Goal: Task Accomplishment & Management: Manage account settings

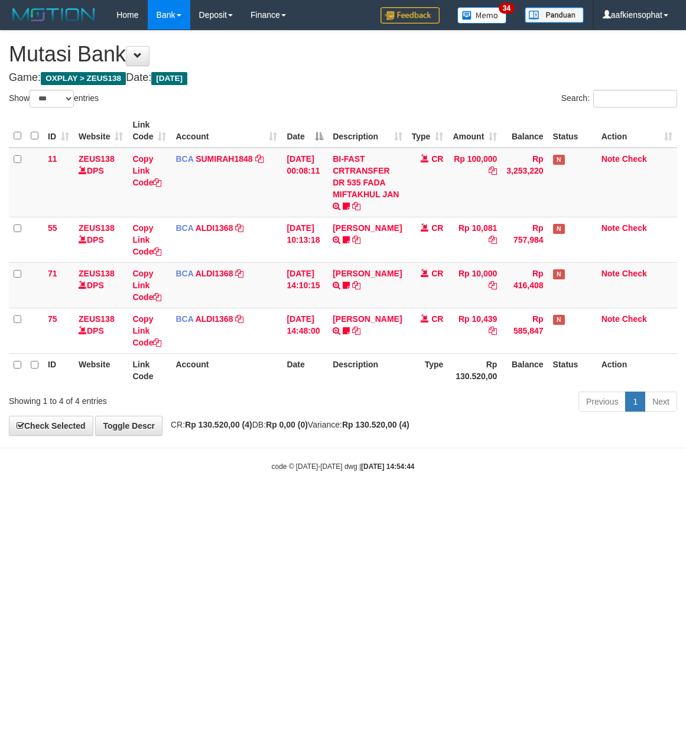
select select "***"
click at [271, 472] on div "code © 2012-2018 dwg | 2025/08/31 14:54:45" at bounding box center [343, 466] width 686 height 12
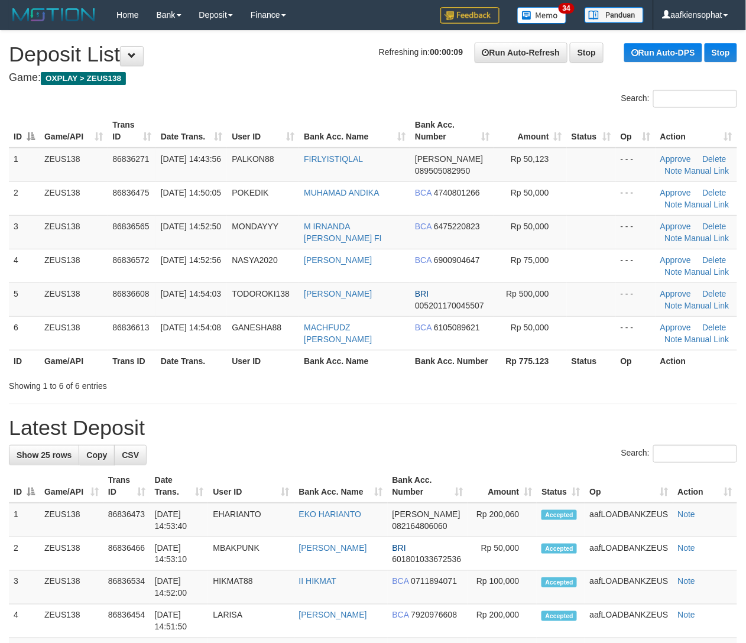
drag, startPoint x: 352, startPoint y: 373, endPoint x: 437, endPoint y: 386, distance: 86.1
click at [355, 373] on div "ID Game/API Trans ID Date Trans. User ID Bank Acc. Name Bank Acc. Number Amount…" at bounding box center [373, 243] width 746 height 265
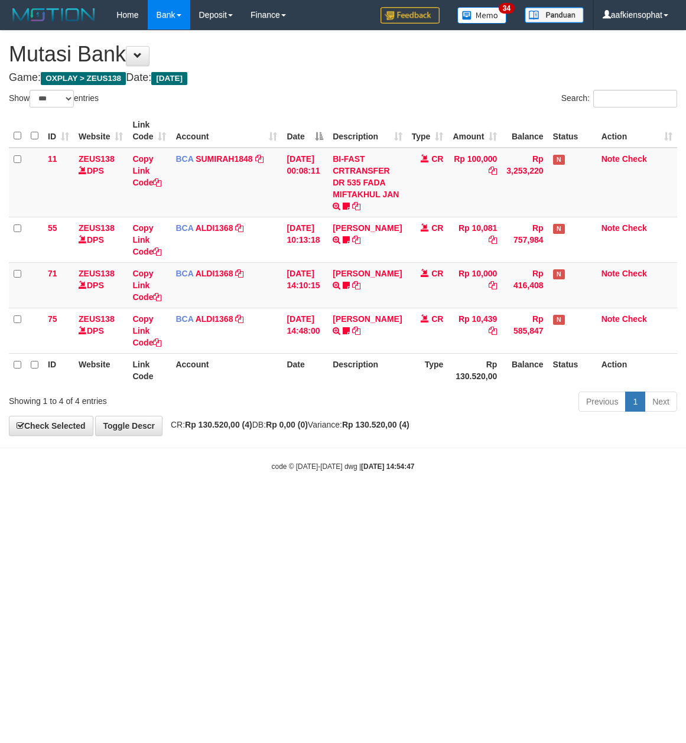
select select "***"
drag, startPoint x: 150, startPoint y: 540, endPoint x: 134, endPoint y: 533, distance: 17.5
click at [138, 502] on html "Toggle navigation Home Bank Account List Load By Website Group [OXPLAY] ZEUS138…" at bounding box center [343, 251] width 686 height 502
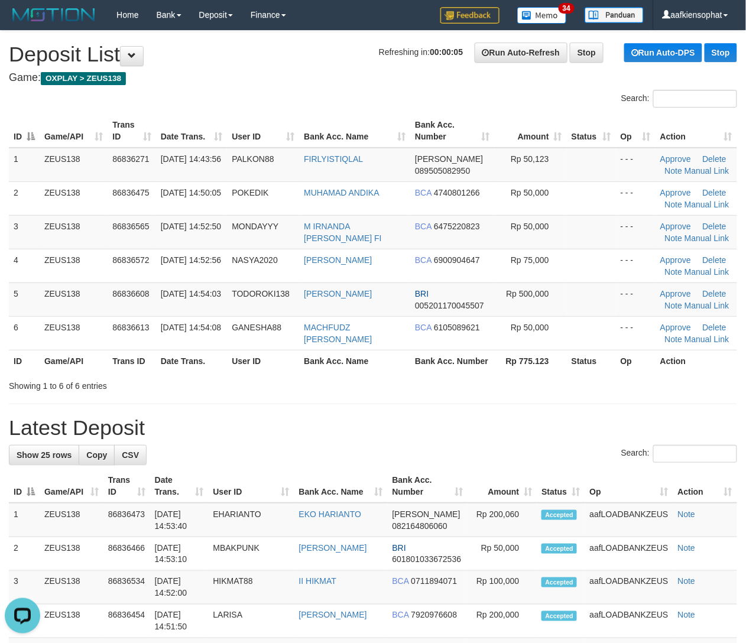
drag, startPoint x: 394, startPoint y: 368, endPoint x: 753, endPoint y: 381, distance: 359.5
click at [427, 366] on tr "ID Game/API Trans ID Date Trans. User ID Bank Acc. Name Bank Acc. Number Rp 775…" at bounding box center [373, 361] width 728 height 22
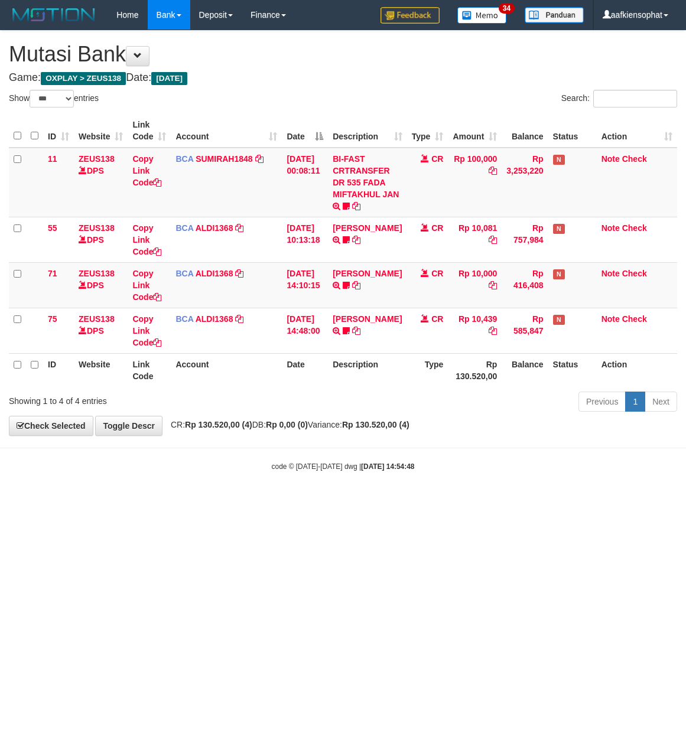
select select "***"
drag, startPoint x: 308, startPoint y: 108, endPoint x: 227, endPoint y: 151, distance: 92.5
click at [306, 109] on div "Show ** ** ** *** entries" at bounding box center [172, 100] width 326 height 21
click at [254, 416] on div "Showing 1 to 4 of 4 entries Previous 1 Next" at bounding box center [343, 403] width 686 height 25
click at [251, 416] on div "Showing 1 to 4 of 4 entries Previous 1 Next" at bounding box center [343, 403] width 686 height 25
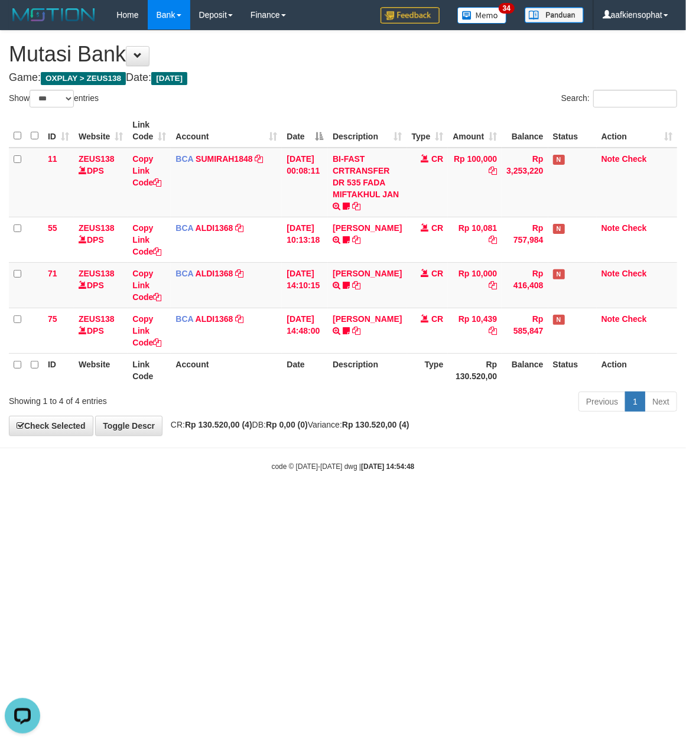
click at [251, 416] on div "Showing 1 to 4 of 4 entries Previous 1 Next" at bounding box center [343, 403] width 686 height 25
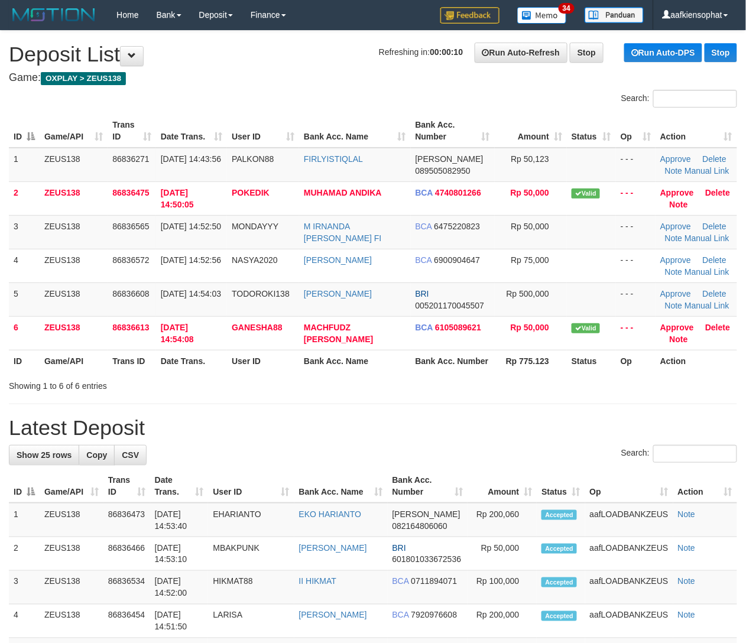
drag, startPoint x: 379, startPoint y: 384, endPoint x: 610, endPoint y: 385, distance: 231.1
click at [398, 385] on div "Showing 1 to 6 of 6 entries" at bounding box center [373, 383] width 746 height 17
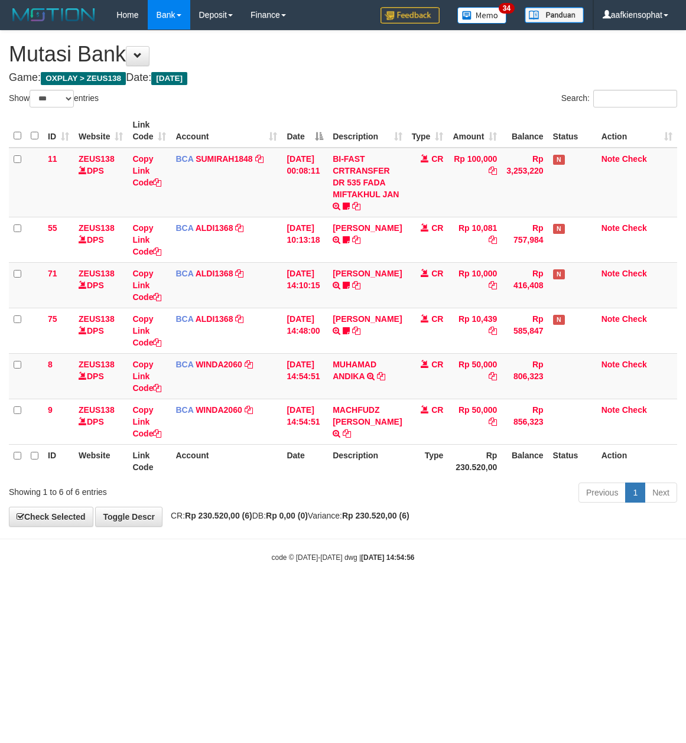
select select "***"
click at [356, 395] on td "MUHAMAD ANDIKA TRSF E-BANKING CR 3108/FTSCY/WS95031 50000.00MUHAMAD ANDIKA" at bounding box center [367, 376] width 79 height 46
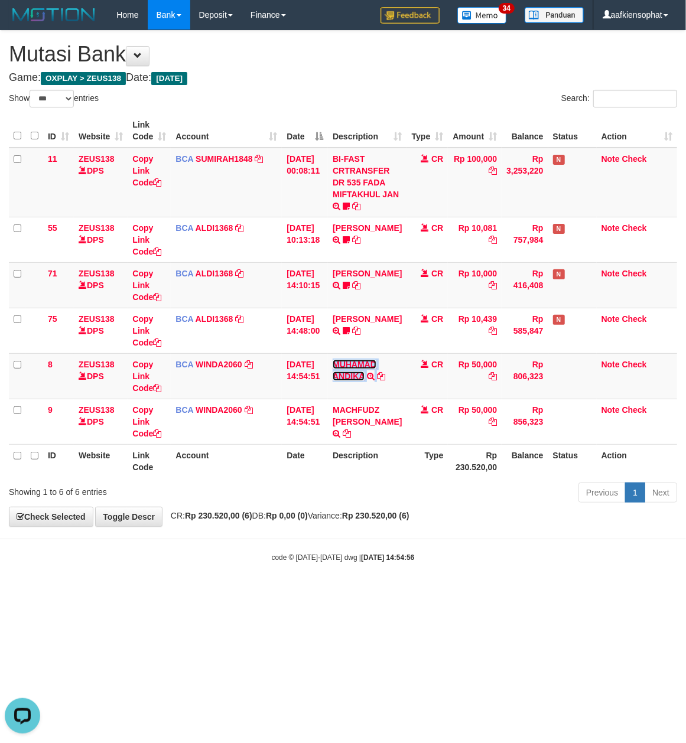
copy td "MUHAMAD ANDIKA"
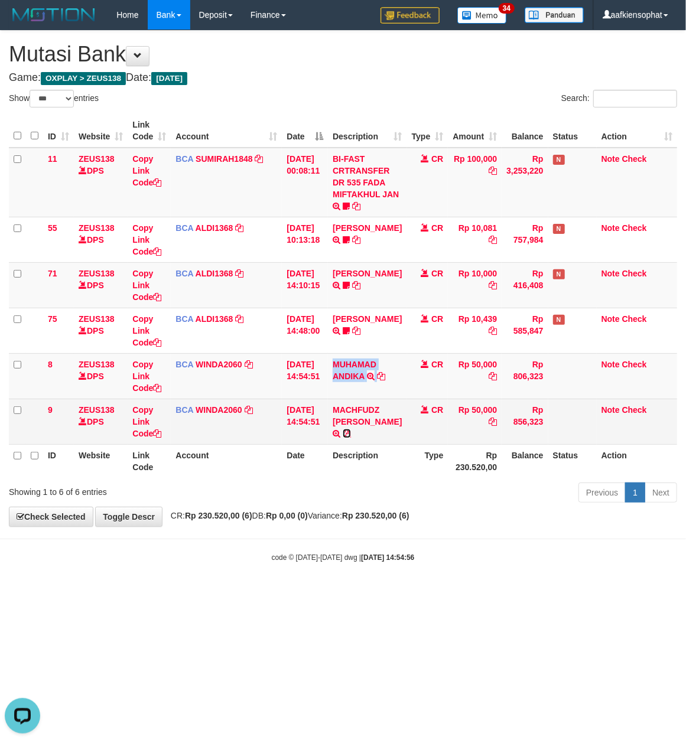
click at [351, 430] on icon at bounding box center [347, 434] width 8 height 8
copy td "MUHAMAD ANDIKA"
click at [351, 430] on icon at bounding box center [347, 434] width 8 height 8
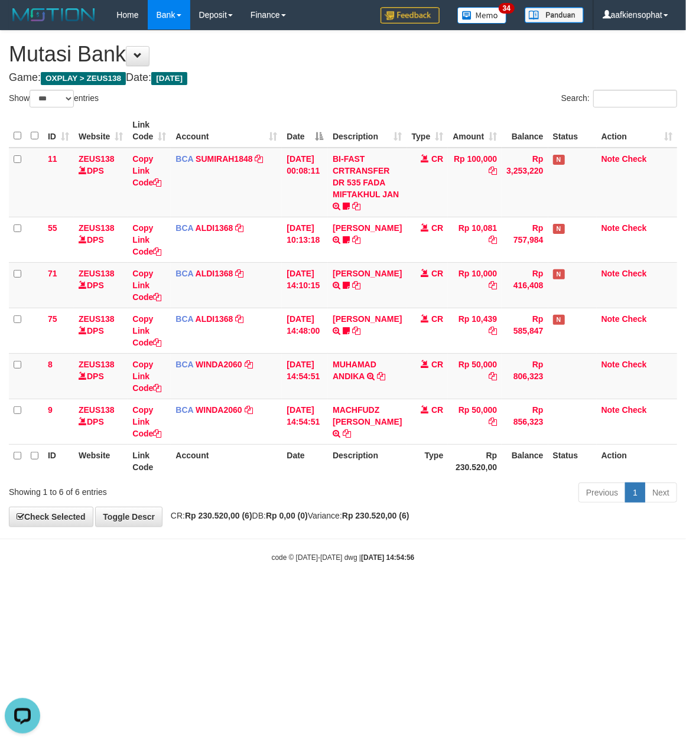
drag, startPoint x: 414, startPoint y: 451, endPoint x: 386, endPoint y: 450, distance: 28.4
click at [407, 451] on th "Type" at bounding box center [427, 461] width 41 height 34
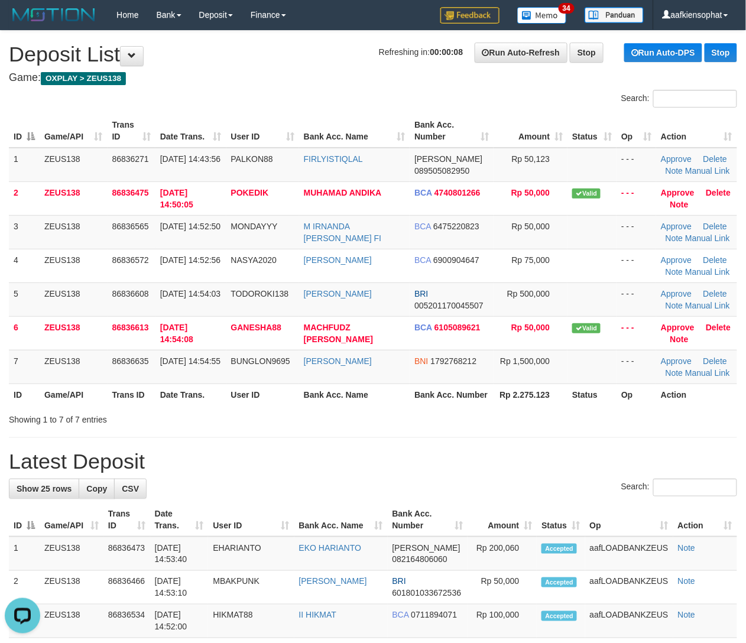
drag, startPoint x: 394, startPoint y: 462, endPoint x: 755, endPoint y: 433, distance: 362.9
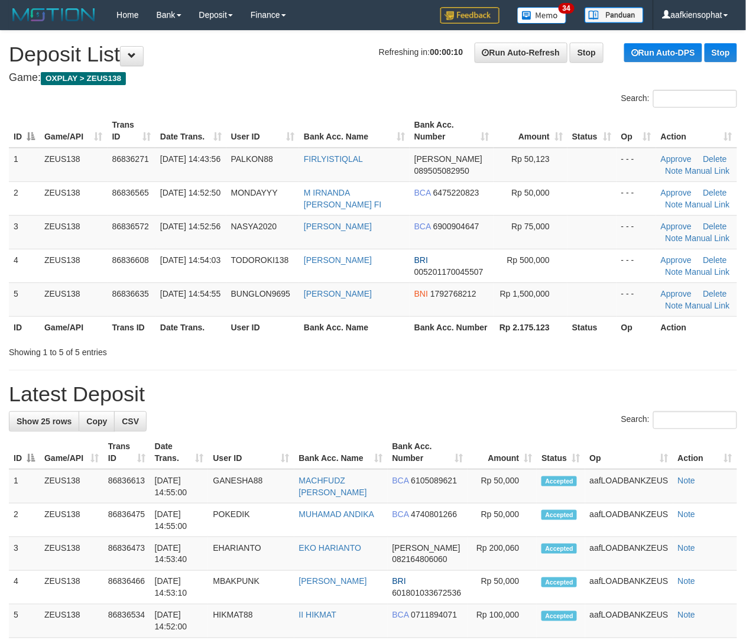
click at [694, 397] on h1 "Latest Deposit" at bounding box center [373, 394] width 728 height 24
drag, startPoint x: 513, startPoint y: 336, endPoint x: 752, endPoint y: 365, distance: 241.1
click at [528, 339] on div "ID Game/API Trans ID Date Trans. User ID Bank Acc. Name Bank Acc. Number Amount…" at bounding box center [373, 226] width 746 height 231
drag, startPoint x: 394, startPoint y: 368, endPoint x: 707, endPoint y: 367, distance: 313.2
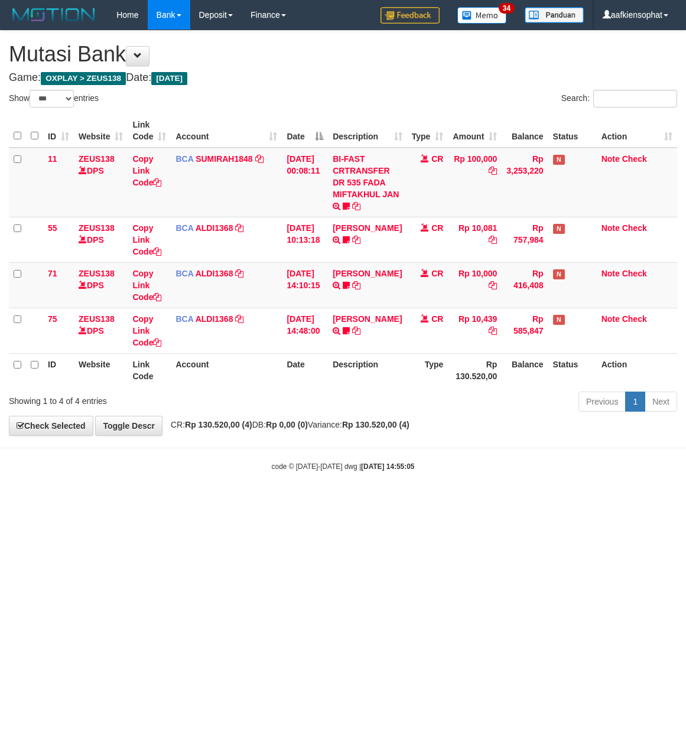
select select "***"
click at [383, 414] on div "Previous 1 Next" at bounding box center [486, 403] width 382 height 25
click at [379, 414] on div "Previous 1 Next" at bounding box center [486, 403] width 382 height 25
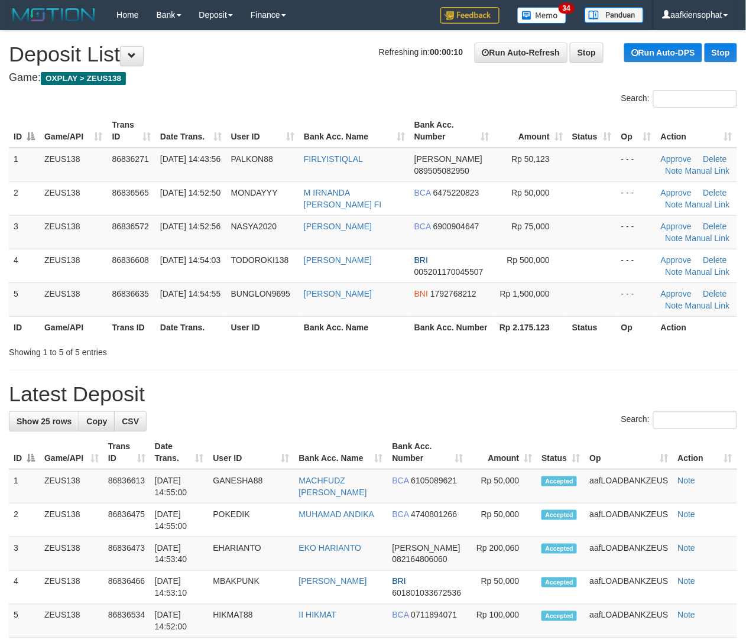
click at [287, 395] on h1 "Latest Deposit" at bounding box center [373, 394] width 728 height 24
drag, startPoint x: 360, startPoint y: 391, endPoint x: 754, endPoint y: 408, distance: 393.9
click at [394, 391] on h1 "Latest Deposit" at bounding box center [373, 394] width 728 height 24
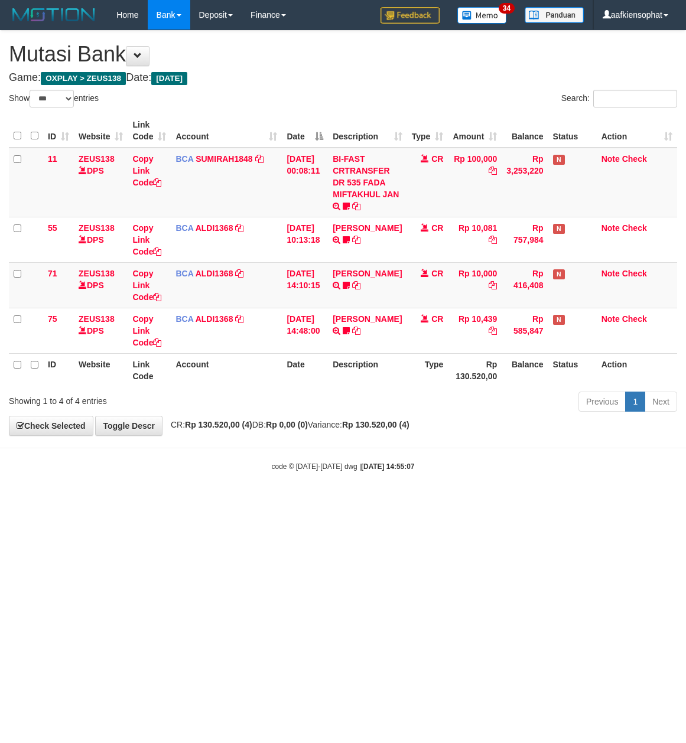
select select "***"
drag, startPoint x: 254, startPoint y: 505, endPoint x: 156, endPoint y: 591, distance: 130.2
click at [213, 502] on html "Toggle navigation Home Bank Account List Load By Website Group [OXPLAY] ZEUS138…" at bounding box center [343, 251] width 686 height 502
select select "***"
drag, startPoint x: 303, startPoint y: 43, endPoint x: 298, endPoint y: 61, distance: 19.5
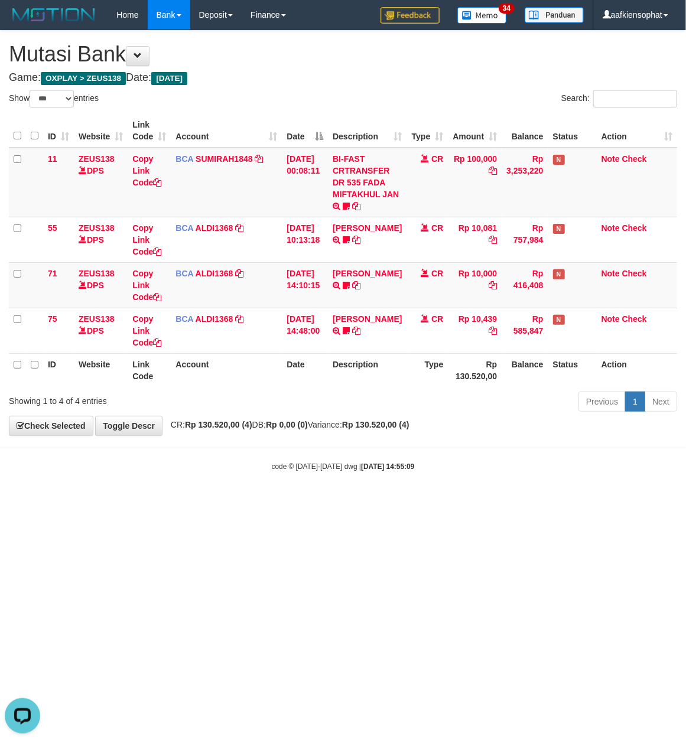
click at [303, 50] on h1 "Mutasi Bank" at bounding box center [343, 55] width 668 height 24
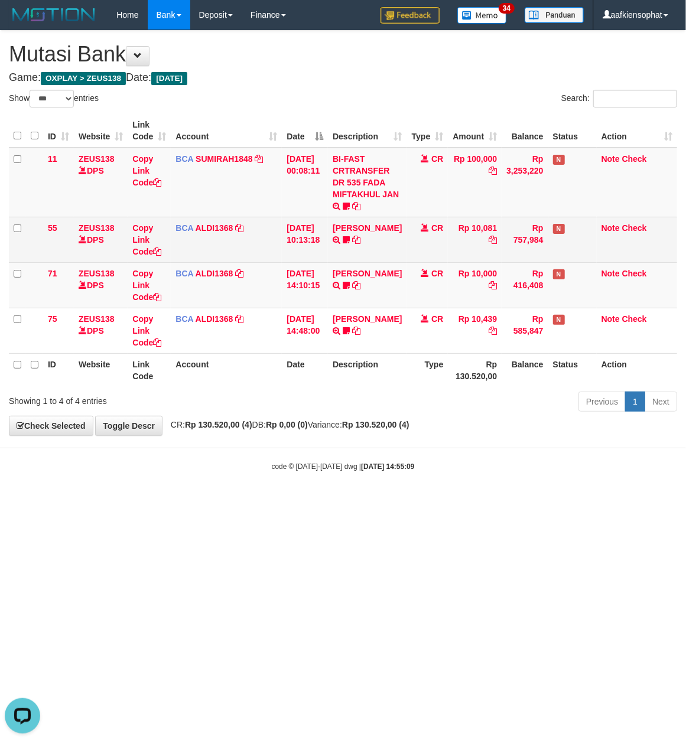
click at [301, 253] on tr "55 ZEUS138 DPS Copy Link Code BCA ALDI1368 DPS ALDI mutasi_20250831_3354 | 55 m…" at bounding box center [343, 240] width 668 height 46
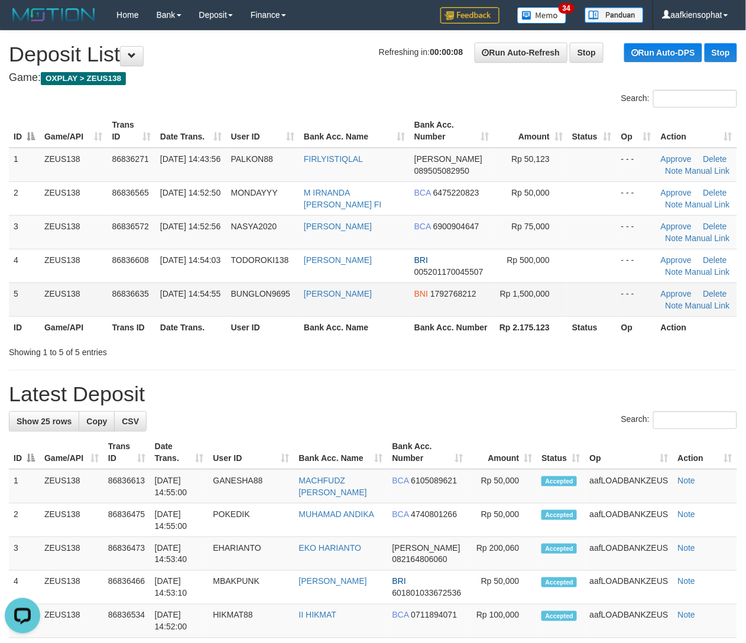
drag, startPoint x: 171, startPoint y: 319, endPoint x: 490, endPoint y: 294, distance: 320.7
click at [251, 307] on table "ID Game/API Trans ID Date Trans. User ID Bank Acc. Name Bank Acc. Number Amount…" at bounding box center [373, 226] width 728 height 224
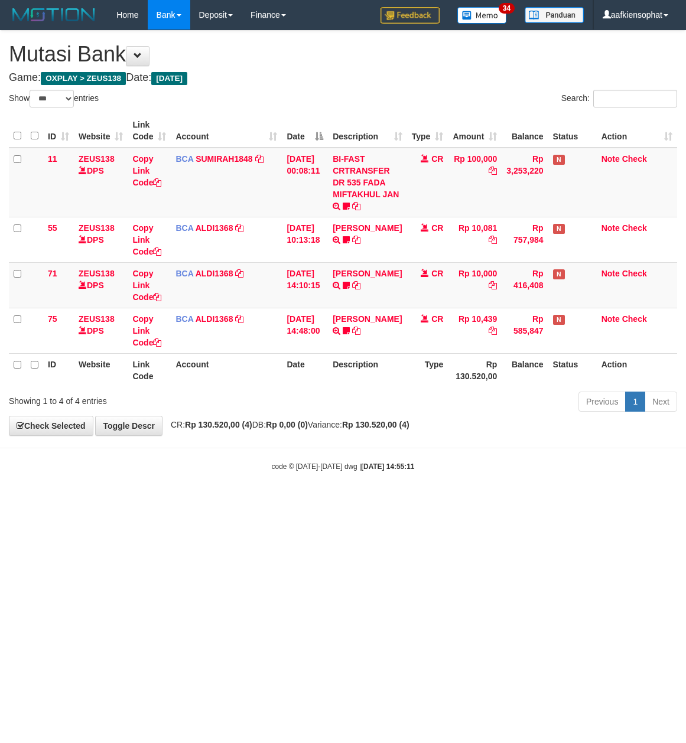
select select "***"
click at [269, 355] on table "ID Website Link Code Account Date Description Type Amount Balance Status Action…" at bounding box center [343, 250] width 668 height 273
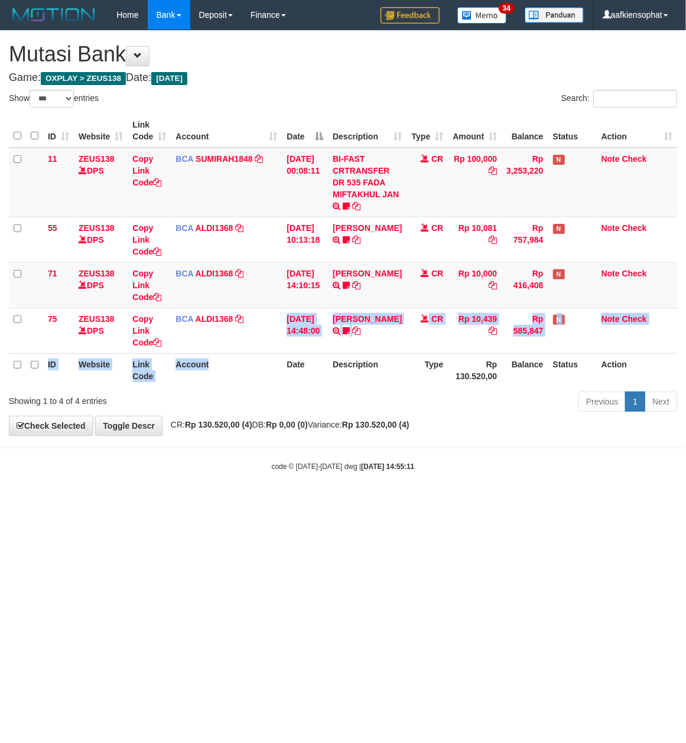
click at [269, 355] on th "Account" at bounding box center [226, 370] width 111 height 34
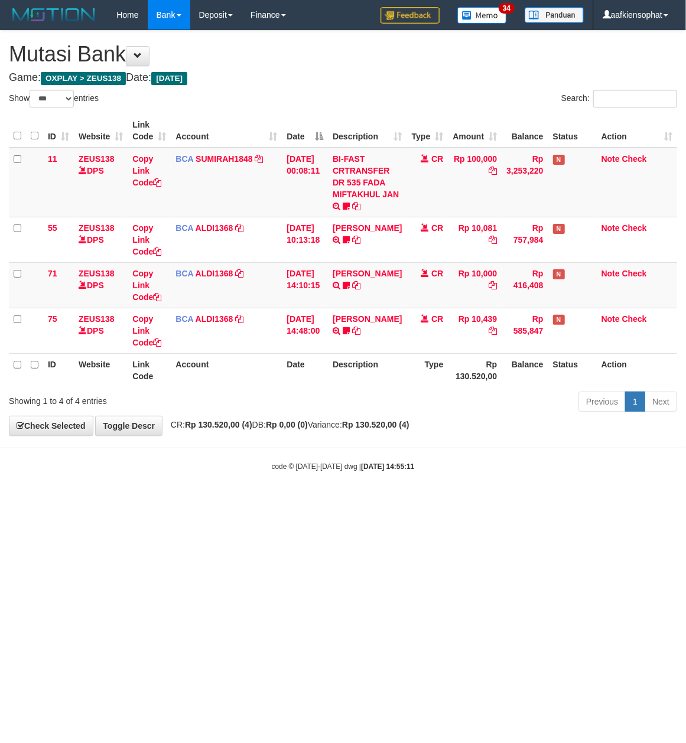
click at [269, 355] on th "Account" at bounding box center [226, 370] width 111 height 34
click at [261, 355] on th "Account" at bounding box center [226, 370] width 111 height 34
click at [258, 357] on th "Account" at bounding box center [226, 370] width 111 height 34
click at [253, 362] on th "Account" at bounding box center [226, 370] width 111 height 34
drag, startPoint x: 252, startPoint y: 362, endPoint x: 74, endPoint y: 362, distance: 177.3
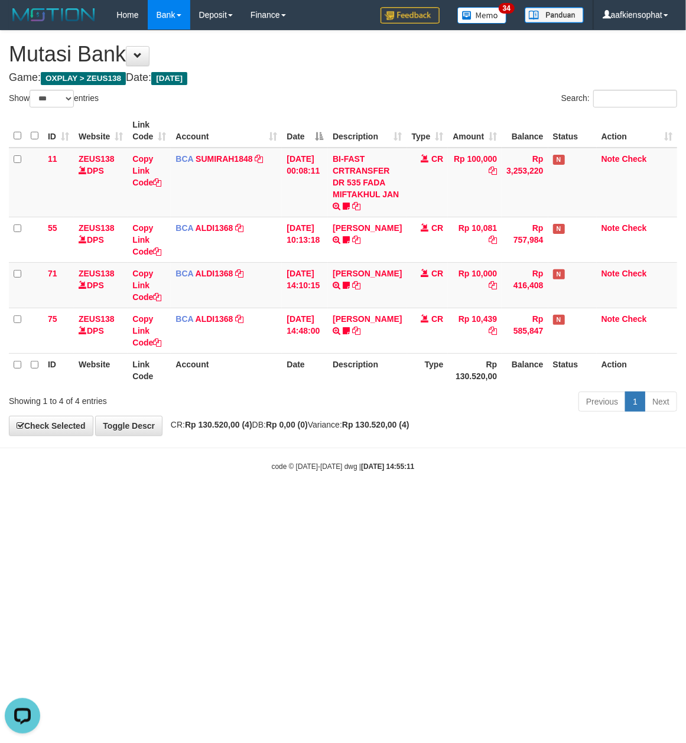
click at [251, 362] on th "Account" at bounding box center [226, 370] width 111 height 34
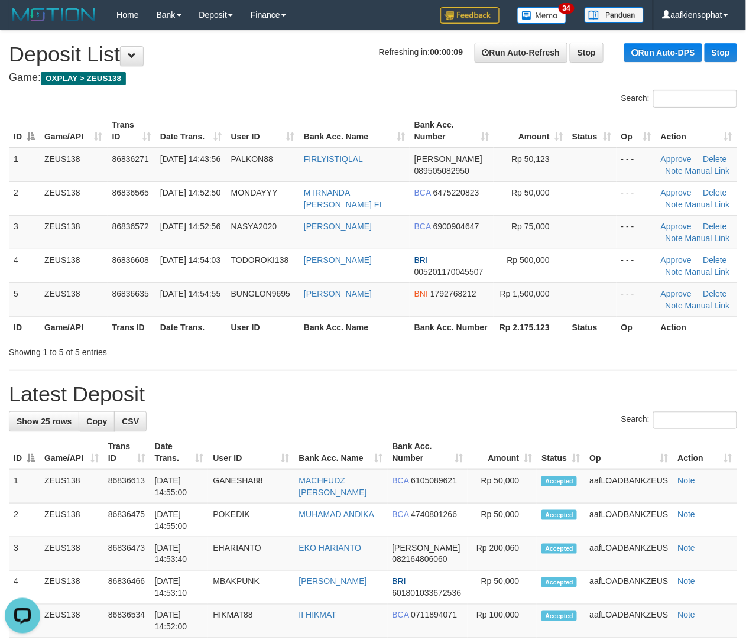
drag, startPoint x: 383, startPoint y: 344, endPoint x: 754, endPoint y: 346, distance: 371.1
click at [400, 342] on div "Showing 1 to 5 of 5 entries" at bounding box center [373, 350] width 746 height 17
drag, startPoint x: 367, startPoint y: 364, endPoint x: 676, endPoint y: 360, distance: 309.1
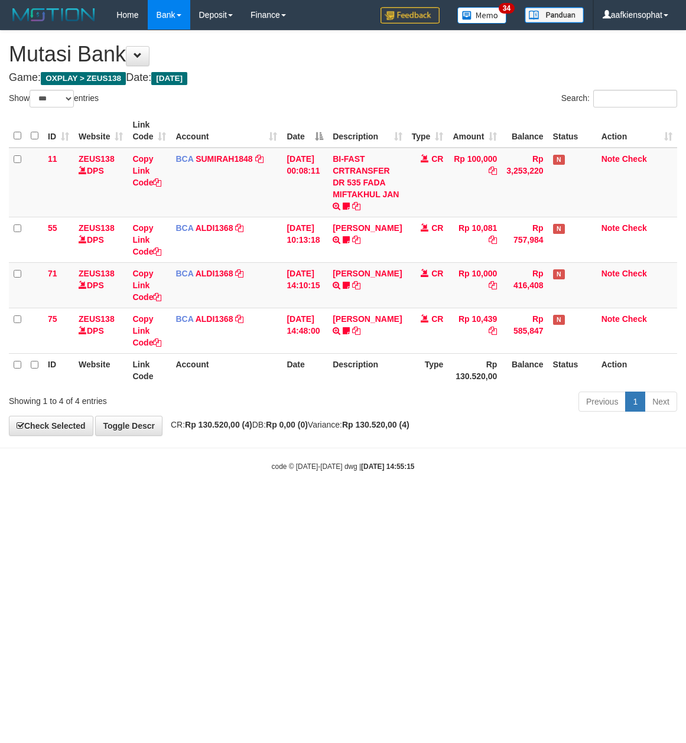
select select "***"
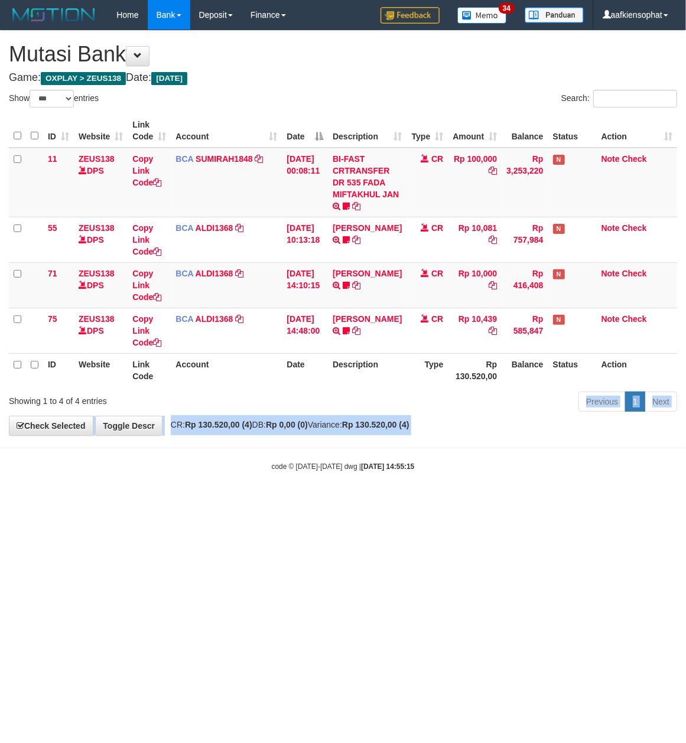
click at [200, 438] on body "Toggle navigation Home Bank Account List Load By Website Group [OXPLAY] ZEUS138…" at bounding box center [343, 251] width 686 height 502
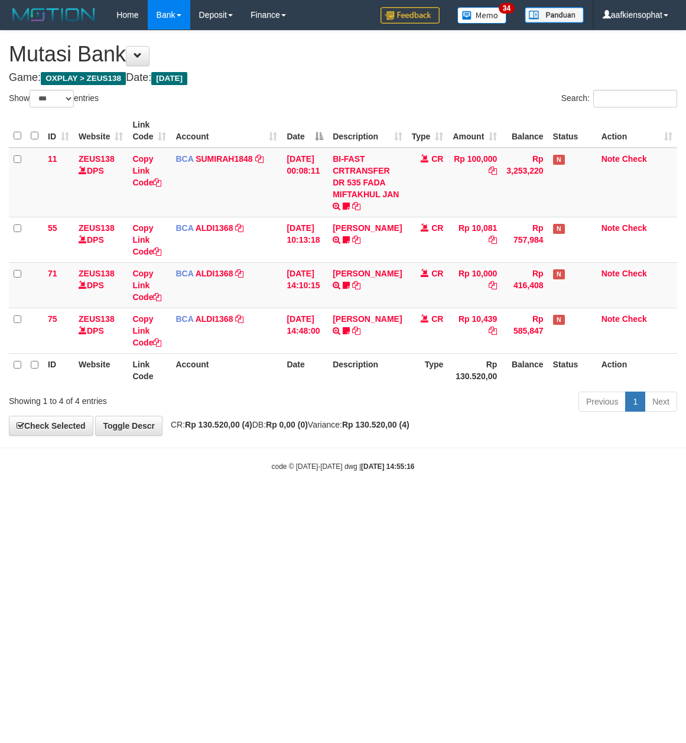
select select "***"
drag, startPoint x: 315, startPoint y: 76, endPoint x: 322, endPoint y: 124, distance: 49.0
click at [327, 102] on div "**********" at bounding box center [343, 233] width 686 height 405
click at [339, 365] on table "ID Website Link Code Account Date Description Type Amount Balance Status Action…" at bounding box center [343, 250] width 668 height 273
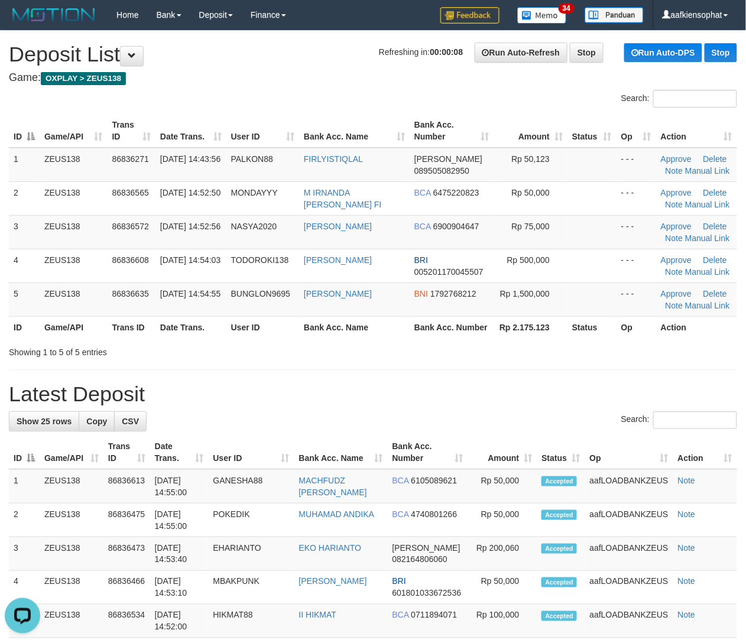
drag, startPoint x: 730, startPoint y: 398, endPoint x: 757, endPoint y: 384, distance: 30.1
click at [730, 398] on h1 "Latest Deposit" at bounding box center [373, 394] width 728 height 24
drag, startPoint x: 223, startPoint y: 356, endPoint x: 489, endPoint y: 337, distance: 266.6
click at [303, 350] on div "Showing 1 to 5 of 5 entries" at bounding box center [155, 350] width 311 height 17
drag, startPoint x: 523, startPoint y: 363, endPoint x: 756, endPoint y: 358, distance: 233.5
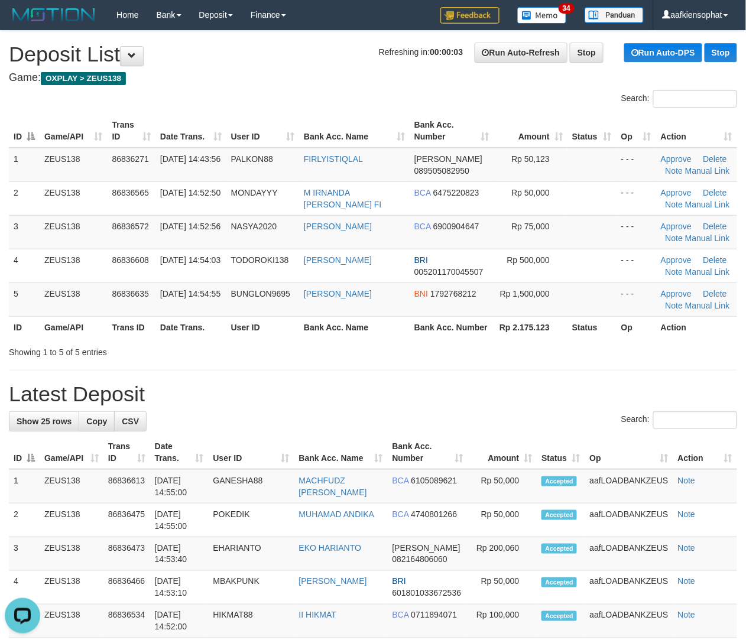
drag, startPoint x: 440, startPoint y: 359, endPoint x: 655, endPoint y: 347, distance: 215.4
drag, startPoint x: 519, startPoint y: 360, endPoint x: 667, endPoint y: 339, distance: 149.8
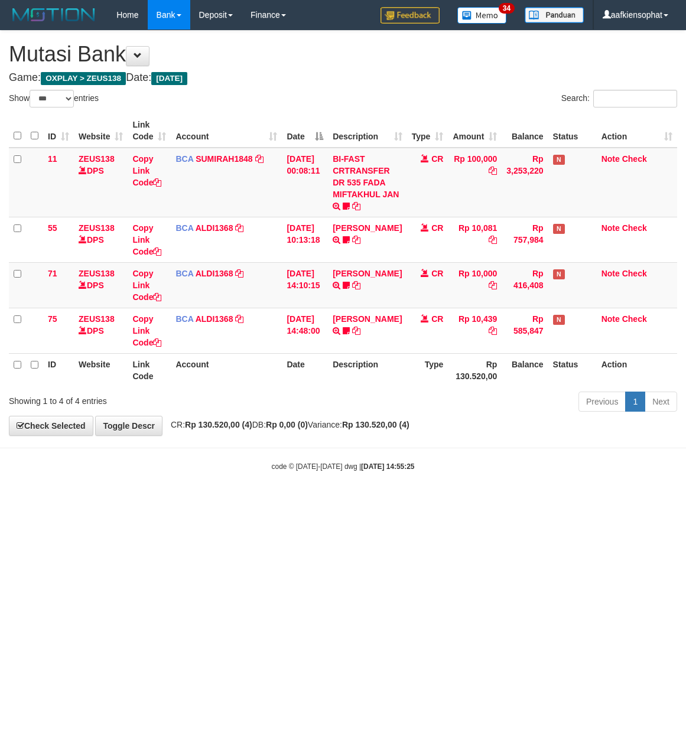
select select "***"
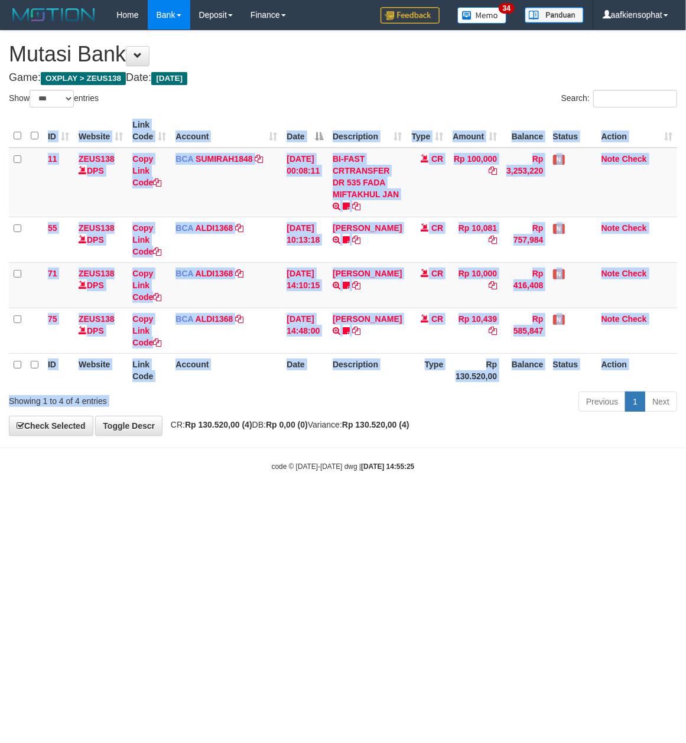
drag, startPoint x: 324, startPoint y: 393, endPoint x: 311, endPoint y: 393, distance: 13.0
click at [321, 393] on div "Show ** ** ** *** entries Search: ID Website Link Code Account Date Description…" at bounding box center [343, 253] width 668 height 326
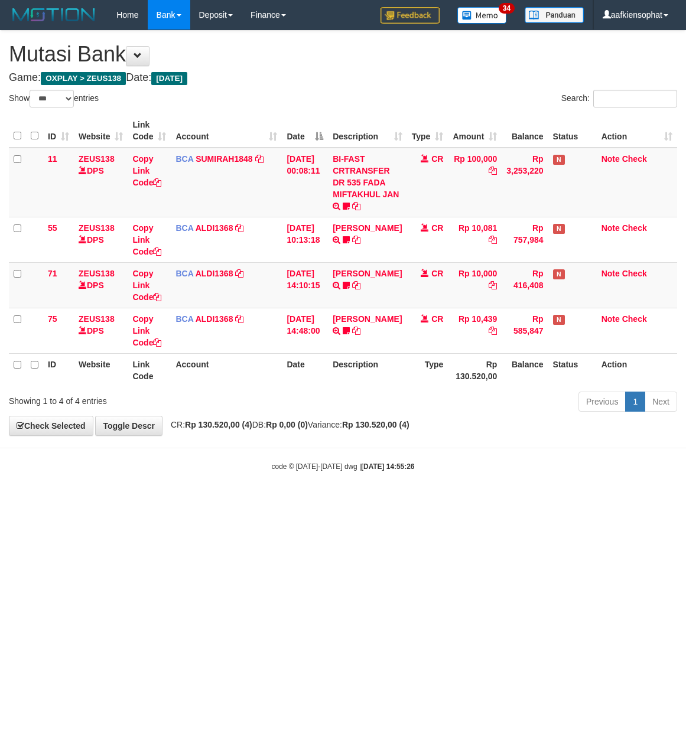
select select "***"
click at [258, 369] on th "Account" at bounding box center [226, 370] width 111 height 34
click at [256, 370] on th "Account" at bounding box center [226, 370] width 111 height 34
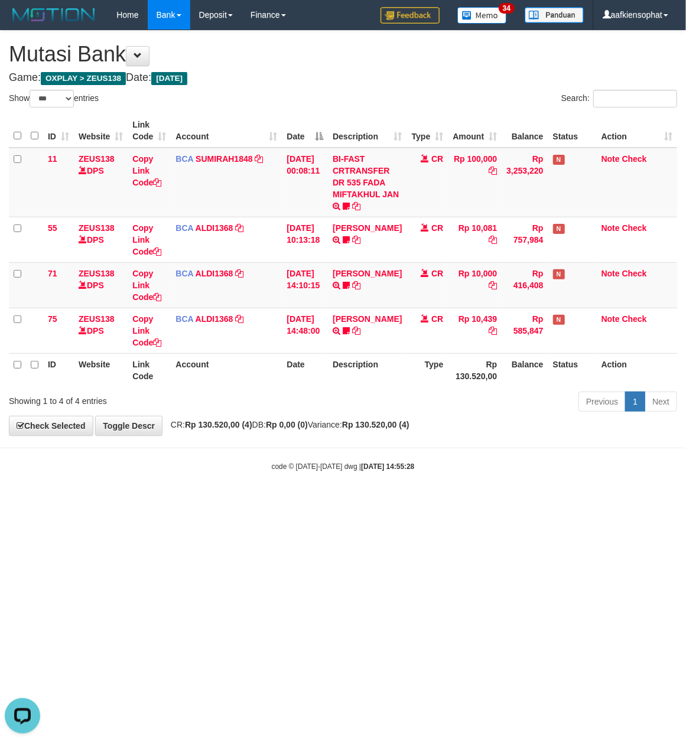
click at [254, 372] on th "Account" at bounding box center [226, 370] width 111 height 34
click at [253, 372] on th "Account" at bounding box center [226, 370] width 111 height 34
click at [249, 375] on th "Account" at bounding box center [226, 370] width 111 height 34
click at [248, 376] on th "Account" at bounding box center [226, 370] width 111 height 34
drag, startPoint x: 248, startPoint y: 376, endPoint x: 216, endPoint y: 383, distance: 32.6
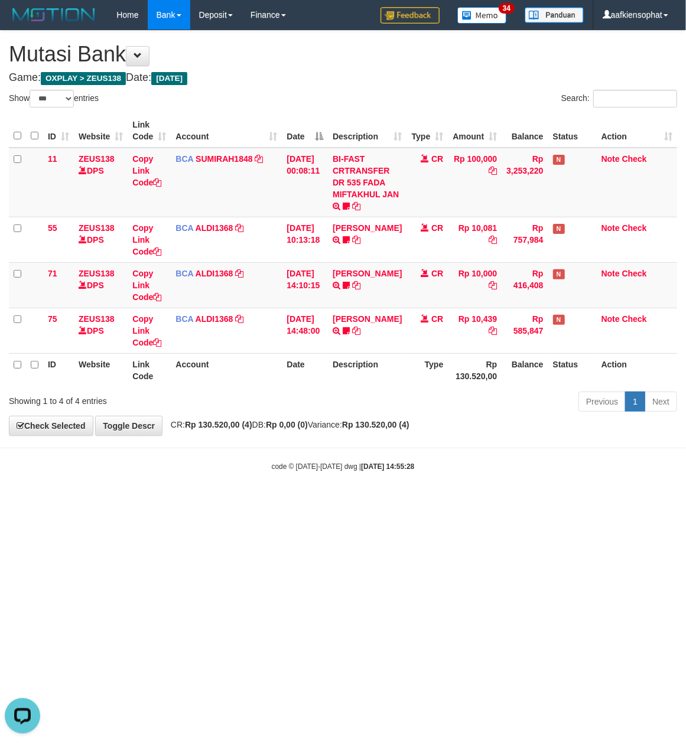
click at [237, 384] on th "Account" at bounding box center [226, 370] width 111 height 34
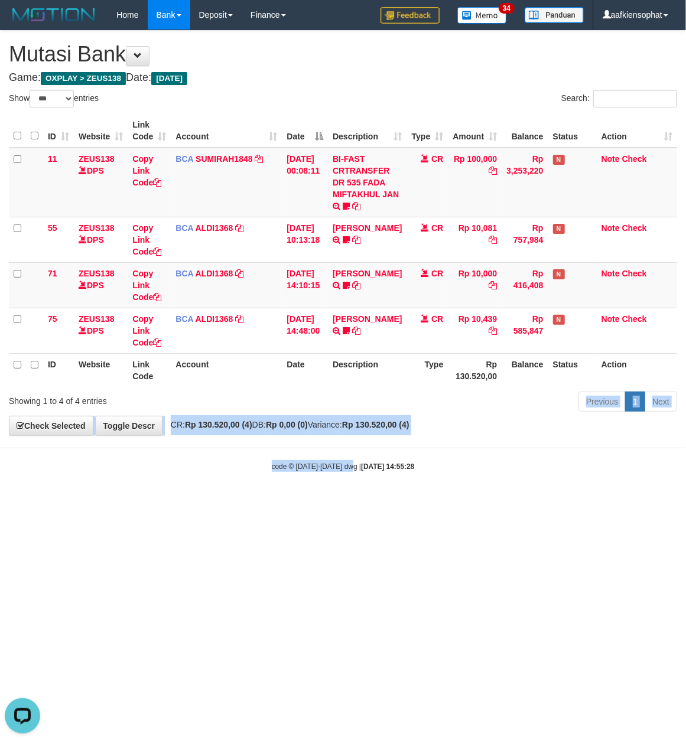
drag, startPoint x: 357, startPoint y: 476, endPoint x: 284, endPoint y: 524, distance: 87.0
click at [346, 485] on body "Toggle navigation Home Bank Account List Load By Website Group [OXPLAY] ZEUS138…" at bounding box center [343, 251] width 686 height 502
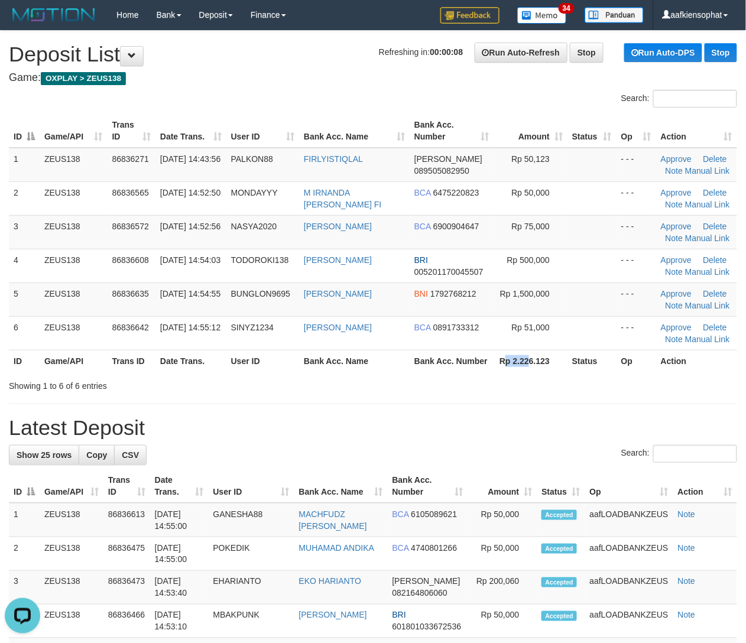
drag, startPoint x: 503, startPoint y: 357, endPoint x: 757, endPoint y: 371, distance: 253.9
click at [530, 365] on th "Rp 2.226.123" at bounding box center [530, 361] width 74 height 22
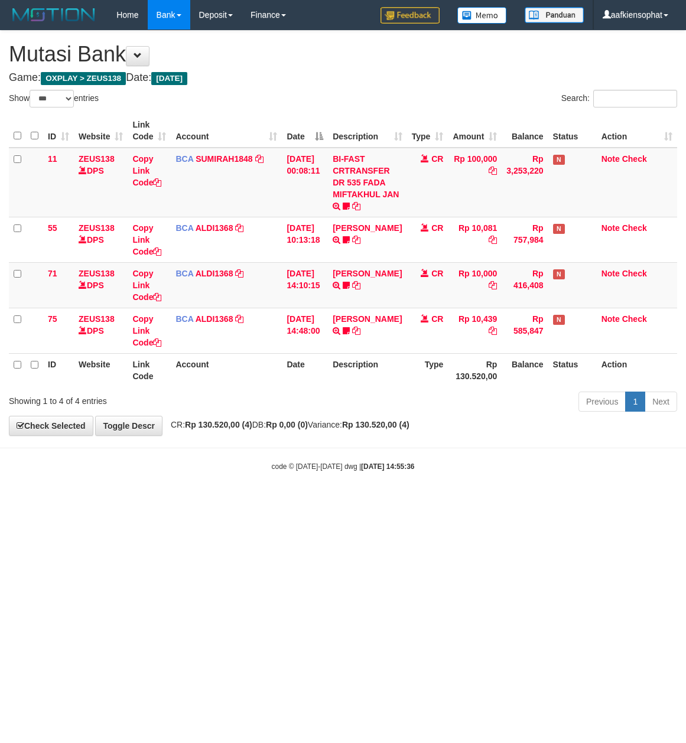
select select "***"
drag, startPoint x: 353, startPoint y: 71, endPoint x: 332, endPoint y: 134, distance: 66.2
click at [347, 107] on div "**********" at bounding box center [343, 233] width 686 height 405
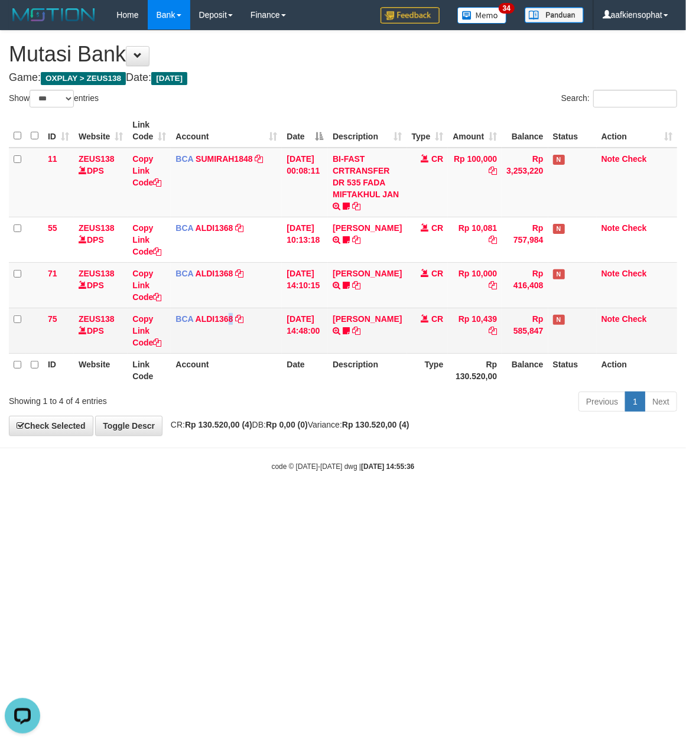
click at [230, 343] on td "BCA ALDI1368 DPS ALDI mutasi_20250831_3354 | 75 mutasi_20250831_3354 | 75" at bounding box center [226, 331] width 111 height 46
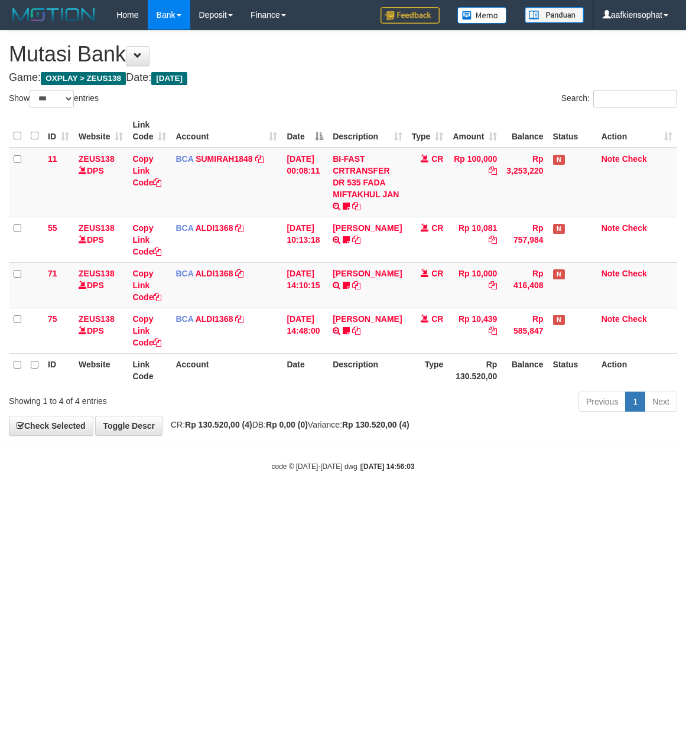
select select "***"
drag, startPoint x: 295, startPoint y: 410, endPoint x: 294, endPoint y: 419, distance: 9.0
click at [301, 426] on div "**********" at bounding box center [343, 233] width 686 height 405
select select "***"
drag, startPoint x: 325, startPoint y: 597, endPoint x: 320, endPoint y: 564, distance: 33.4
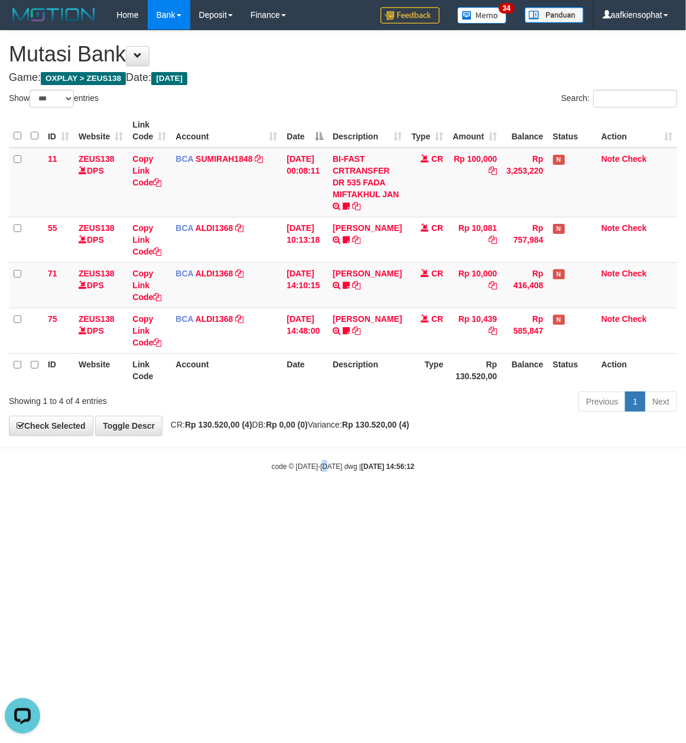
click at [321, 502] on html "Toggle navigation Home Bank Account List Load By Website Group [OXPLAY] ZEUS138…" at bounding box center [343, 251] width 686 height 502
click at [279, 502] on html "Toggle navigation Home Bank Account List Load By Website Group [OXPLAY] ZEUS138…" at bounding box center [343, 251] width 686 height 502
click at [278, 502] on html "Toggle navigation Home Bank Account List Load By Website Group [OXPLAY] ZEUS138…" at bounding box center [343, 251] width 686 height 502
click at [273, 502] on html "Toggle navigation Home Bank Account List Load By Website Group [OXPLAY] ZEUS138…" at bounding box center [343, 251] width 686 height 502
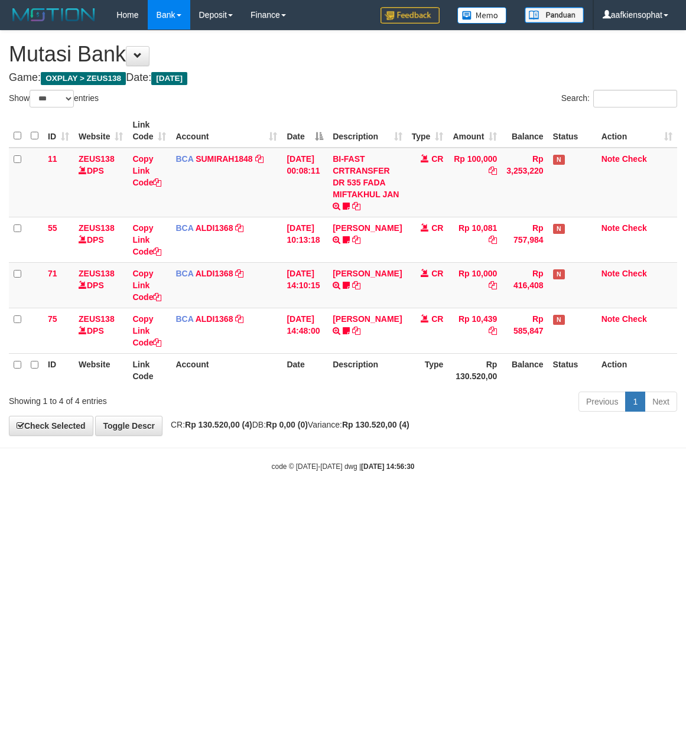
select select "***"
click at [541, 502] on html "Toggle navigation Home Bank Account List Load By Website Group [OXPLAY] ZEUS138…" at bounding box center [343, 251] width 686 height 502
click at [396, 502] on html "Toggle navigation Home Bank Account List Load By Website Group [OXPLAY] ZEUS138…" at bounding box center [343, 251] width 686 height 502
click at [384, 502] on html "Toggle navigation Home Bank Account List Load By Website Group [OXPLAY] ZEUS138…" at bounding box center [343, 251] width 686 height 502
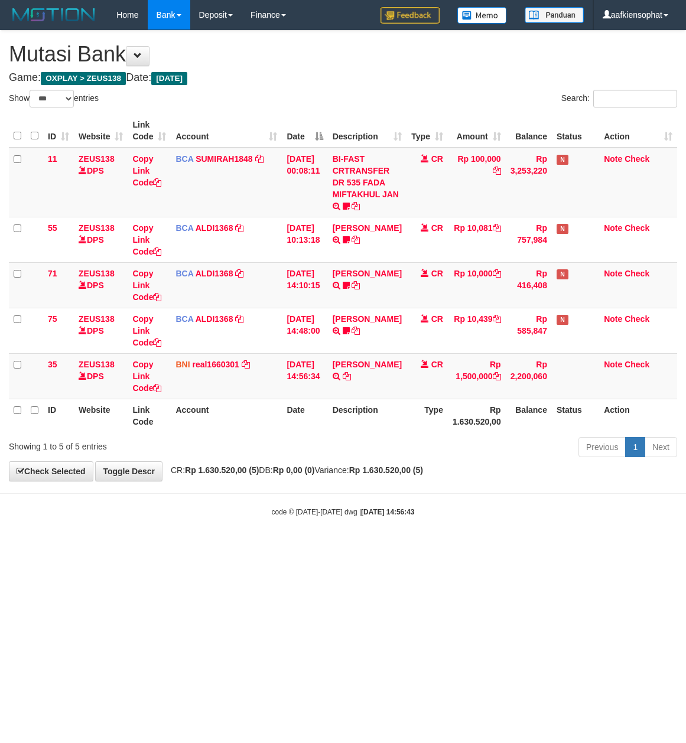
select select "***"
drag, startPoint x: 440, startPoint y: 547, endPoint x: 431, endPoint y: 525, distance: 23.0
click at [436, 532] on html "Toggle navigation Home Bank Account List Load By Website Group [OXPLAY] ZEUS138…" at bounding box center [343, 273] width 686 height 547
drag, startPoint x: 206, startPoint y: 487, endPoint x: 191, endPoint y: 492, distance: 15.1
click at [191, 492] on body "Toggle navigation Home Bank Account List Load By Website Group [OXPLAY] ZEUS138…" at bounding box center [343, 273] width 686 height 547
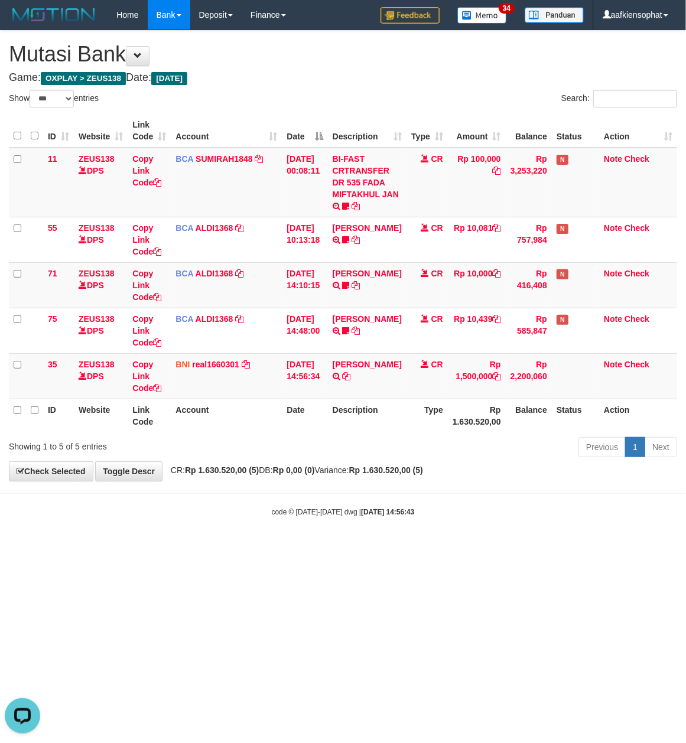
click at [191, 492] on body "Toggle navigation Home Bank Account List Load By Website Group [OXPLAY] ZEUS138…" at bounding box center [343, 273] width 686 height 547
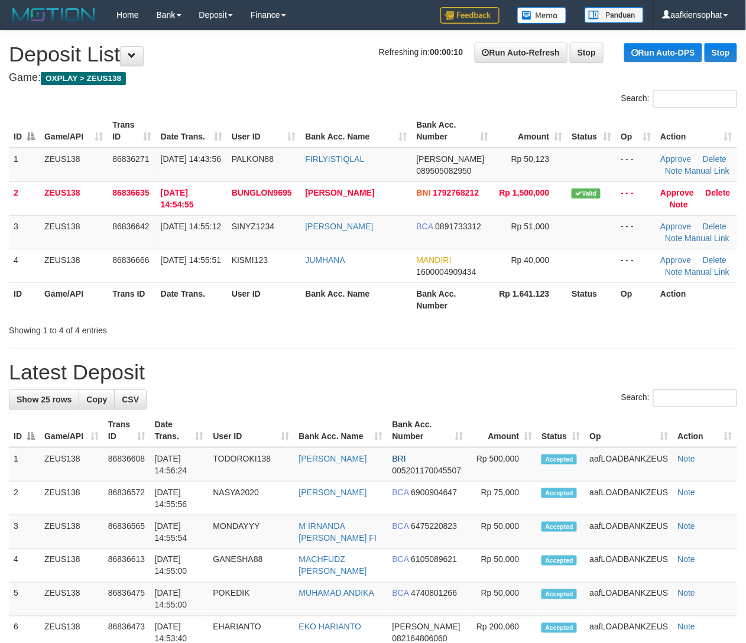
click at [673, 418] on th "Action" at bounding box center [705, 431] width 64 height 34
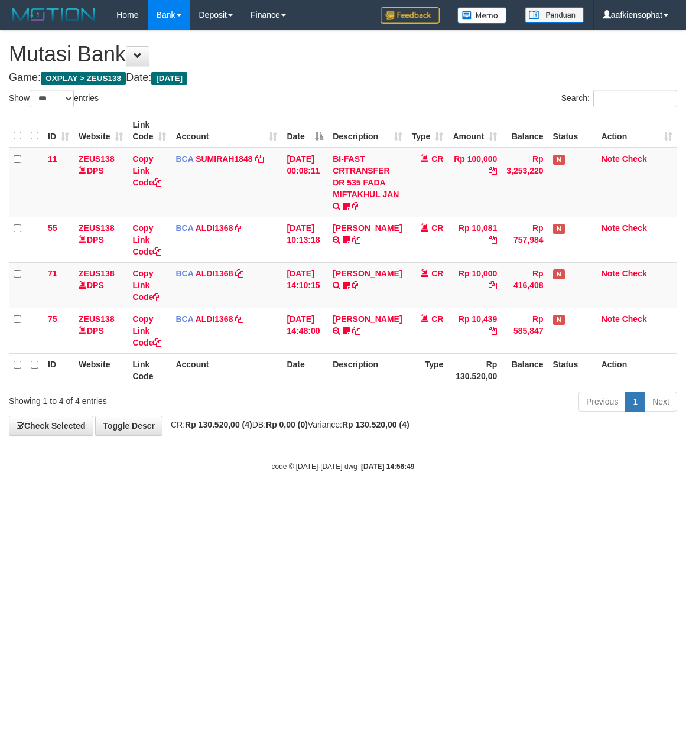
select select "***"
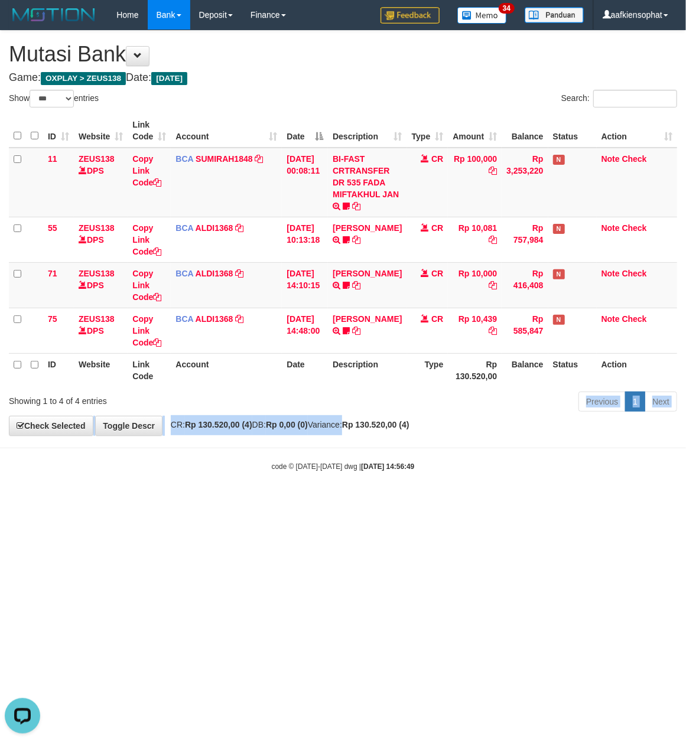
click at [353, 418] on div "**********" at bounding box center [343, 233] width 686 height 405
click at [286, 409] on div "Previous 1 Next" at bounding box center [486, 403] width 400 height 25
drag, startPoint x: 285, startPoint y: 409, endPoint x: 265, endPoint y: 396, distance: 23.9
click at [284, 408] on div "Showing 1 to 4 of 4 entries Previous 1 Next" at bounding box center [343, 403] width 686 height 25
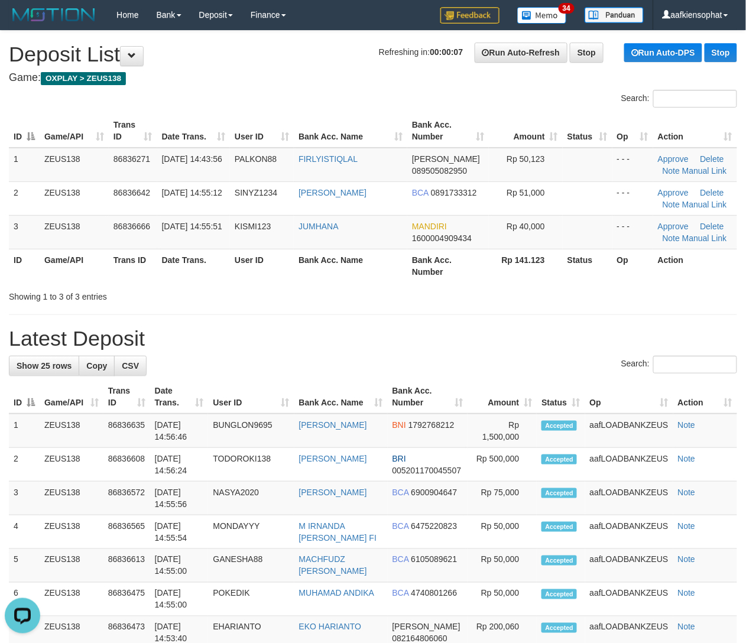
click at [540, 247] on td "Rp 40,000" at bounding box center [526, 232] width 74 height 34
click at [547, 255] on th "Rp 141.123" at bounding box center [526, 266] width 74 height 34
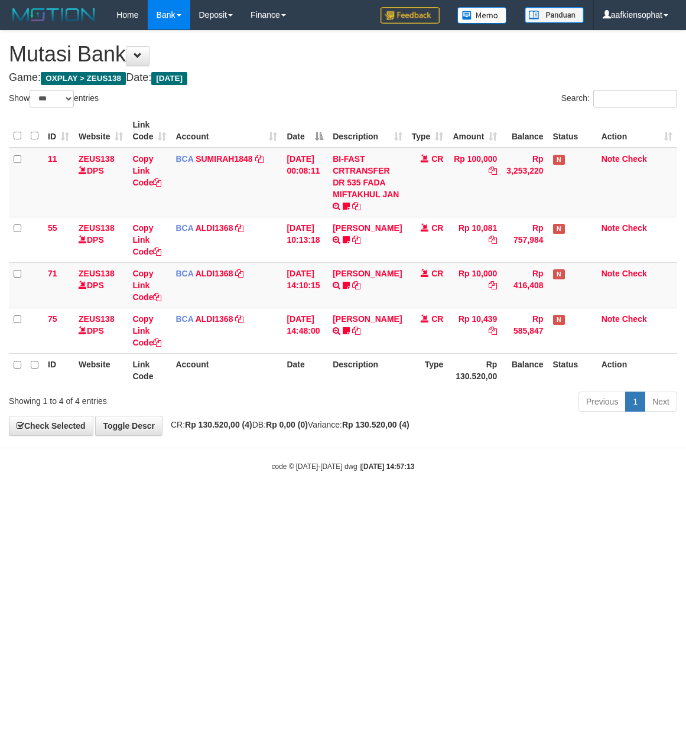
select select "***"
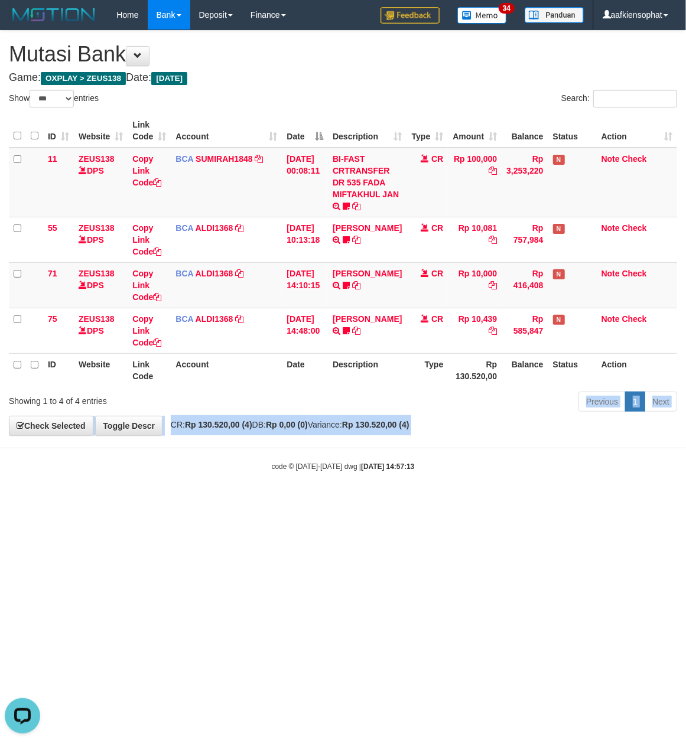
drag, startPoint x: 210, startPoint y: 419, endPoint x: 217, endPoint y: 438, distance: 20.8
click at [217, 438] on body "Toggle navigation Home Bank Account List Load By Website Group [OXPLAY] ZEUS138…" at bounding box center [343, 251] width 686 height 502
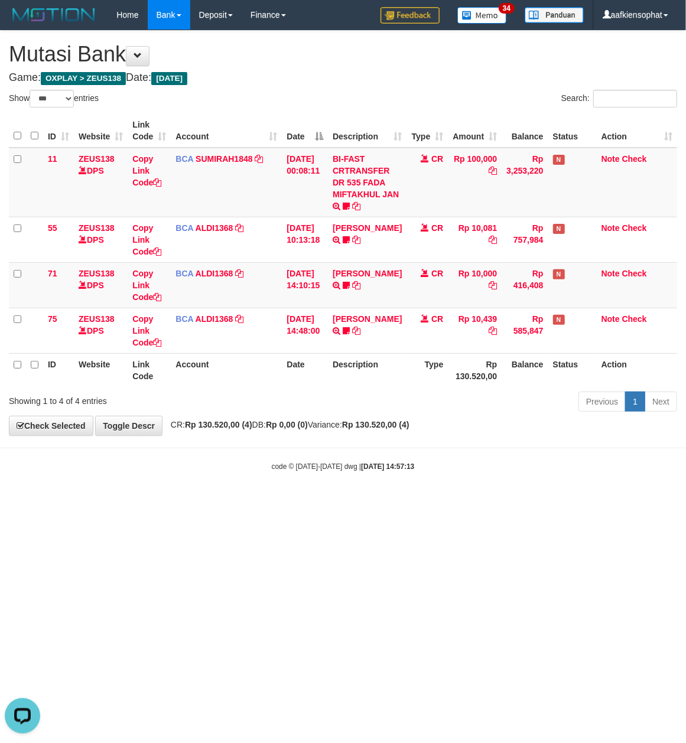
click at [267, 502] on html "Toggle navigation Home Bank Account List Load By Website Group [OXPLAY] ZEUS138…" at bounding box center [343, 251] width 686 height 502
click at [268, 502] on html "Toggle navigation Home Bank Account List Load By Website Group [OXPLAY] ZEUS138…" at bounding box center [343, 251] width 686 height 502
drag, startPoint x: 287, startPoint y: 505, endPoint x: 173, endPoint y: 443, distance: 129.3
click at [287, 502] on html "Toggle navigation Home Bank Account List Load By Website Group [OXPLAY] ZEUS138…" at bounding box center [343, 251] width 686 height 502
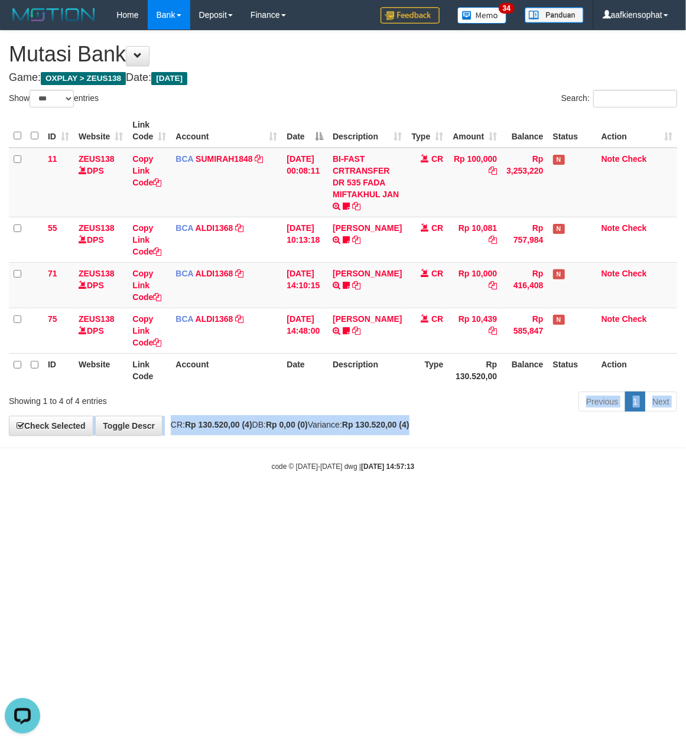
drag, startPoint x: 501, startPoint y: 408, endPoint x: 467, endPoint y: 420, distance: 36.3
click at [479, 420] on div "**********" at bounding box center [343, 233] width 686 height 405
click at [459, 421] on div "**********" at bounding box center [343, 233] width 686 height 405
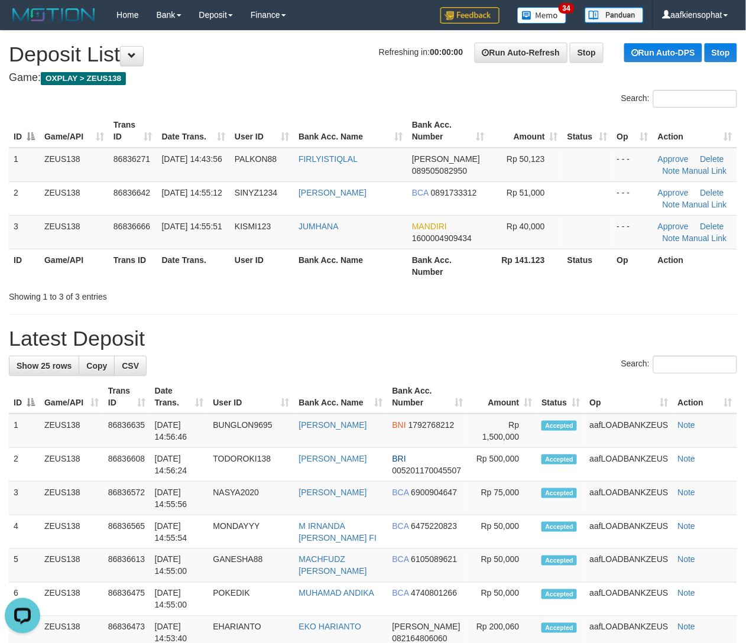
drag, startPoint x: 430, startPoint y: 303, endPoint x: 755, endPoint y: 346, distance: 327.9
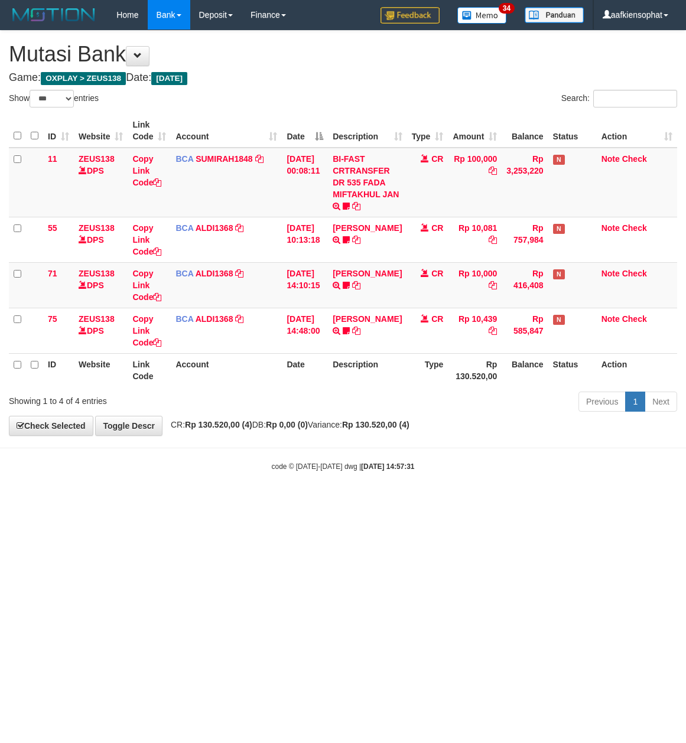
select select "***"
click at [407, 126] on th "Type" at bounding box center [427, 131] width 41 height 34
click at [469, 171] on td "Rp 100,000" at bounding box center [475, 183] width 54 height 70
select select "***"
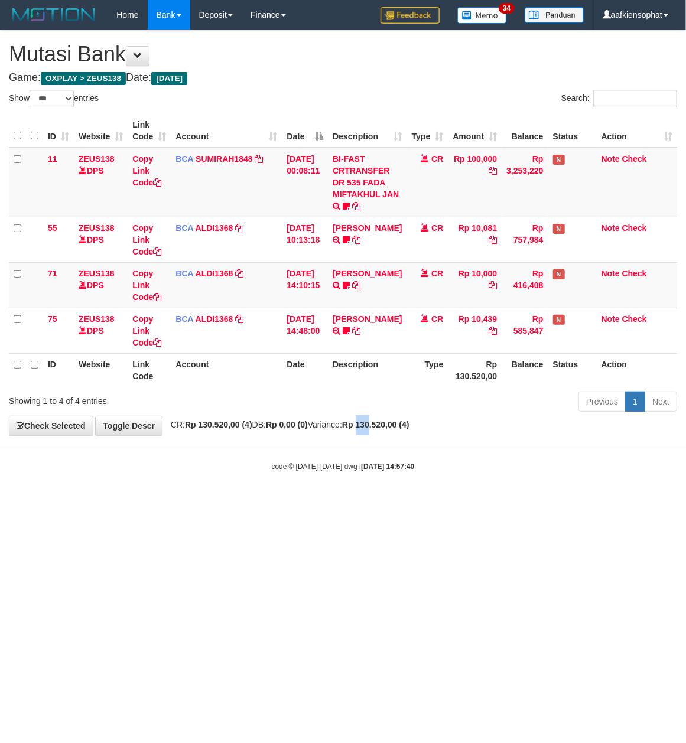
drag, startPoint x: 398, startPoint y: 431, endPoint x: 386, endPoint y: 437, distance: 13.2
click at [386, 436] on div "**********" at bounding box center [343, 233] width 686 height 405
select select "***"
drag, startPoint x: 382, startPoint y: 106, endPoint x: 377, endPoint y: 136, distance: 29.9
click at [381, 111] on div "Show ** ** ** *** entries Search: ID Website Link Code Account Date Description…" at bounding box center [343, 253] width 668 height 326
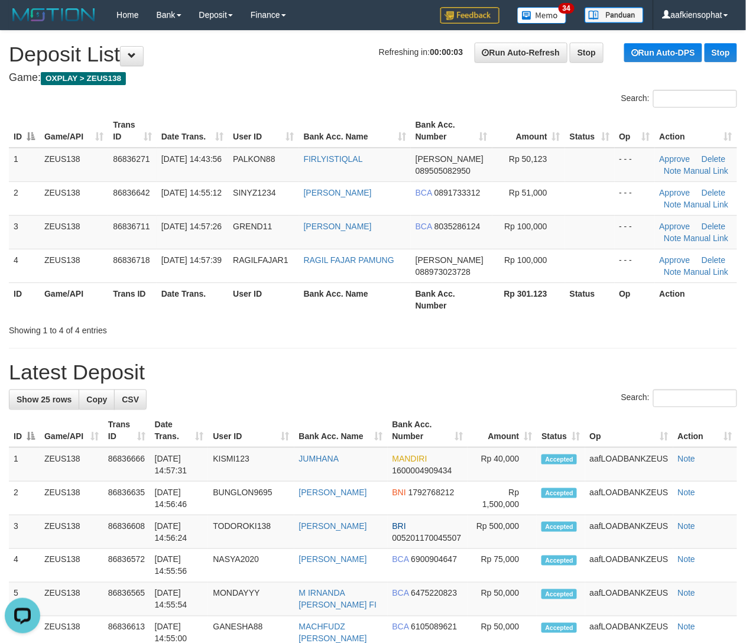
drag, startPoint x: 502, startPoint y: 383, endPoint x: 547, endPoint y: 370, distance: 46.8
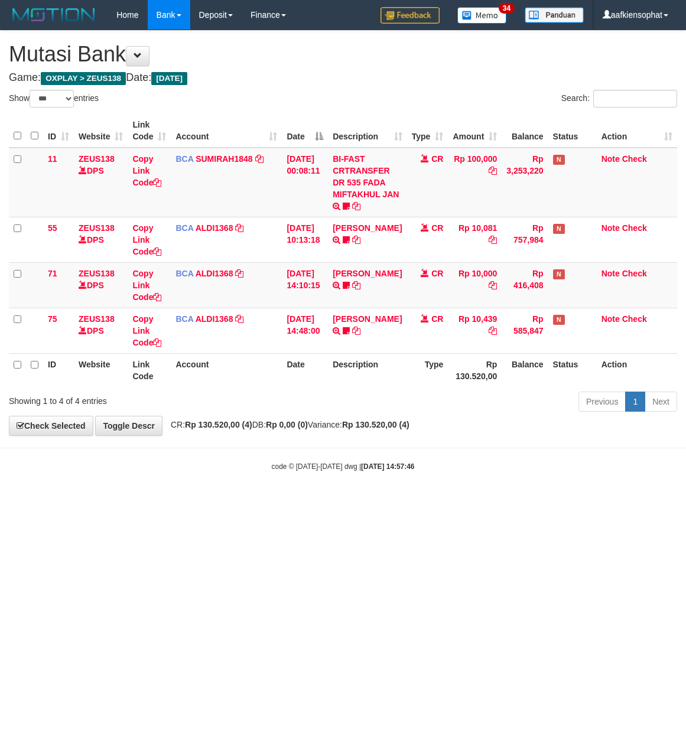
select select "***"
drag, startPoint x: 416, startPoint y: 551, endPoint x: 402, endPoint y: 526, distance: 28.8
click at [410, 502] on html "Toggle navigation Home Bank Account List Load By Website Group [OXPLAY] ZEUS138…" at bounding box center [343, 251] width 686 height 502
select select "***"
drag, startPoint x: 277, startPoint y: 477, endPoint x: 262, endPoint y: 446, distance: 35.2
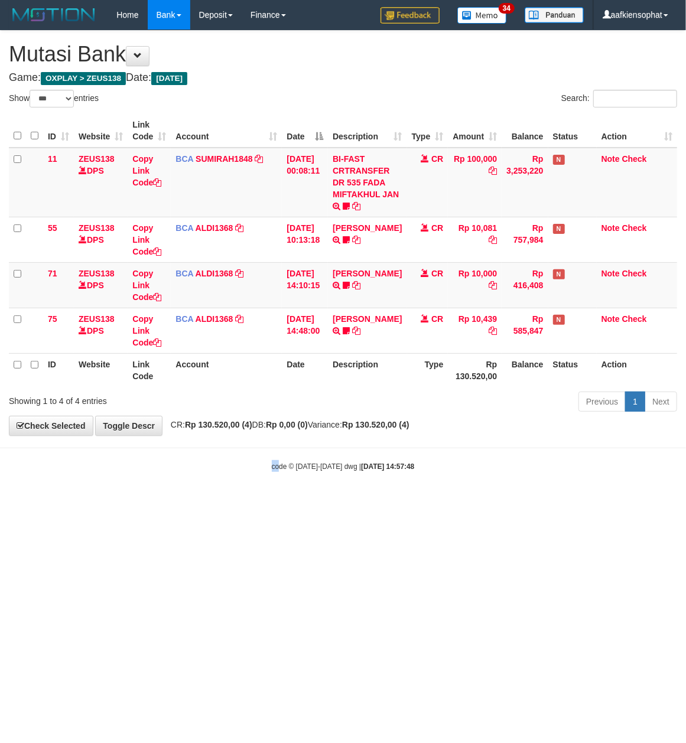
click at [264, 450] on body "Toggle navigation Home Bank Account List Load By Website Group [OXPLAY] ZEUS138…" at bounding box center [343, 251] width 686 height 502
select select "***"
drag, startPoint x: 103, startPoint y: 511, endPoint x: 97, endPoint y: 594, distance: 82.9
click at [103, 502] on html "Toggle navigation Home Bank Account List Load By Website Group [OXPLAY] ZEUS138…" at bounding box center [343, 251] width 686 height 502
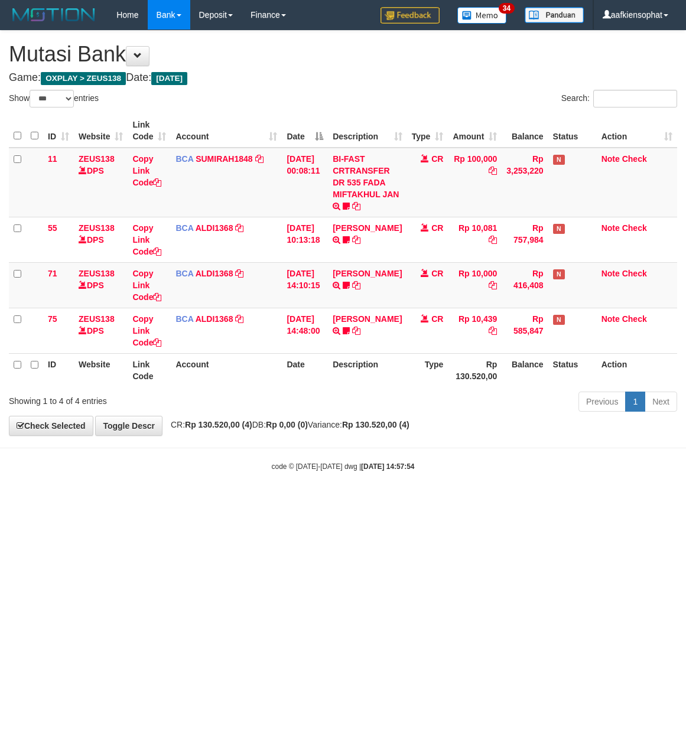
select select "***"
click at [268, 62] on h1 "Mutasi Bank" at bounding box center [343, 55] width 668 height 24
drag, startPoint x: 317, startPoint y: 423, endPoint x: 290, endPoint y: 409, distance: 30.7
click at [317, 419] on div "**********" at bounding box center [343, 233] width 686 height 405
click at [308, 379] on th "Date" at bounding box center [305, 370] width 46 height 34
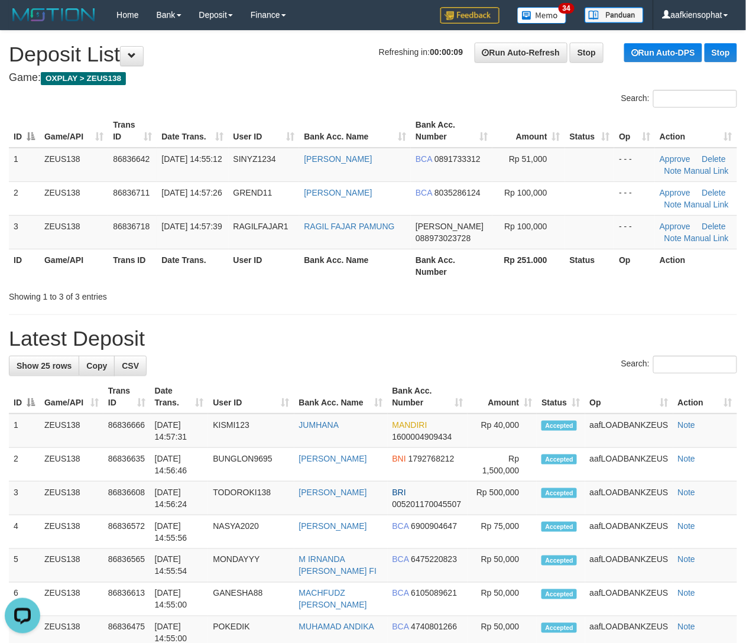
click at [563, 331] on h1 "Latest Deposit" at bounding box center [373, 339] width 728 height 24
drag, startPoint x: 557, startPoint y: 343, endPoint x: 586, endPoint y: 343, distance: 29.6
click at [565, 345] on h1 "Latest Deposit" at bounding box center [373, 339] width 728 height 24
drag, startPoint x: 637, startPoint y: 353, endPoint x: 756, endPoint y: 366, distance: 120.1
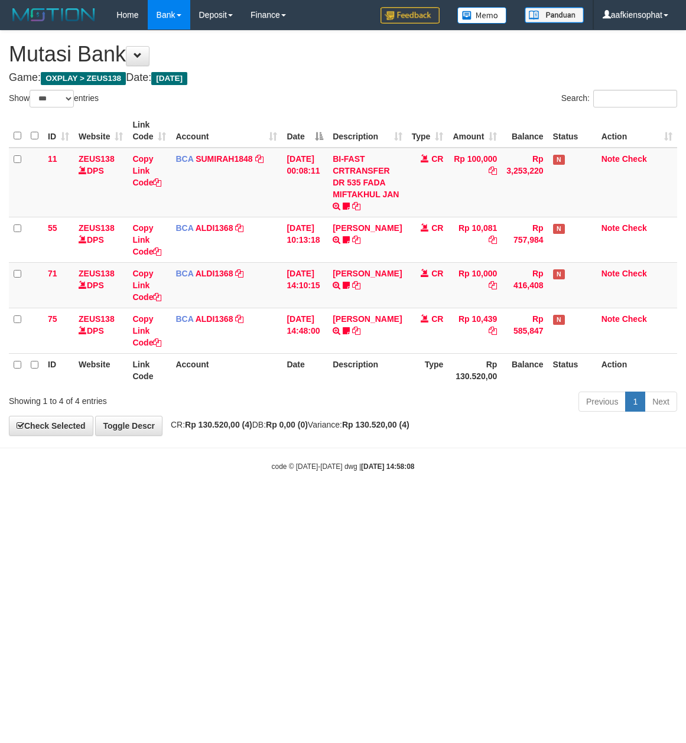
select select "***"
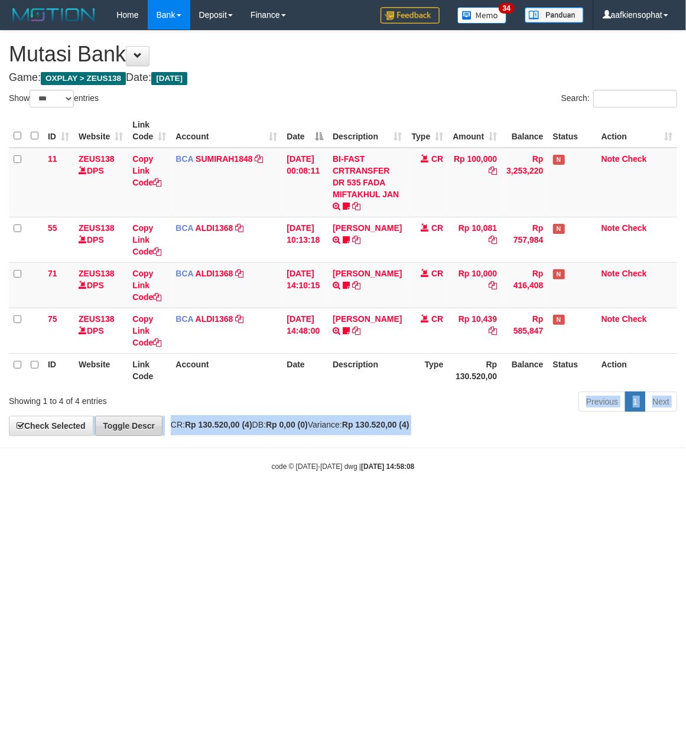
drag, startPoint x: 169, startPoint y: 415, endPoint x: 154, endPoint y: 418, distance: 15.2
click at [196, 444] on body "Toggle navigation Home Bank Account List Load By Website Group [OXPLAY] ZEUS138…" at bounding box center [343, 251] width 686 height 502
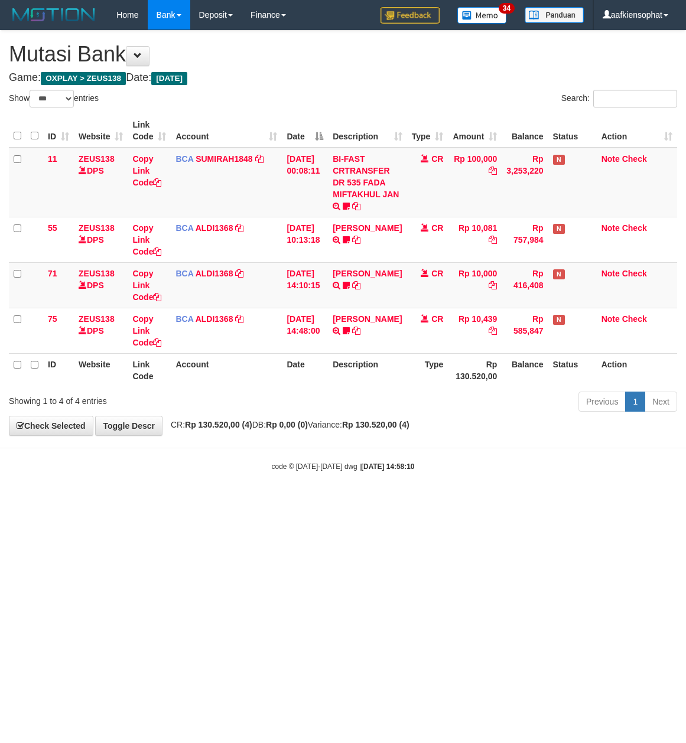
select select "***"
click at [84, 381] on th "Website" at bounding box center [101, 370] width 54 height 34
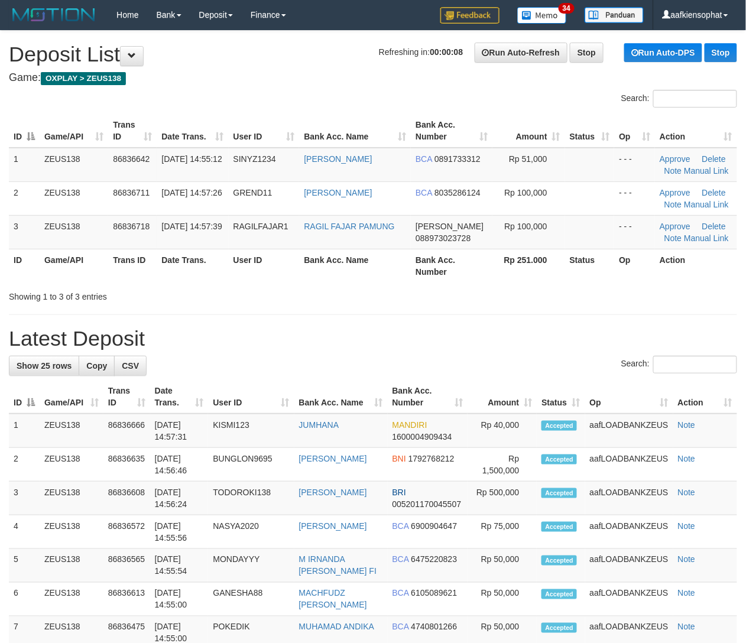
drag, startPoint x: 480, startPoint y: 294, endPoint x: 498, endPoint y: 301, distance: 19.3
click at [498, 301] on div "Showing 1 to 3 of 3 entries" at bounding box center [373, 294] width 746 height 17
drag, startPoint x: 529, startPoint y: 339, endPoint x: 660, endPoint y: 356, distance: 131.7
click at [535, 339] on h1 "Latest Deposit" at bounding box center [373, 339] width 728 height 24
click at [596, 278] on th "Status" at bounding box center [590, 266] width 50 height 34
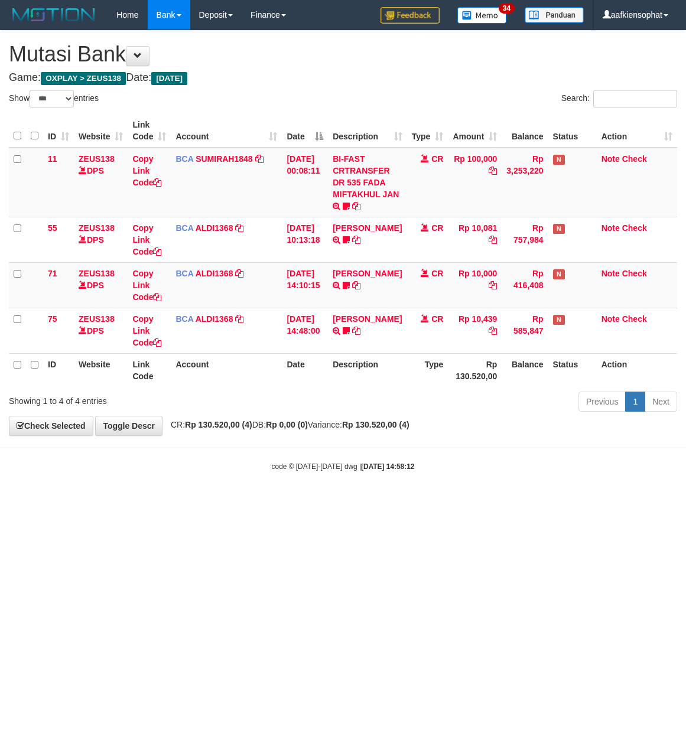
select select "***"
drag, startPoint x: 121, startPoint y: 408, endPoint x: 2, endPoint y: 374, distance: 122.9
click at [110, 402] on div "Showing 1 to 4 of 4 entries" at bounding box center [143, 399] width 268 height 17
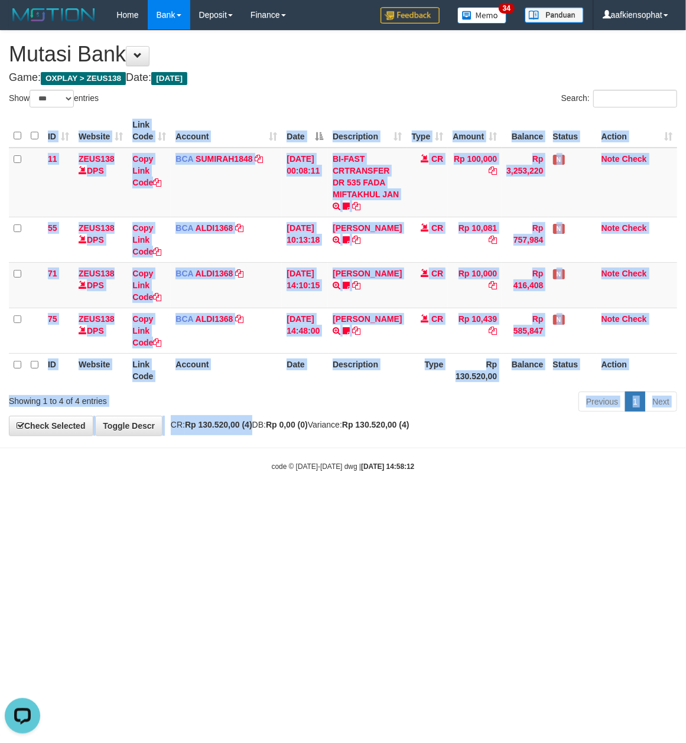
drag, startPoint x: 256, startPoint y: 436, endPoint x: 249, endPoint y: 428, distance: 10.9
click at [251, 433] on div "**********" at bounding box center [343, 233] width 686 height 405
click at [249, 428] on strong "Rp 130.520,00 (4)" at bounding box center [218, 424] width 67 height 9
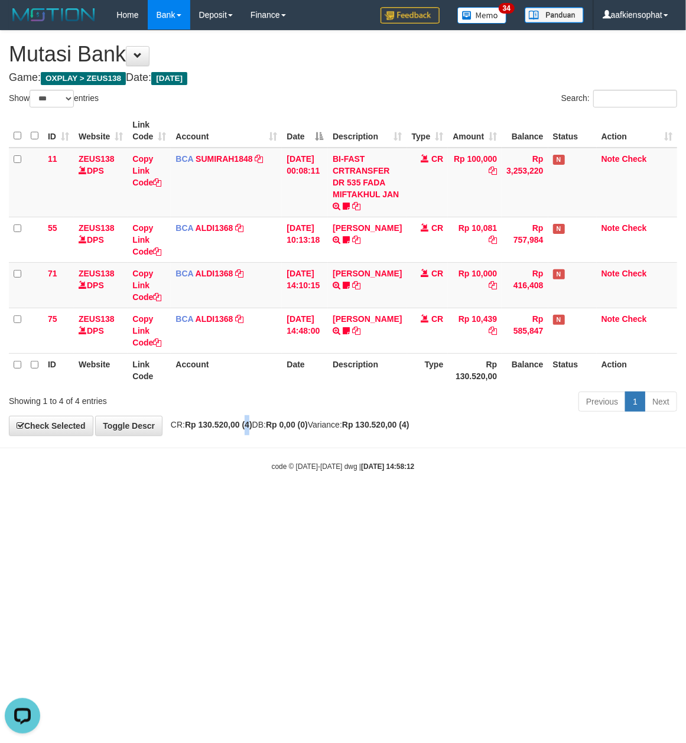
click at [249, 428] on strong "Rp 130.520,00 (4)" at bounding box center [218, 424] width 67 height 9
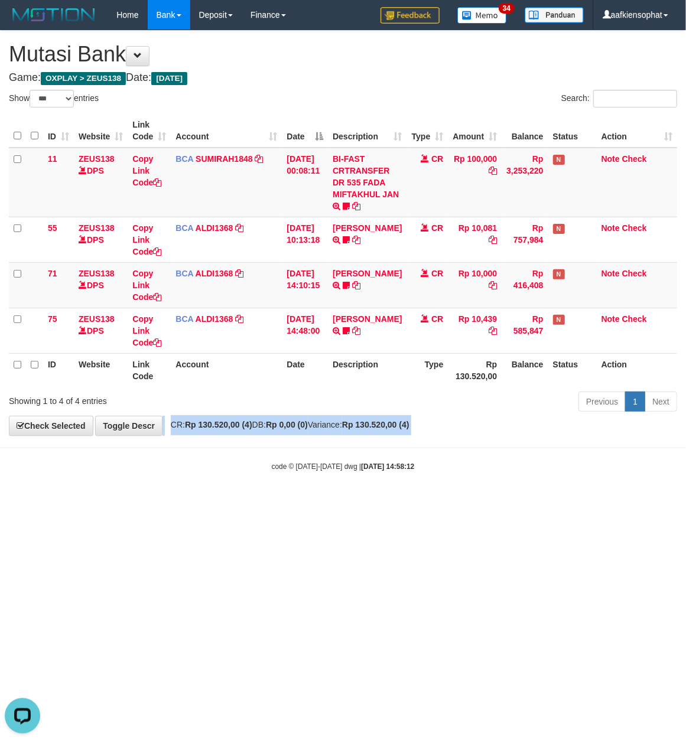
click at [249, 428] on strong "Rp 130.520,00 (4)" at bounding box center [218, 424] width 67 height 9
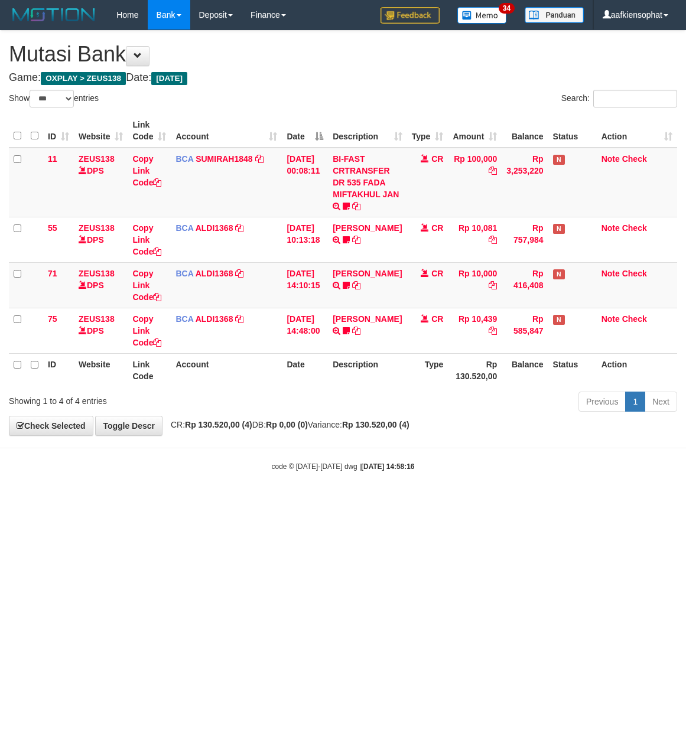
select select "***"
drag, startPoint x: 403, startPoint y: 366, endPoint x: 278, endPoint y: 360, distance: 125.4
click at [313, 367] on tr "ID Website Link Code Account Date Description Type Rp 130.520,00 Balance Status…" at bounding box center [343, 370] width 668 height 34
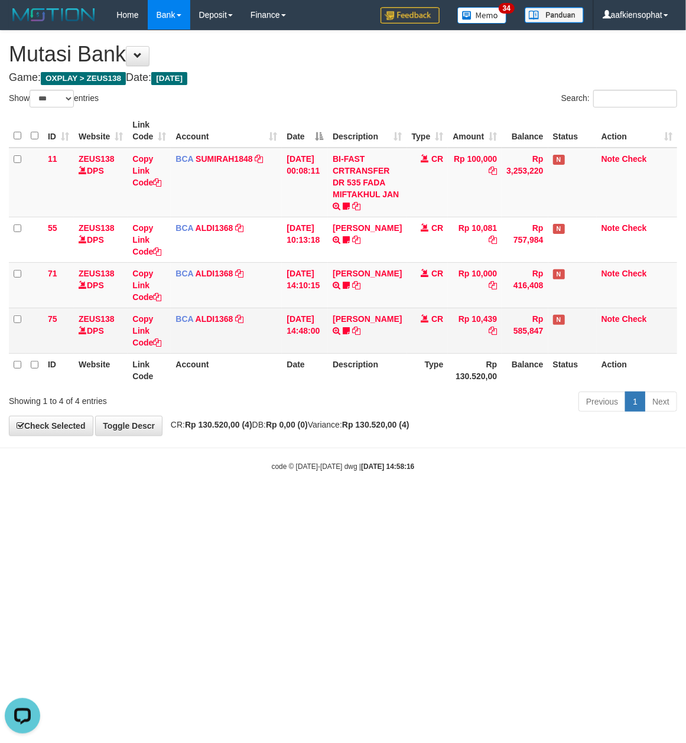
drag, startPoint x: 220, startPoint y: 353, endPoint x: 123, endPoint y: 333, distance: 99.0
click at [213, 351] on table "ID Website Link Code Account Date Description Type Amount Balance Status Action…" at bounding box center [343, 250] width 668 height 273
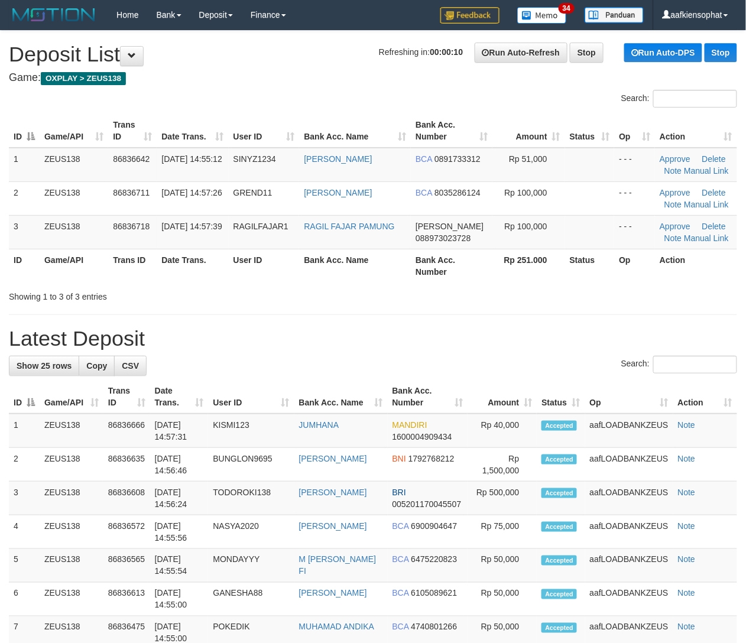
drag, startPoint x: 434, startPoint y: 288, endPoint x: 757, endPoint y: 308, distance: 323.9
click at [454, 288] on div "Showing 1 to 3 of 3 entries" at bounding box center [373, 294] width 746 height 17
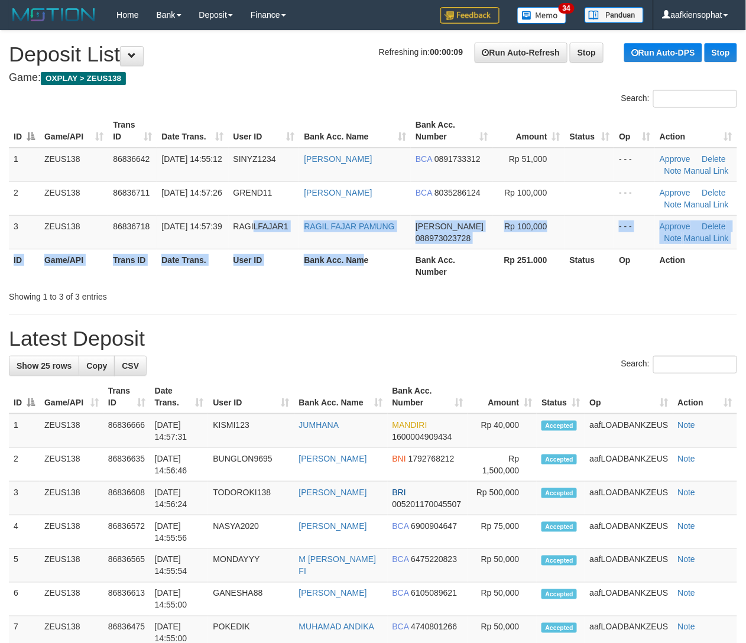
drag, startPoint x: 265, startPoint y: 232, endPoint x: 677, endPoint y: 286, distance: 414.9
click at [381, 255] on table "ID Game/API Trans ID Date Trans. User ID Bank Acc. Name Bank Acc. Number Amount…" at bounding box center [373, 198] width 728 height 168
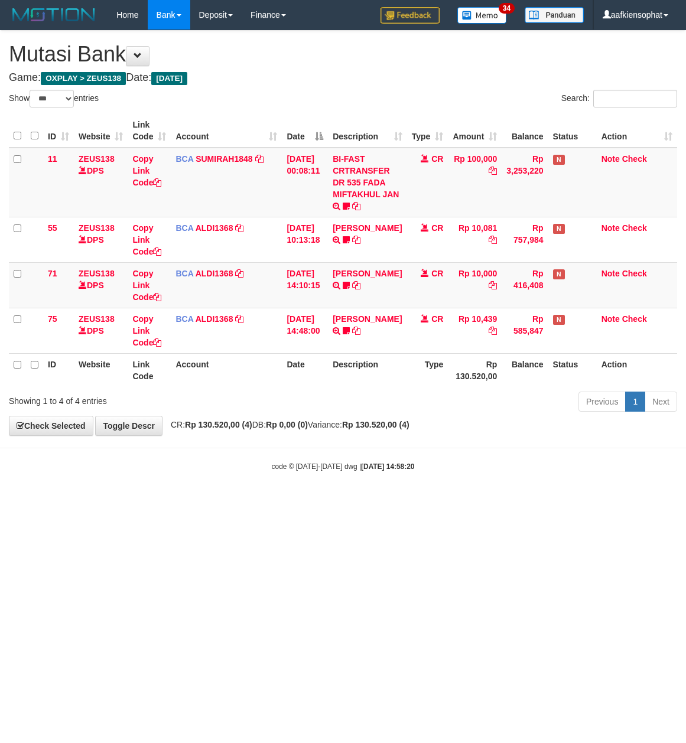
select select "***"
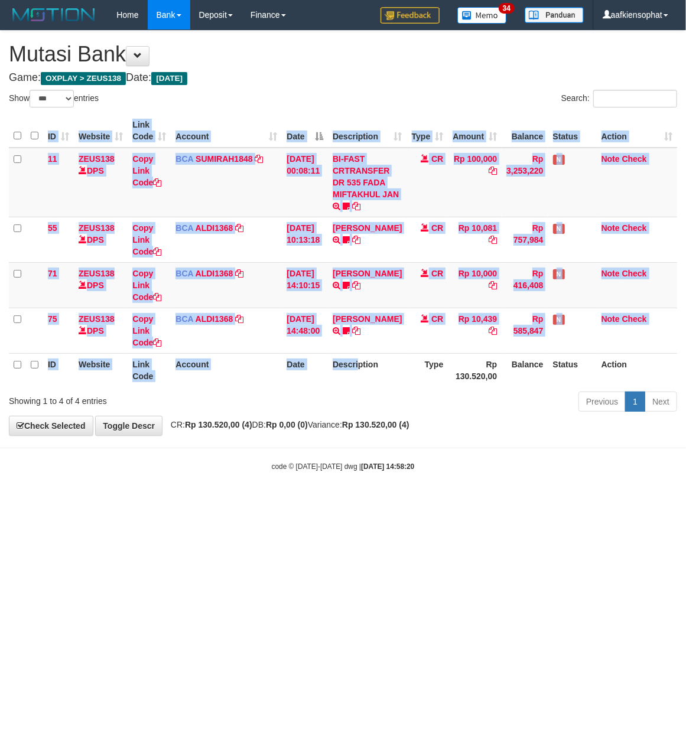
drag, startPoint x: 364, startPoint y: 385, endPoint x: 317, endPoint y: 381, distance: 46.9
click at [353, 388] on div "ID Website Link Code Account Date Description Type Amount Balance Status Action…" at bounding box center [343, 251] width 686 height 280
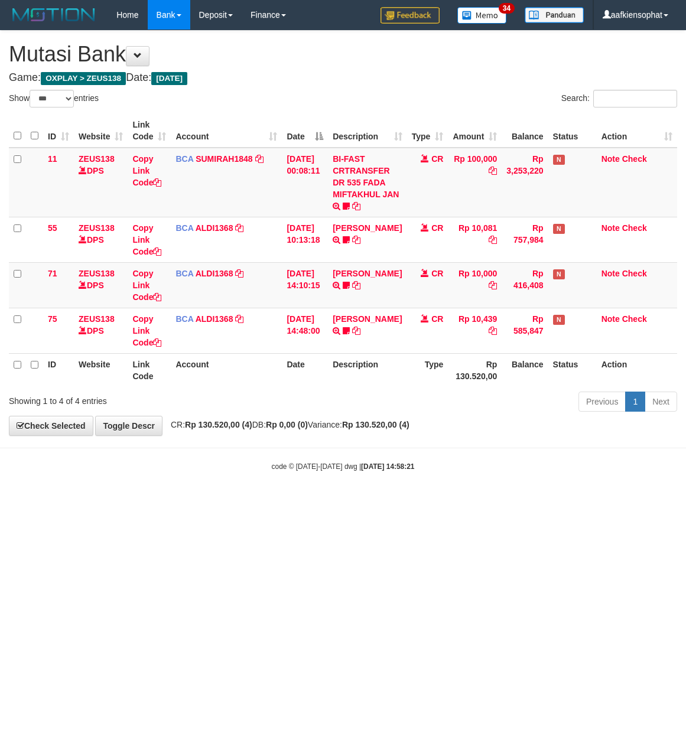
select select "***"
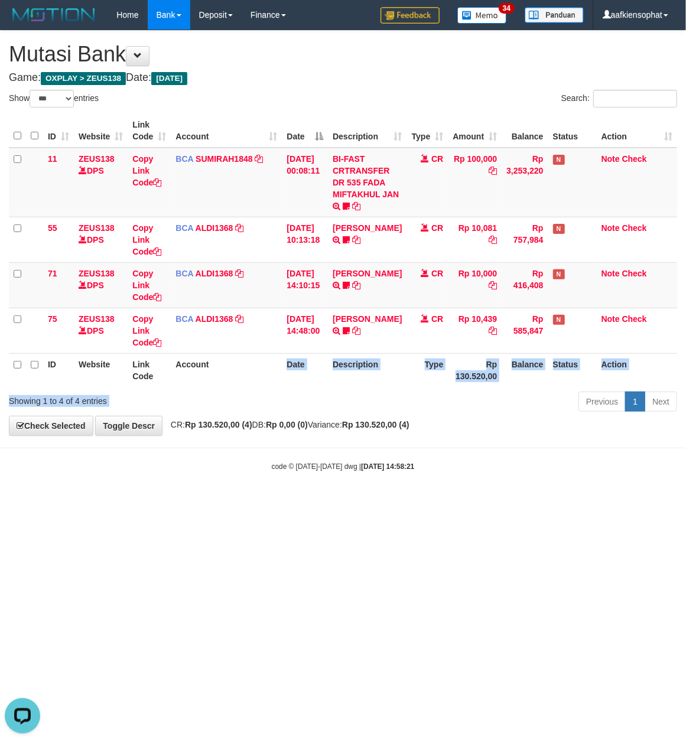
drag, startPoint x: 277, startPoint y: 379, endPoint x: 310, endPoint y: 395, distance: 36.2
click at [310, 395] on div "Show ** ** ** *** entries Search: ID Website Link Code Account Date Description…" at bounding box center [343, 253] width 668 height 326
click at [308, 399] on div "Previous 1 Next" at bounding box center [486, 403] width 382 height 25
click at [305, 397] on div "Previous 1 Next" at bounding box center [486, 403] width 382 height 25
click at [384, 404] on div "Previous 1 Next" at bounding box center [486, 403] width 382 height 25
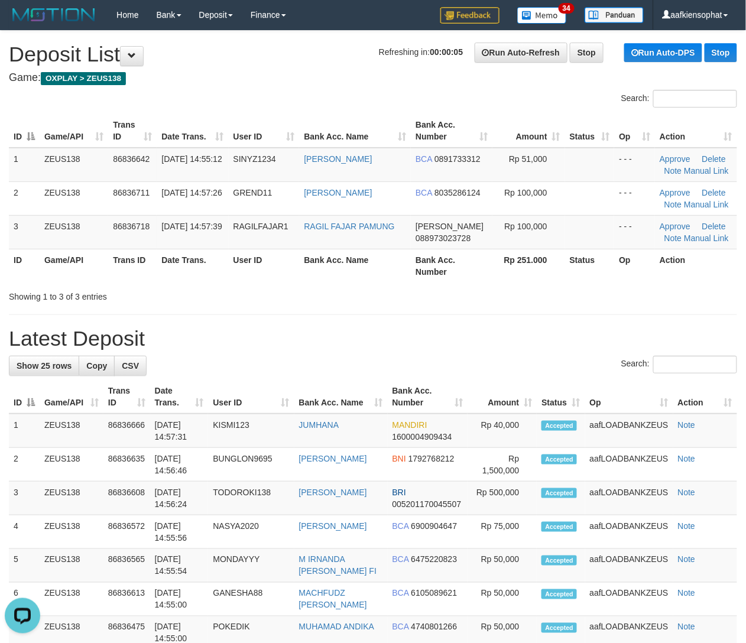
drag, startPoint x: 232, startPoint y: 266, endPoint x: 398, endPoint y: 277, distance: 166.4
click at [260, 271] on th "User ID" at bounding box center [264, 266] width 71 height 34
drag, startPoint x: 466, startPoint y: 253, endPoint x: 755, endPoint y: 332, distance: 299.1
click at [481, 264] on table "ID Game/API Trans ID Date Trans. User ID Bank Acc. Name Bank Acc. Number Amount…" at bounding box center [373, 198] width 728 height 168
drag, startPoint x: 464, startPoint y: 329, endPoint x: 755, endPoint y: 340, distance: 291.6
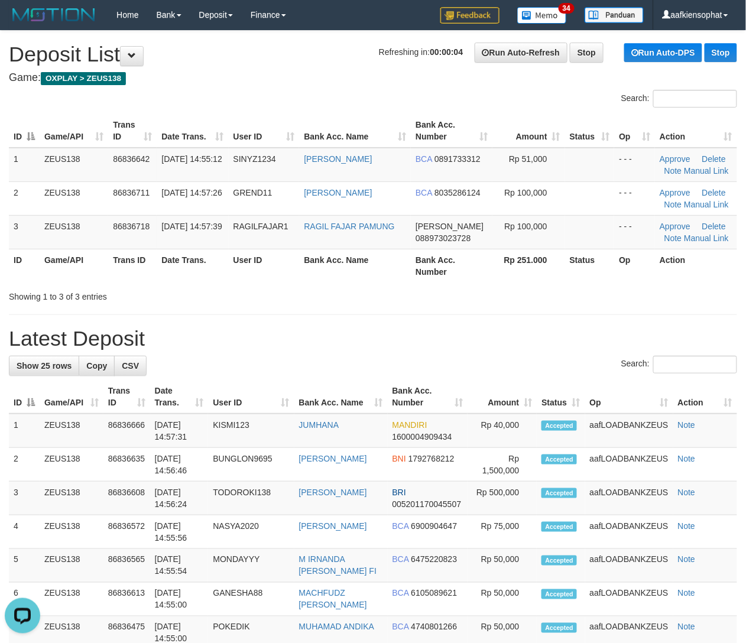
click at [504, 332] on h1 "Latest Deposit" at bounding box center [373, 339] width 728 height 24
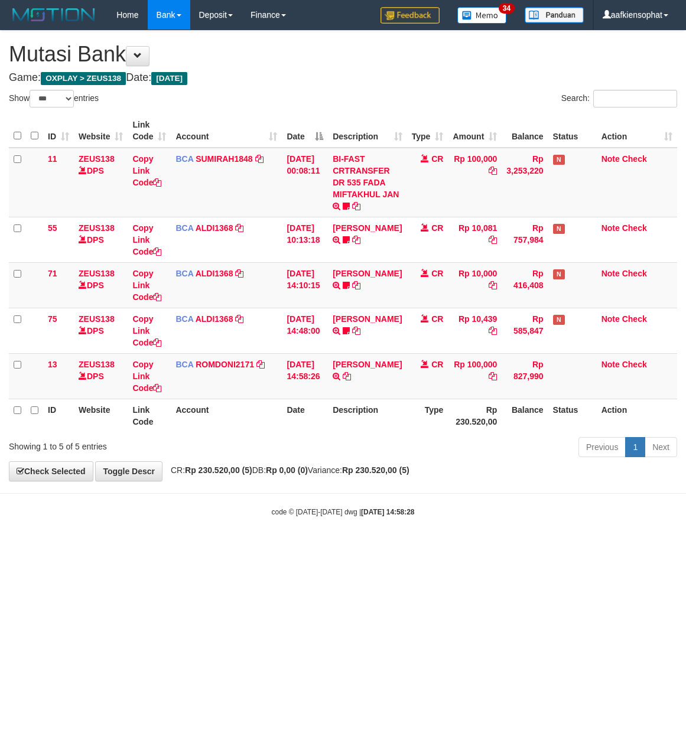
select select "***"
click at [343, 381] on icon at bounding box center [347, 376] width 8 height 8
drag, startPoint x: 355, startPoint y: 469, endPoint x: 332, endPoint y: 438, distance: 37.9
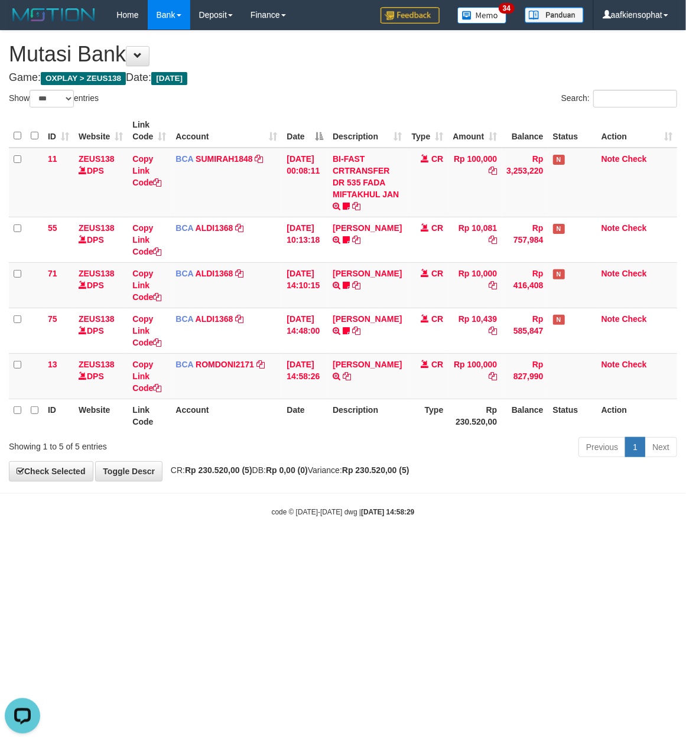
click at [342, 455] on div "**********" at bounding box center [343, 256] width 686 height 450
drag, startPoint x: 181, startPoint y: 416, endPoint x: 4, endPoint y: 391, distance: 179.1
click at [173, 415] on th "Account" at bounding box center [226, 416] width 111 height 34
drag, startPoint x: 243, startPoint y: 417, endPoint x: 203, endPoint y: 417, distance: 40.2
click at [230, 418] on th "Account" at bounding box center [226, 416] width 111 height 34
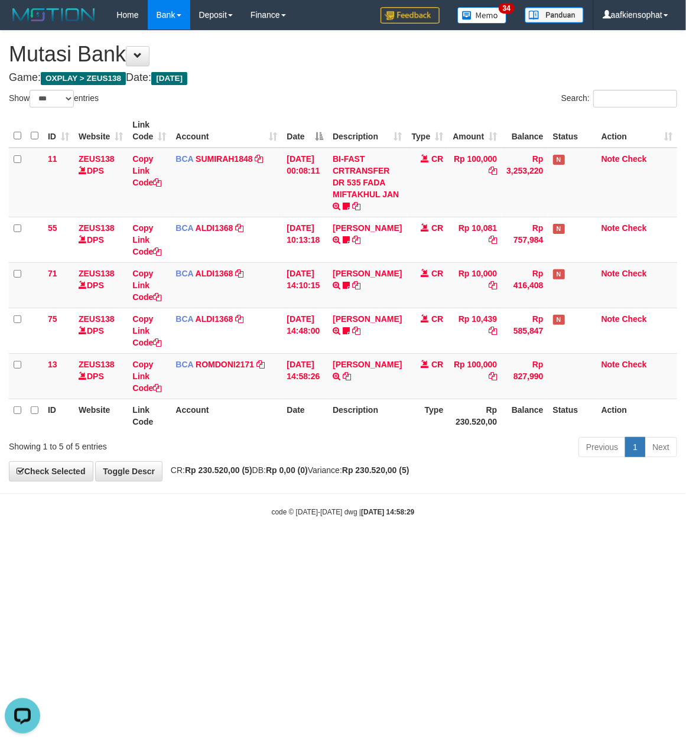
drag, startPoint x: 201, startPoint y: 506, endPoint x: 22, endPoint y: 618, distance: 211.3
click at [140, 547] on html "Toggle navigation Home Bank Account List Load By Website Group [OXPLAY] ZEUS138…" at bounding box center [343, 273] width 686 height 547
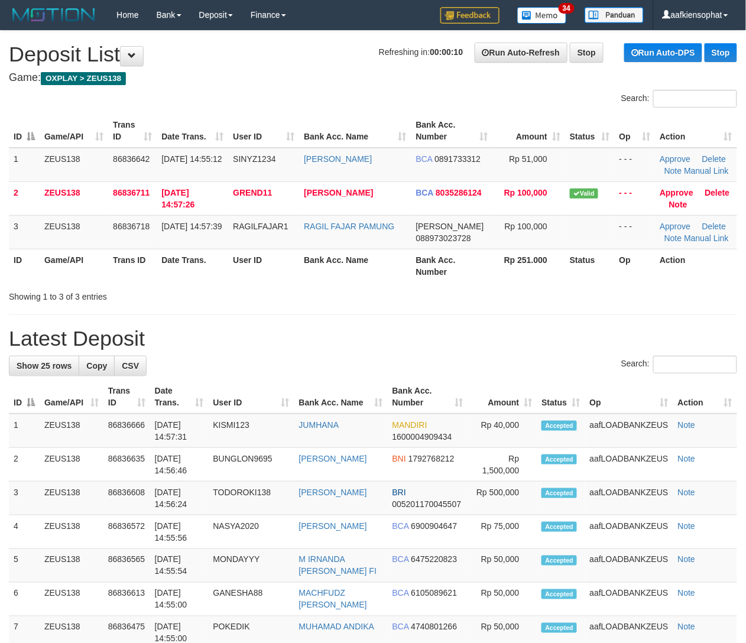
click at [355, 292] on div "Showing 1 to 3 of 3 entries" at bounding box center [373, 294] width 746 height 17
drag, startPoint x: 159, startPoint y: 267, endPoint x: 445, endPoint y: 315, distance: 290.0
click at [337, 298] on div "Search: ID Game/API Trans ID Date Trans. User ID Bank Acc. Name Bank Acc. Numbe…" at bounding box center [373, 196] width 728 height 213
drag, startPoint x: 183, startPoint y: 304, endPoint x: 521, endPoint y: 341, distance: 340.7
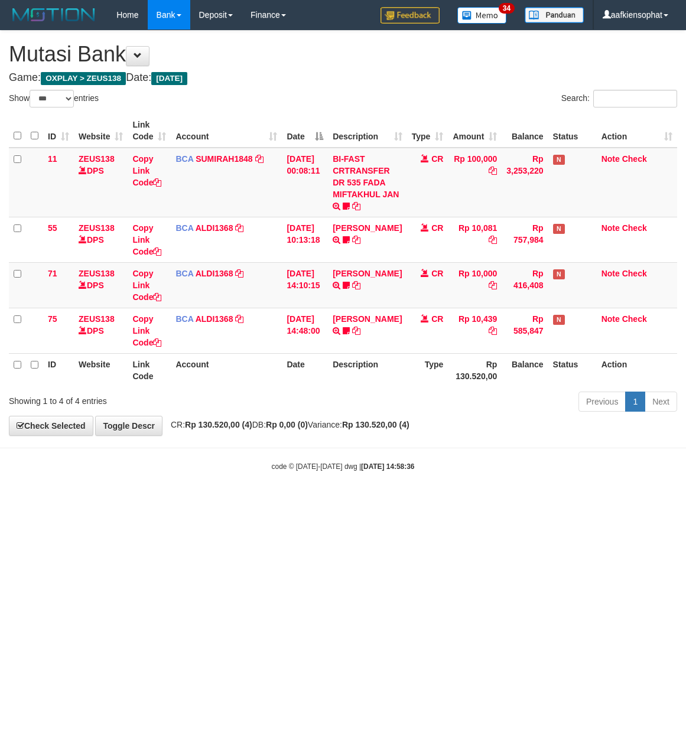
select select "***"
drag, startPoint x: 317, startPoint y: 97, endPoint x: 290, endPoint y: 116, distance: 33.5
click at [314, 98] on div "Show ** ** ** *** entries" at bounding box center [172, 100] width 326 height 21
drag, startPoint x: 576, startPoint y: 398, endPoint x: 558, endPoint y: 442, distance: 47.5
click at [578, 431] on div "**********" at bounding box center [343, 233] width 686 height 405
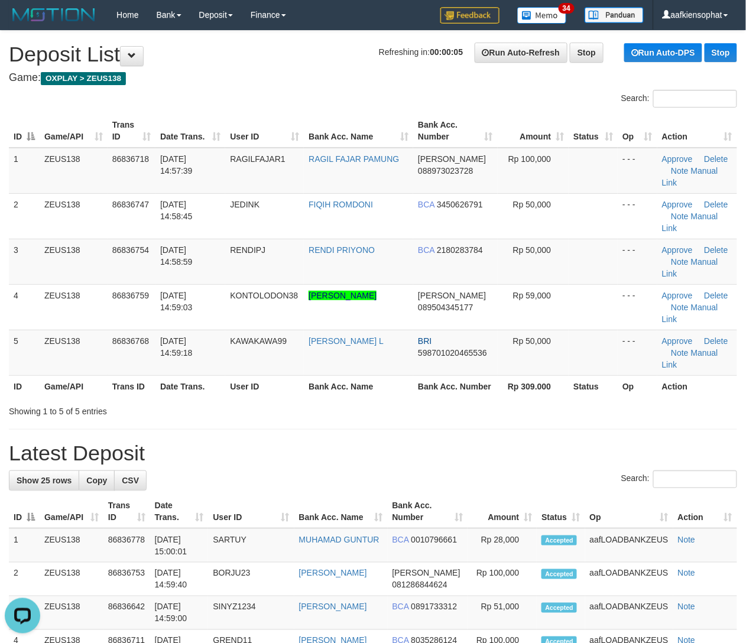
drag, startPoint x: 541, startPoint y: 447, endPoint x: 757, endPoint y: 428, distance: 216.5
click at [566, 495] on th "Status" at bounding box center [561, 512] width 48 height 34
drag, startPoint x: 350, startPoint y: 365, endPoint x: 429, endPoint y: 372, distance: 79.6
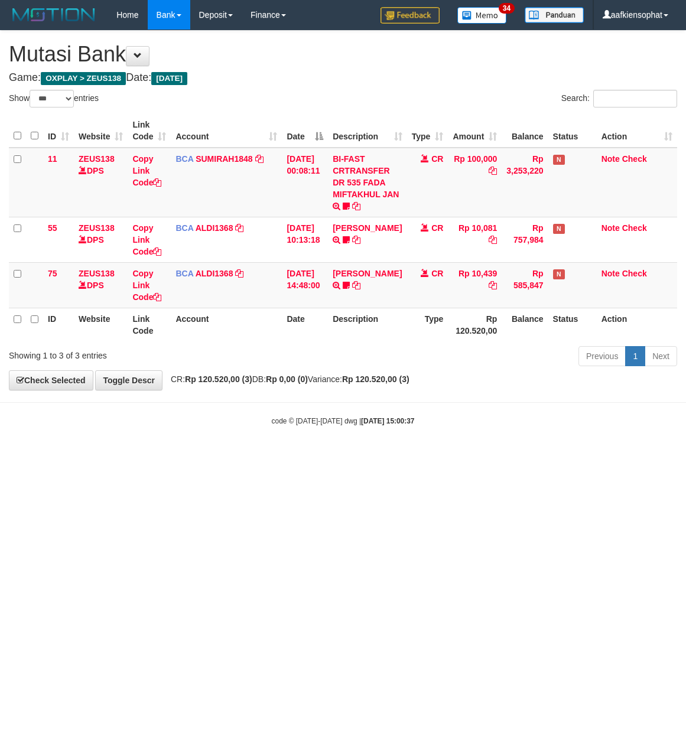
select select "***"
click at [329, 456] on html "Toggle navigation Home Bank Account List Load By Website Group [OXPLAY] ZEUS138…" at bounding box center [343, 228] width 686 height 456
select select "***"
click at [365, 71] on div "**********" at bounding box center [343, 210] width 686 height 359
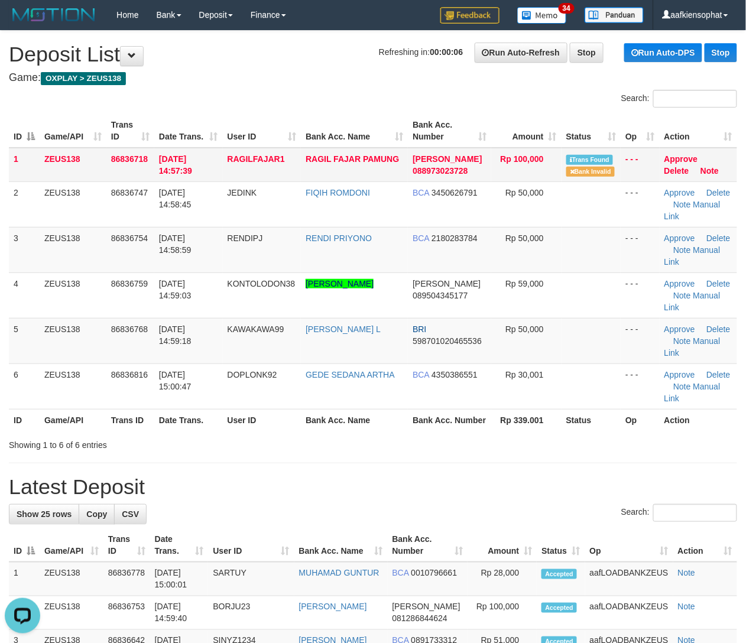
click at [381, 169] on td "RAGIL FAJAR PAMUNG" at bounding box center [354, 165] width 107 height 34
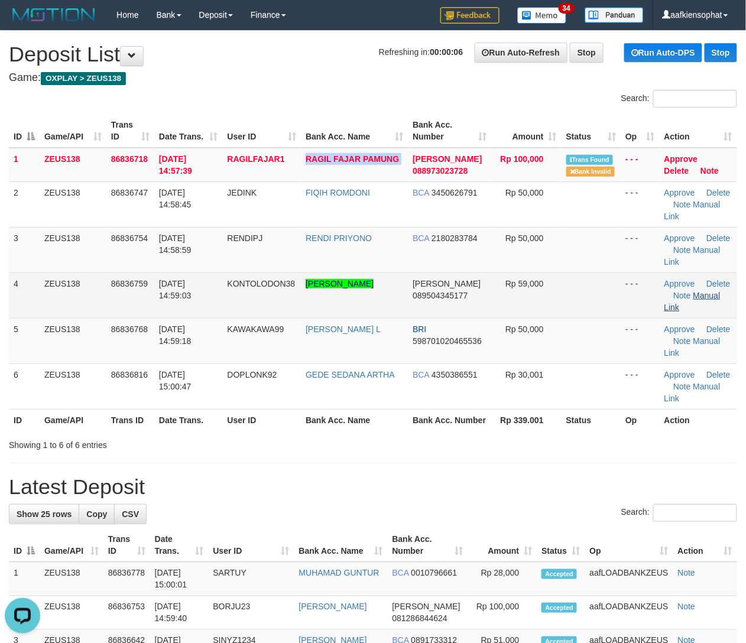
copy tr "RAGIL FAJAR PAMUNG"
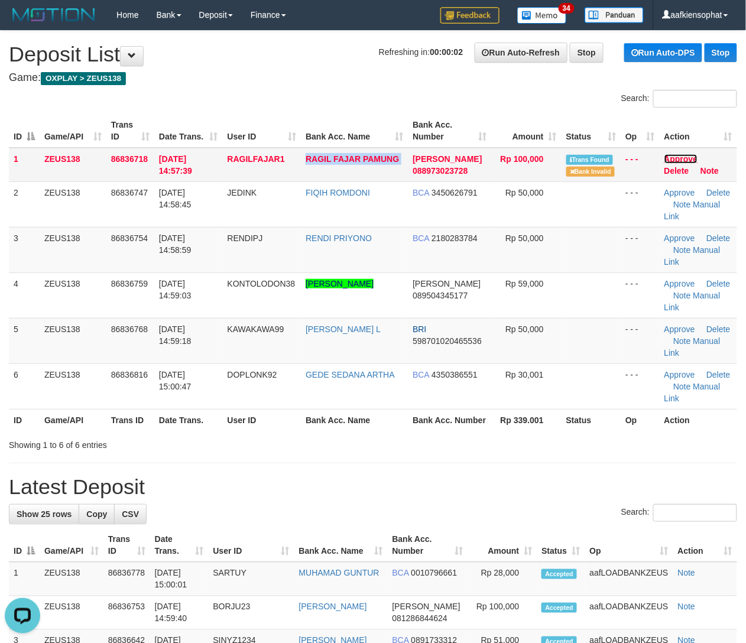
click at [682, 156] on link "Approve" at bounding box center [681, 158] width 34 height 9
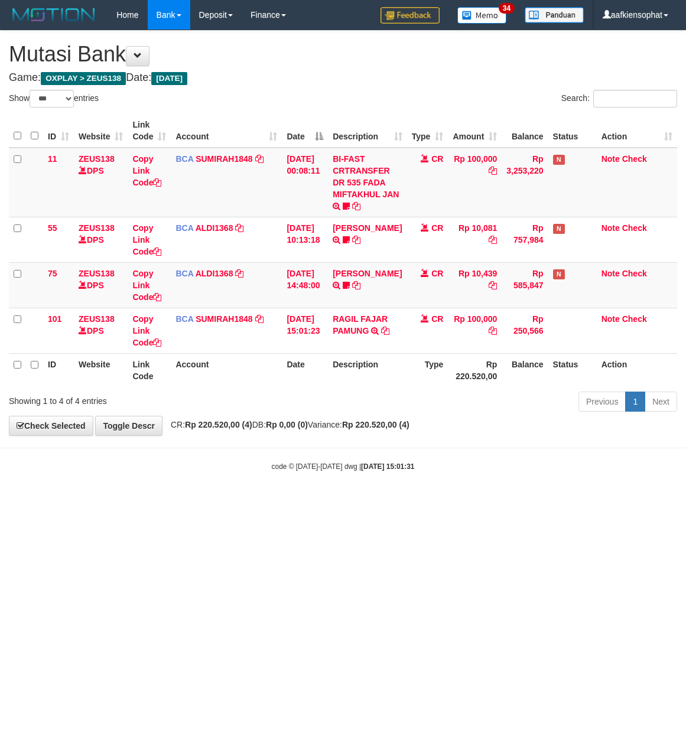
select select "***"
click at [252, 500] on body "Toggle navigation Home Bank Account List Load By Website Group [OXPLAY] ZEUS138…" at bounding box center [343, 251] width 686 height 502
click at [173, 495] on body "Toggle navigation Home Bank Account List Load By Website Group [OXPLAY] ZEUS138…" at bounding box center [343, 251] width 686 height 502
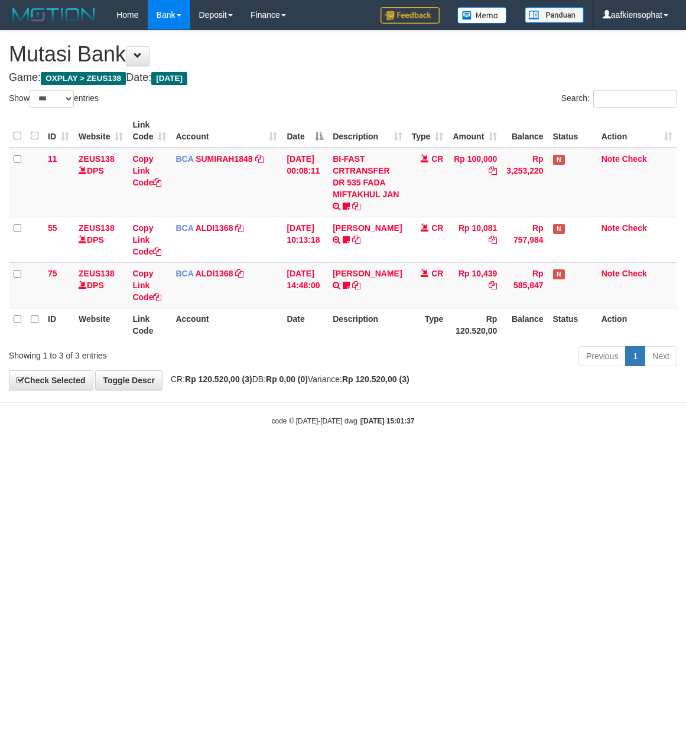
select select "***"
drag, startPoint x: 0, startPoint y: 0, endPoint x: 298, endPoint y: 503, distance: 585.3
click at [298, 456] on html "Toggle navigation Home Bank Account List Load By Website Group [OXPLAY] ZEUS138…" at bounding box center [343, 228] width 686 height 456
select select "***"
click at [338, 53] on h1 "Mutasi Bank" at bounding box center [343, 55] width 668 height 24
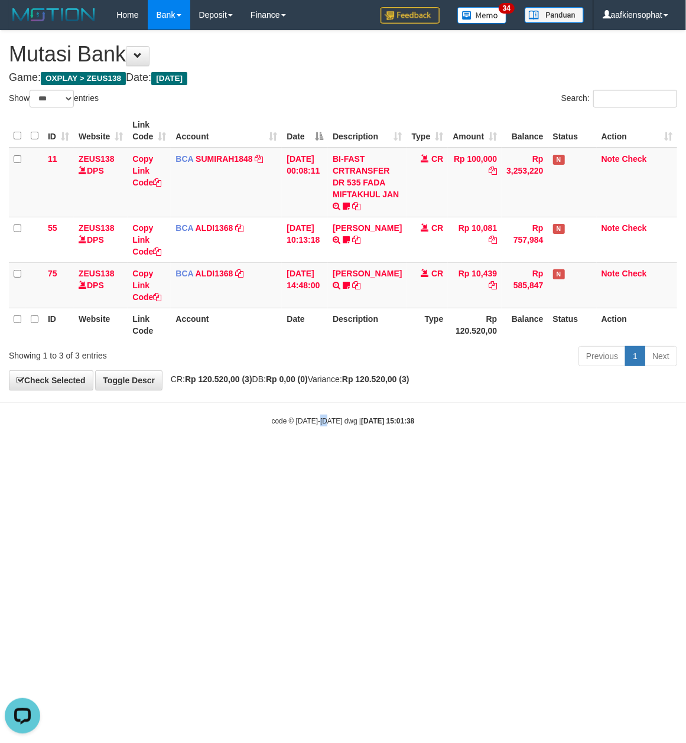
drag, startPoint x: 318, startPoint y: 542, endPoint x: 312, endPoint y: 545, distance: 6.6
click at [317, 456] on html "Toggle navigation Home Bank Account List Load By Website Group [OXPLAY] ZEUS138…" at bounding box center [343, 228] width 686 height 456
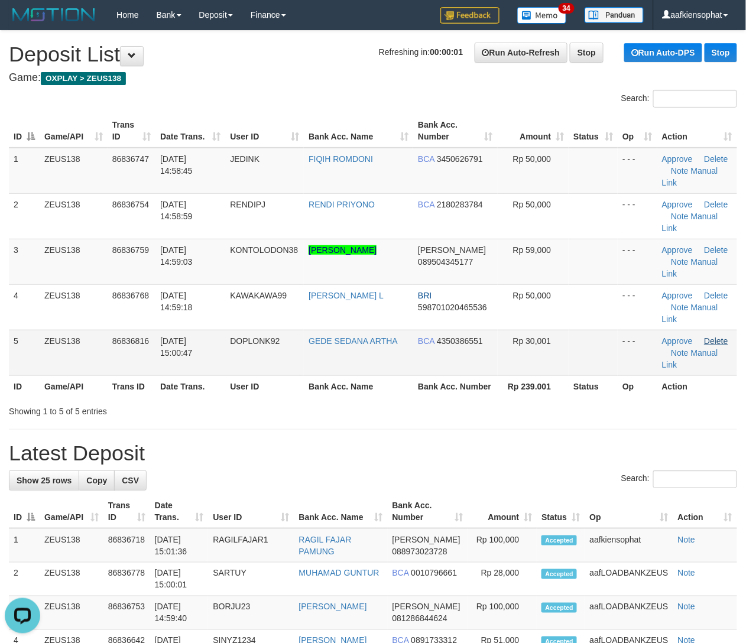
drag, startPoint x: 489, startPoint y: 401, endPoint x: 721, endPoint y: 291, distance: 256.4
click at [492, 441] on h1 "Latest Deposit" at bounding box center [373, 453] width 728 height 24
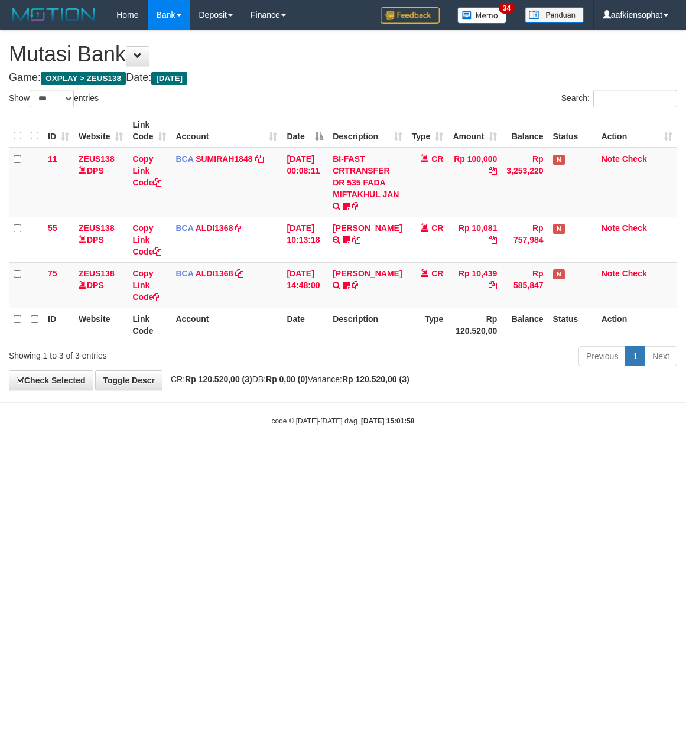
select select "***"
click at [301, 72] on h4 "Game: OXPLAY > ZEUS138 Date: [DATE]" at bounding box center [343, 78] width 668 height 12
drag, startPoint x: 282, startPoint y: 550, endPoint x: 247, endPoint y: 553, distance: 35.0
click at [277, 456] on html "Toggle navigation Home Bank Account List Load By Website Group [OXPLAY] ZEUS138…" at bounding box center [343, 228] width 686 height 456
select select "***"
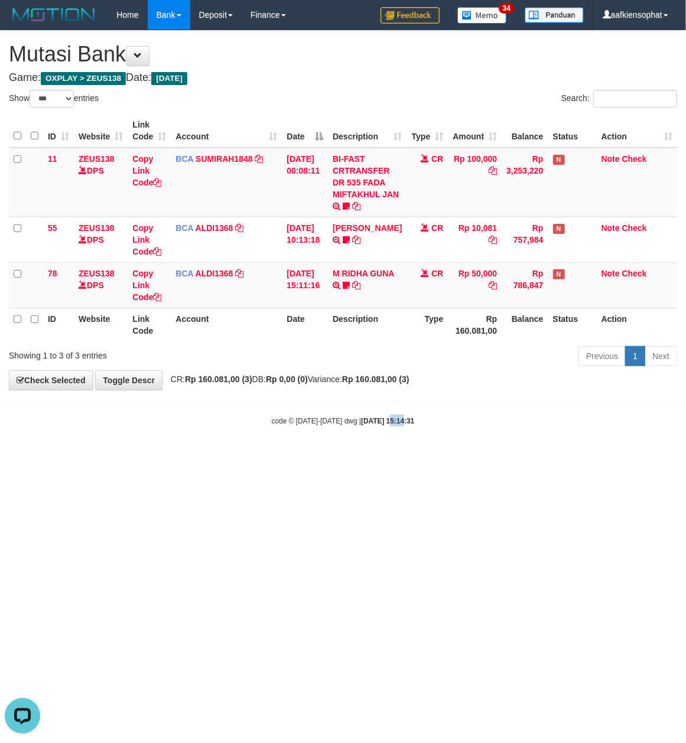
drag, startPoint x: 392, startPoint y: 490, endPoint x: 362, endPoint y: 483, distance: 31.5
click at [369, 456] on html "Toggle navigation Home Bank Account List Load By Website Group [OXPLAY] ZEUS138…" at bounding box center [343, 228] width 686 height 456
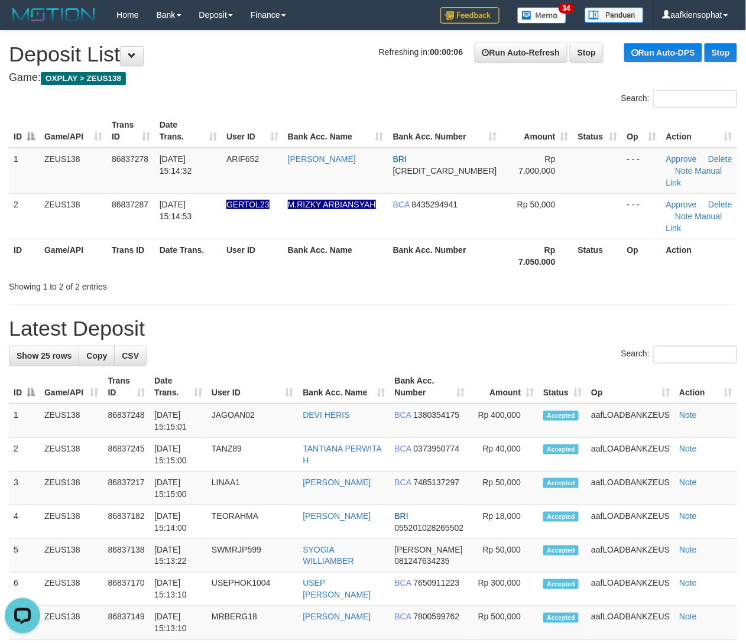
drag, startPoint x: 503, startPoint y: 203, endPoint x: 537, endPoint y: 279, distance: 82.8
click at [516, 246] on div "Search: ID Game/API Trans ID Date Trans. User ID Bank Acc. Name Bank Acc. Numbe…" at bounding box center [373, 191] width 728 height 203
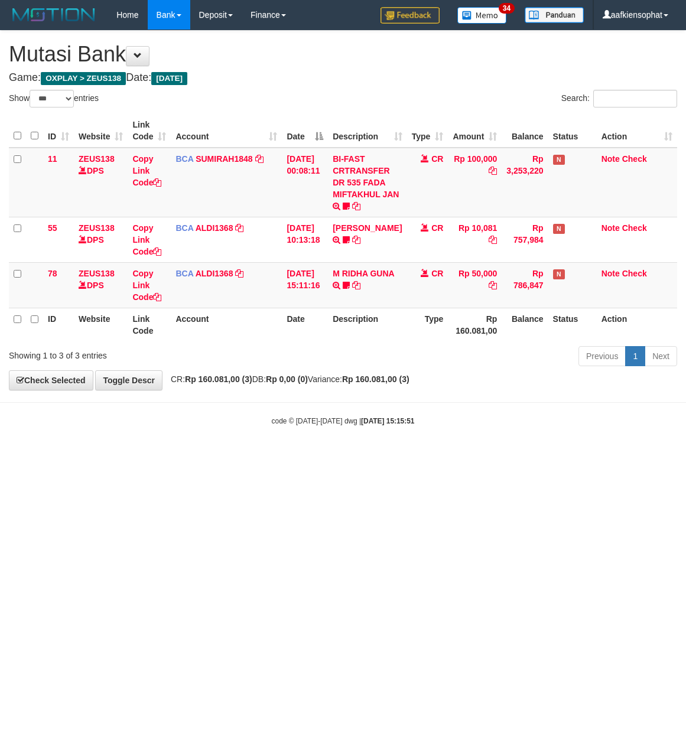
select select "***"
click at [263, 429] on body "Toggle navigation Home Bank Account List Load By Website Group [OXPLAY] ZEUS138…" at bounding box center [343, 228] width 686 height 456
drag, startPoint x: 201, startPoint y: 449, endPoint x: 3, endPoint y: 407, distance: 202.5
click at [170, 437] on body "Toggle navigation Home Bank Account List Load By Website Group [OXPLAY] ZEUS138…" at bounding box center [343, 228] width 686 height 456
drag, startPoint x: 303, startPoint y: 440, endPoint x: 296, endPoint y: 444, distance: 7.7
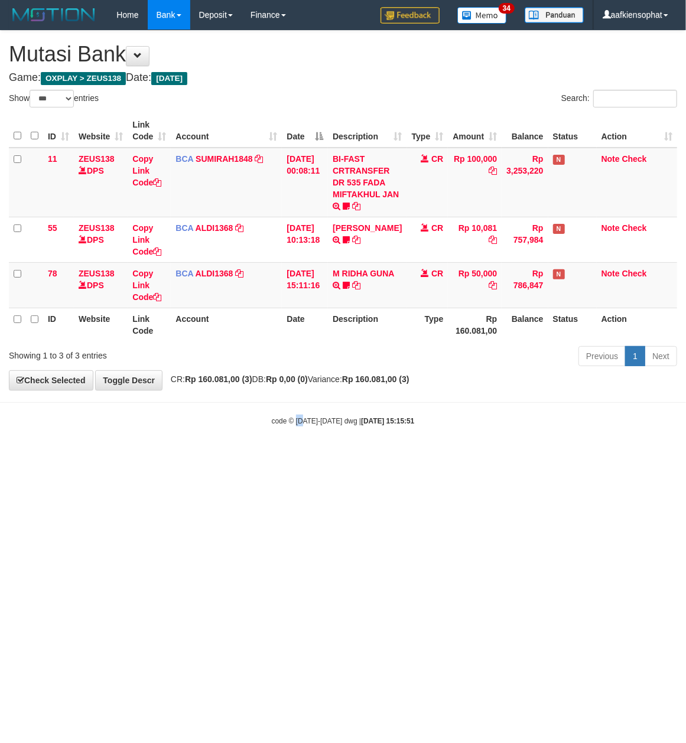
click at [296, 444] on body "Toggle navigation Home Bank Account List Load By Website Group [OXPLAY] ZEUS138…" at bounding box center [343, 228] width 686 height 456
drag, startPoint x: 281, startPoint y: 462, endPoint x: 277, endPoint y: 467, distance: 6.3
click at [277, 456] on html "Toggle navigation Home Bank Account List Load By Website Group [OXPLAY] ZEUS138…" at bounding box center [343, 228] width 686 height 456
click at [268, 456] on html "Toggle navigation Home Bank Account List Load By Website Group [OXPLAY] ZEUS138…" at bounding box center [343, 228] width 686 height 456
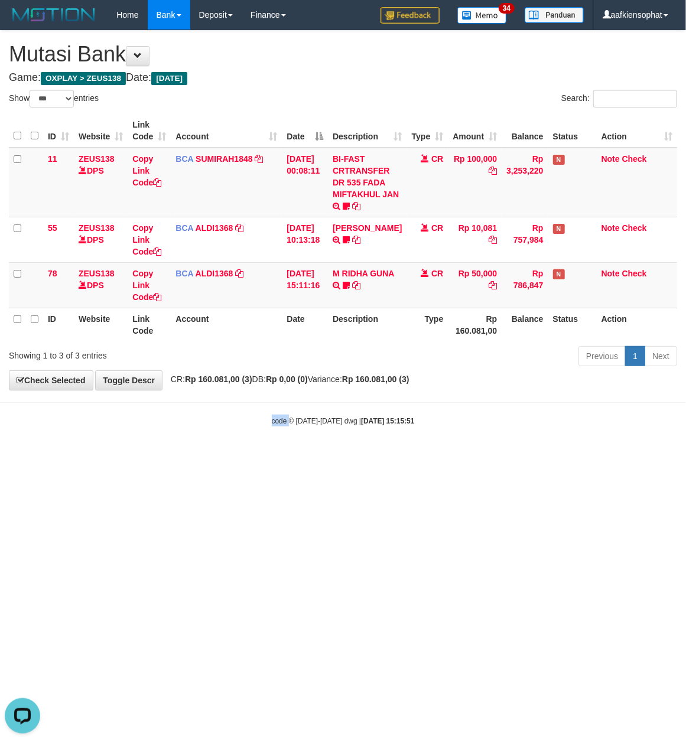
click at [268, 456] on html "Toggle navigation Home Bank Account List Load By Website Group [OXPLAY] ZEUS138…" at bounding box center [343, 228] width 686 height 456
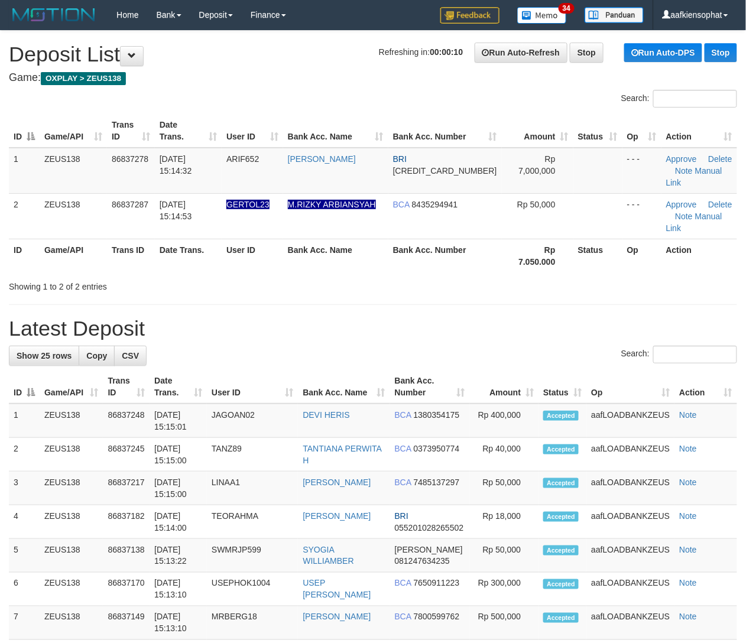
click at [447, 317] on h1 "Latest Deposit" at bounding box center [373, 329] width 728 height 24
drag, startPoint x: 374, startPoint y: 300, endPoint x: 728, endPoint y: 363, distance: 359.5
click at [382, 317] on h1 "Latest Deposit" at bounding box center [373, 329] width 728 height 24
drag, startPoint x: 552, startPoint y: 312, endPoint x: 754, endPoint y: 347, distance: 205.2
click at [553, 346] on div "Search:" at bounding box center [373, 356] width 728 height 21
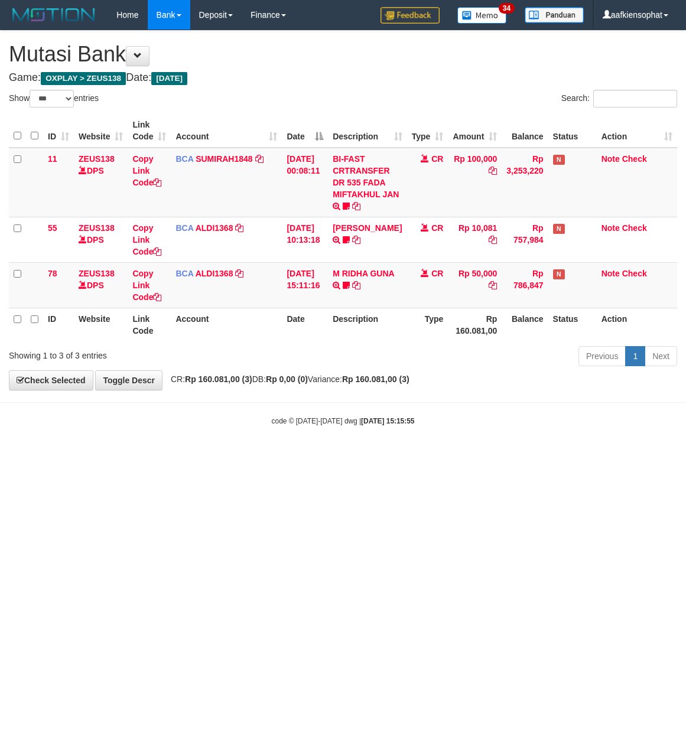
select select "***"
drag, startPoint x: 359, startPoint y: 480, endPoint x: 318, endPoint y: 506, distance: 48.9
click at [352, 456] on html "Toggle navigation Home Bank Account List Load By Website Group [OXPLAY] ZEUS138…" at bounding box center [343, 228] width 686 height 456
select select "***"
click at [408, 93] on div "Search:" at bounding box center [515, 100] width 326 height 21
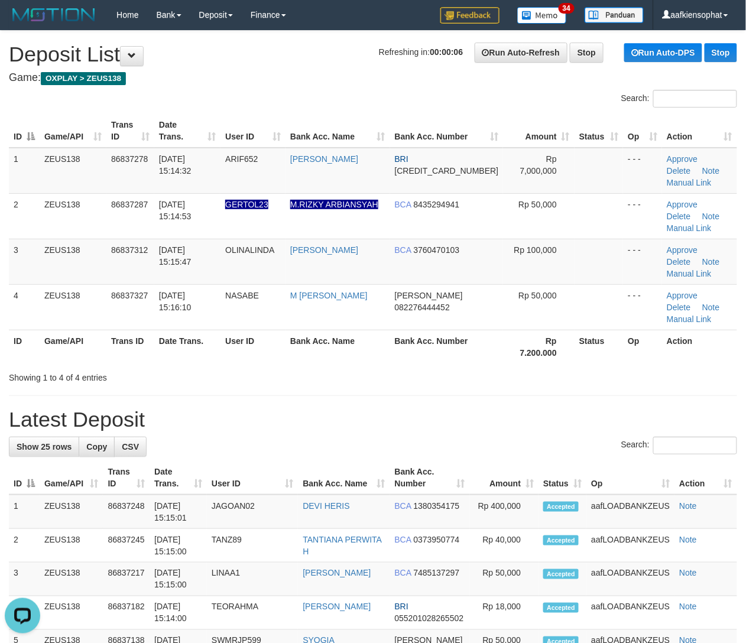
drag, startPoint x: 492, startPoint y: 405, endPoint x: 755, endPoint y: 398, distance: 262.5
click at [495, 461] on th "Amount" at bounding box center [504, 478] width 69 height 34
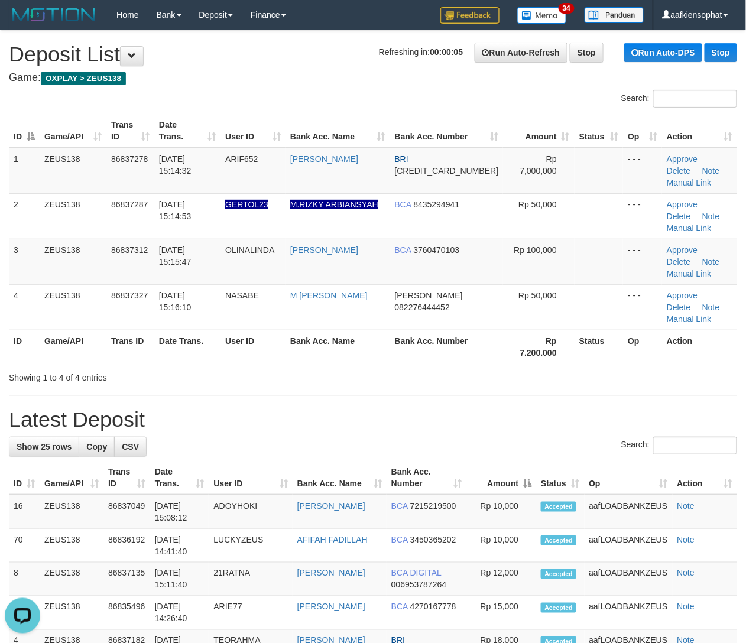
drag, startPoint x: 499, startPoint y: 369, endPoint x: 724, endPoint y: 386, distance: 225.2
click at [514, 408] on h1 "Latest Deposit" at bounding box center [373, 420] width 728 height 24
drag, startPoint x: 641, startPoint y: 379, endPoint x: 755, endPoint y: 384, distance: 114.1
click at [649, 437] on label "Search:" at bounding box center [679, 446] width 116 height 18
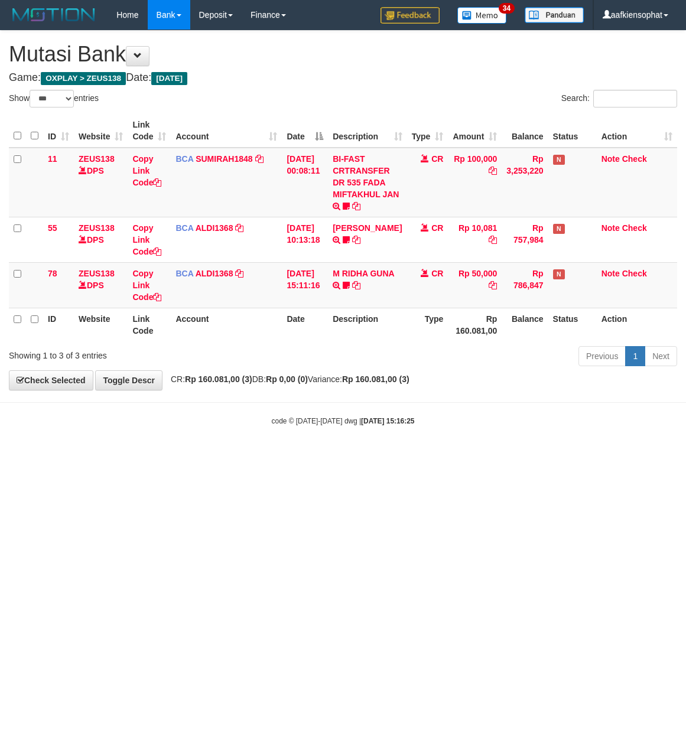
select select "***"
click at [327, 438] on body "Toggle navigation Home Bank Account List Load By Website Group [OXPLAY] ZEUS138…" at bounding box center [343, 228] width 686 height 456
drag, startPoint x: 402, startPoint y: 443, endPoint x: 1, endPoint y: 417, distance: 402.1
click at [369, 441] on body "Toggle navigation Home Bank Account List Load By Website Group [OXPLAY] ZEUS138…" at bounding box center [343, 228] width 686 height 456
select select "***"
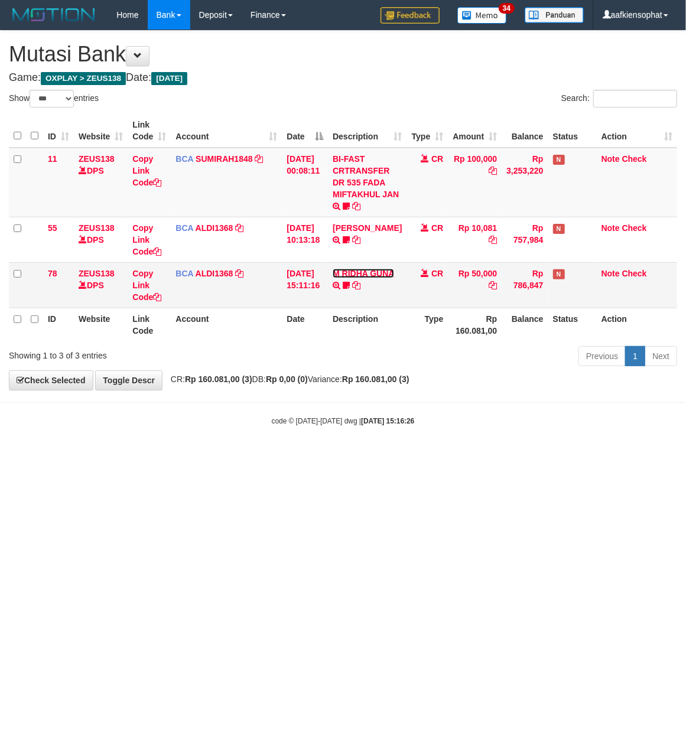
click at [344, 278] on link "M RIDHA GUNA" at bounding box center [363, 273] width 61 height 9
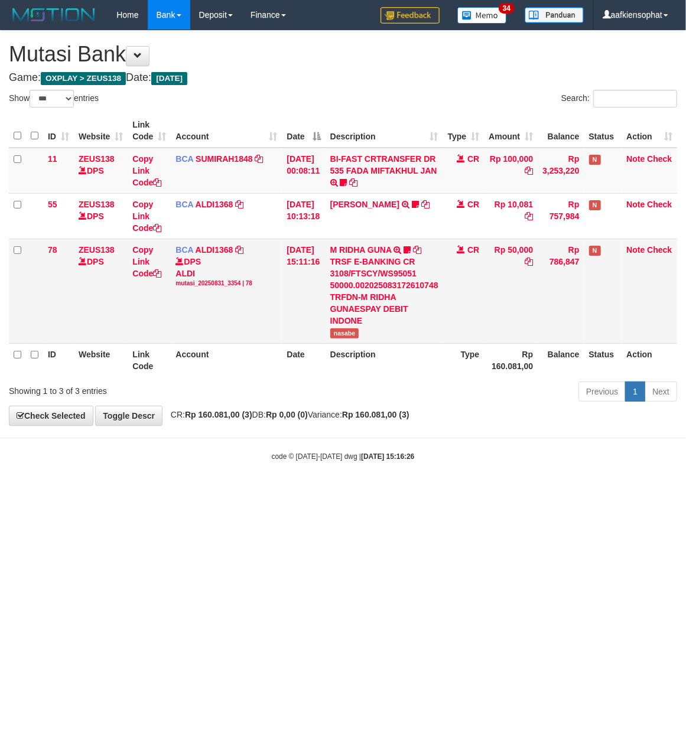
click at [334, 330] on td "M RIDHA GUNA TRSF E-BANKING CR 3108/FTSCY/WS95051 50000.002025083172610748 TRFD…" at bounding box center [385, 291] width 118 height 105
copy span "nasabe"
click at [334, 330] on td "M RIDHA GUNA TRSF E-BANKING CR 3108/FTSCY/WS95051 50000.002025083172610748 TRFD…" at bounding box center [385, 291] width 118 height 105
click at [273, 343] on th "Account" at bounding box center [226, 360] width 111 height 34
click at [147, 268] on link "Copy Link Code" at bounding box center [146, 261] width 29 height 33
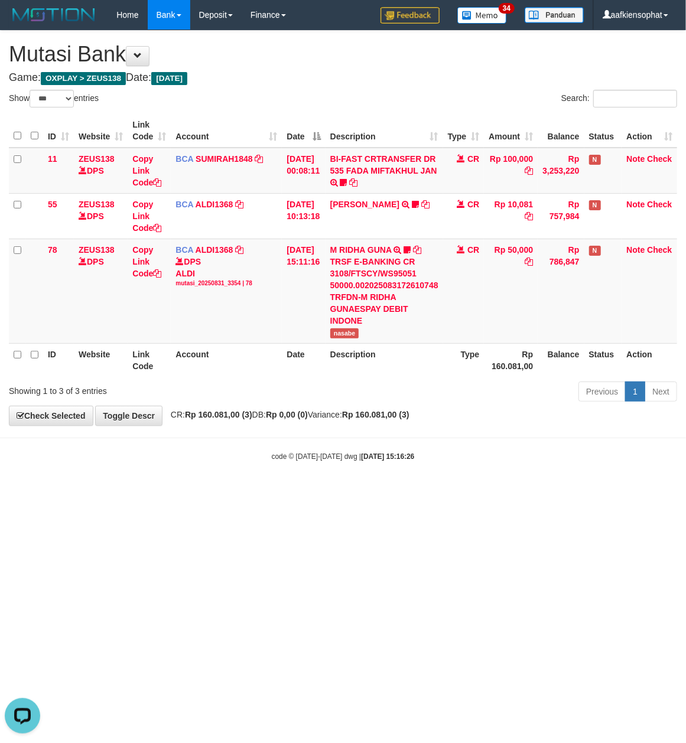
scroll to position [162, 0]
drag, startPoint x: 270, startPoint y: 93, endPoint x: 264, endPoint y: 96, distance: 7.1
click at [272, 91] on div "Show ** ** ** *** entries" at bounding box center [172, 100] width 326 height 21
drag, startPoint x: 478, startPoint y: 589, endPoint x: 683, endPoint y: 317, distance: 341.0
click at [535, 492] on html "Toggle navigation Home Bank Account List Load By Website Group [OXPLAY] ZEUS138…" at bounding box center [343, 246] width 686 height 492
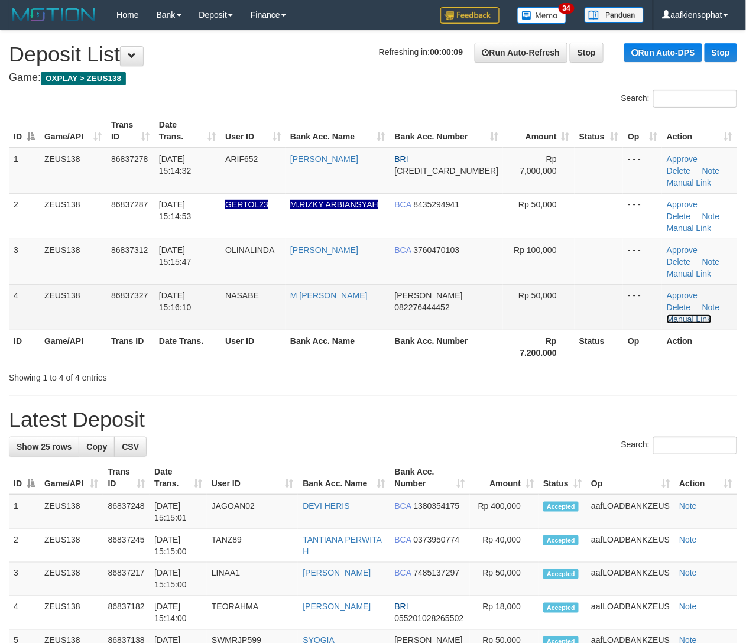
click at [711, 314] on link "Manual Link" at bounding box center [689, 318] width 45 height 9
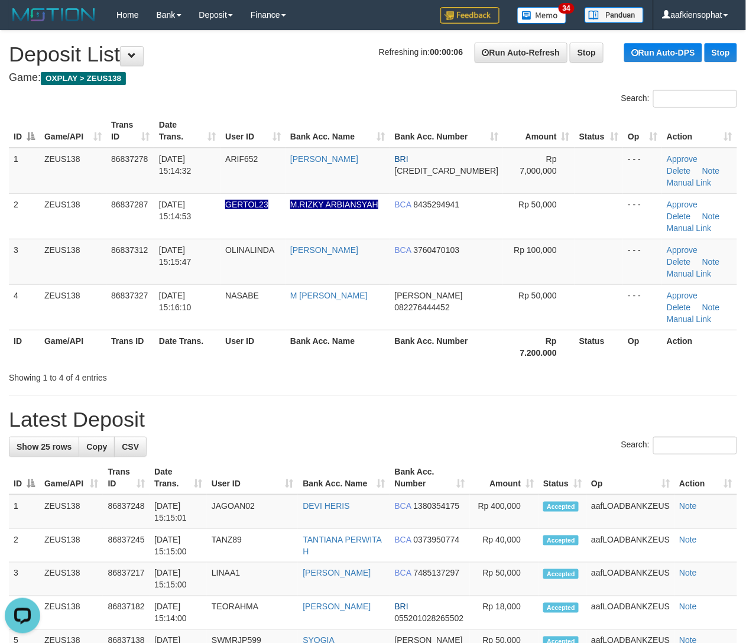
click at [366, 408] on h1 "Latest Deposit" at bounding box center [373, 420] width 728 height 24
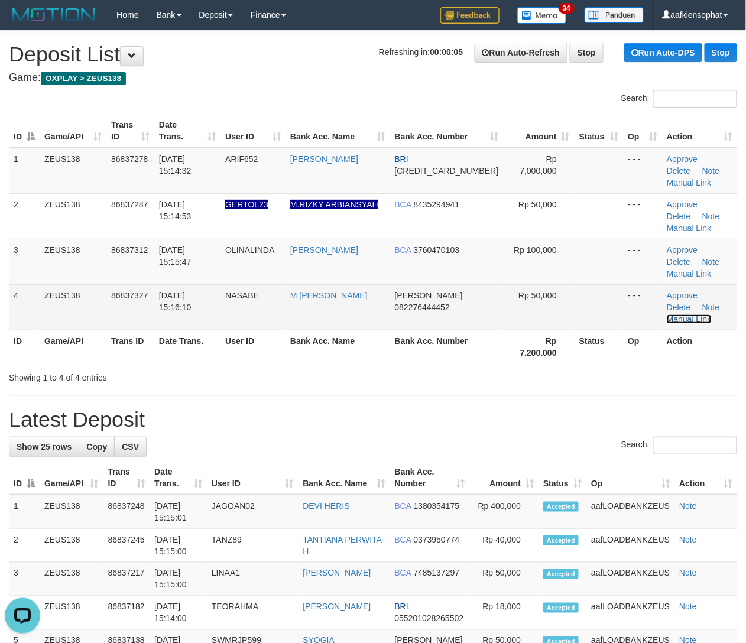
click at [709, 314] on link "Manual Link" at bounding box center [689, 318] width 45 height 9
click at [667, 314] on link "Manual Link" at bounding box center [689, 318] width 45 height 9
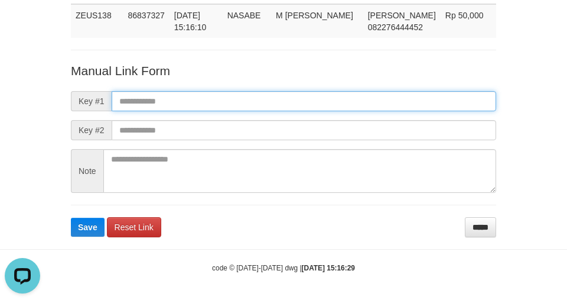
paste input "**********"
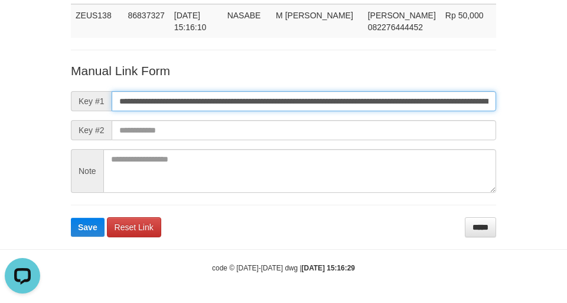
drag, startPoint x: 277, startPoint y: 95, endPoint x: 2, endPoint y: 116, distance: 275.7
click at [258, 92] on input "**********" at bounding box center [304, 101] width 385 height 20
type input "**********"
click at [71, 217] on button "Save" at bounding box center [88, 226] width 34 height 19
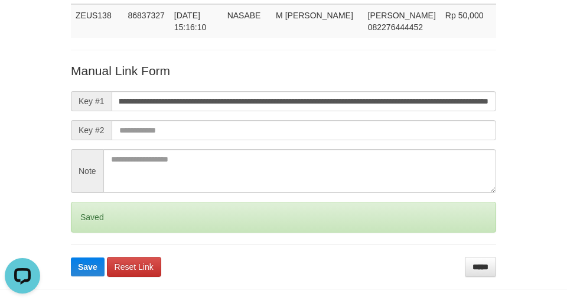
scroll to position [0, 0]
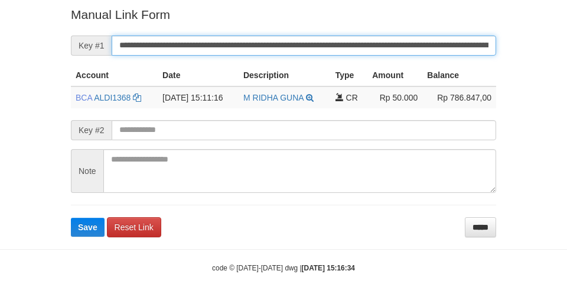
click at [294, 37] on input "**********" at bounding box center [304, 45] width 385 height 20
click at [71, 217] on button "Save" at bounding box center [88, 226] width 34 height 19
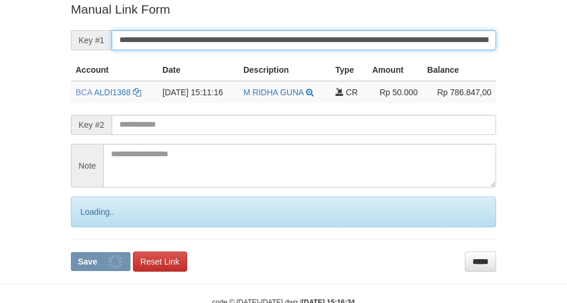
click at [71, 252] on button "Save" at bounding box center [101, 261] width 60 height 19
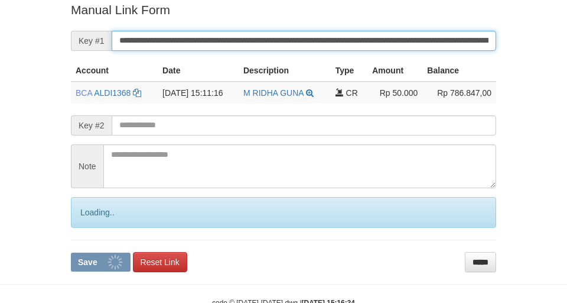
click at [71, 252] on button "Save" at bounding box center [101, 261] width 60 height 19
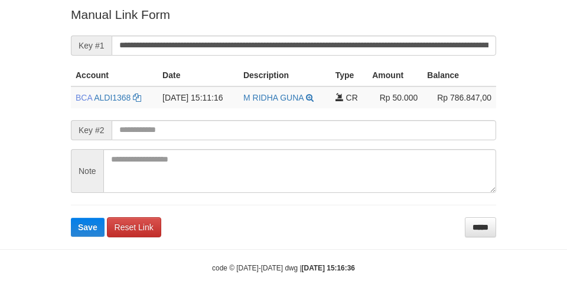
click at [315, 34] on form "**********" at bounding box center [283, 121] width 425 height 230
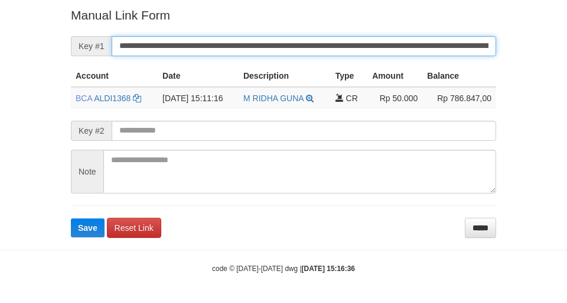
click at [71, 218] on button "Save" at bounding box center [88, 227] width 34 height 19
click at [306, 41] on input "**********" at bounding box center [304, 46] width 385 height 20
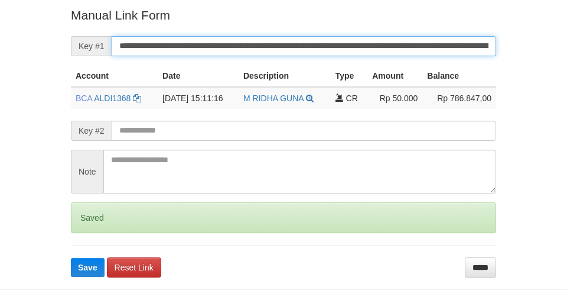
click at [71, 258] on button "Save" at bounding box center [88, 267] width 34 height 19
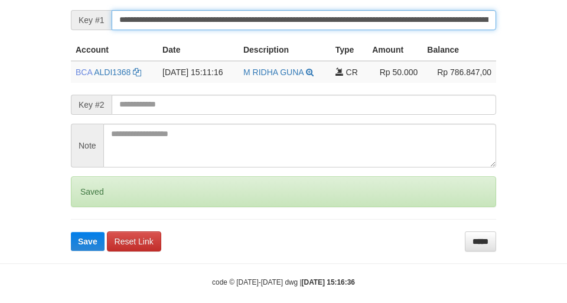
scroll to position [280, 0]
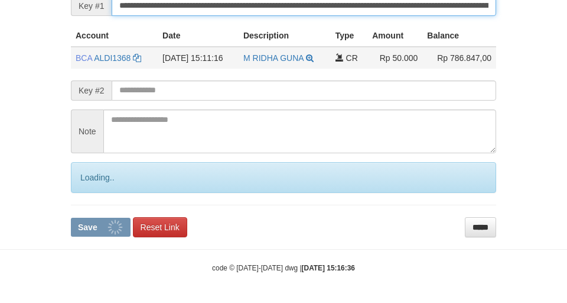
click at [71, 217] on button "Save" at bounding box center [101, 226] width 60 height 19
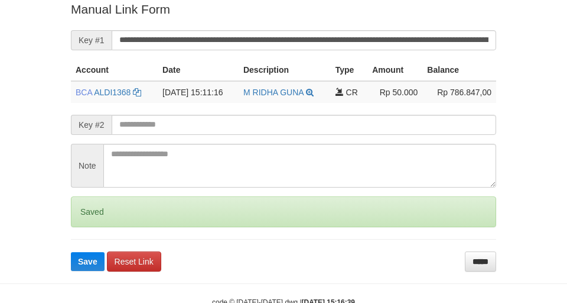
scroll to position [244, 0]
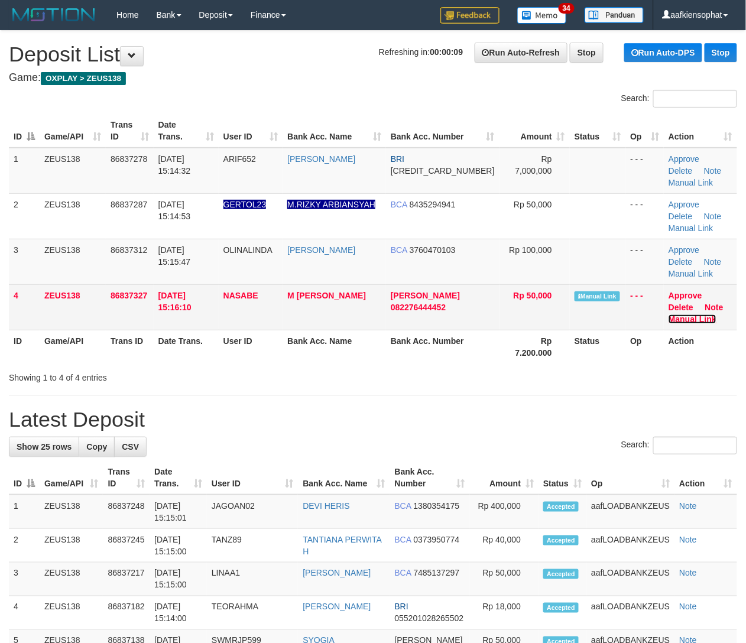
click at [702, 314] on link "Manual Link" at bounding box center [692, 318] width 48 height 9
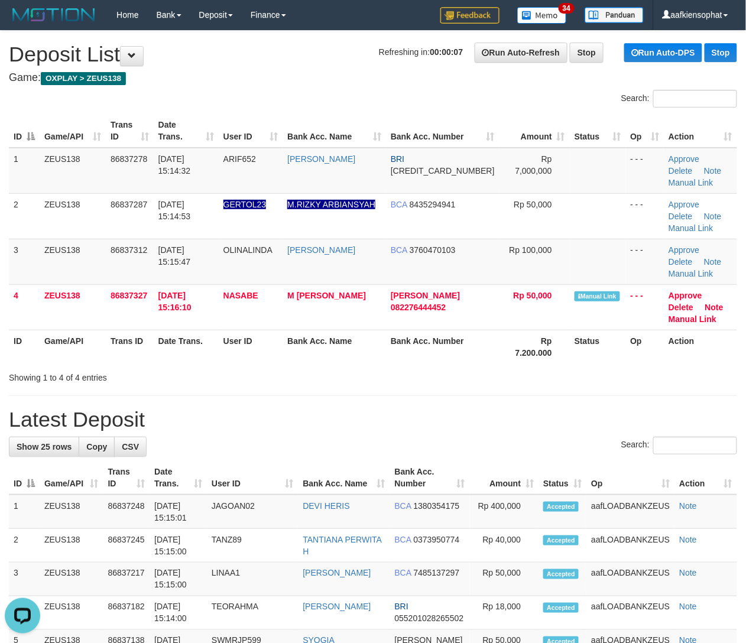
click at [296, 408] on h1 "Latest Deposit" at bounding box center [373, 420] width 728 height 24
drag, startPoint x: 375, startPoint y: 329, endPoint x: 655, endPoint y: 324, distance: 280.7
click at [375, 367] on div "Showing 1 to 4 of 4 entries" at bounding box center [373, 375] width 746 height 17
click at [399, 367] on div "Showing 1 to 4 of 4 entries" at bounding box center [373, 375] width 746 height 17
drag, startPoint x: 467, startPoint y: 329, endPoint x: 561, endPoint y: 320, distance: 95.0
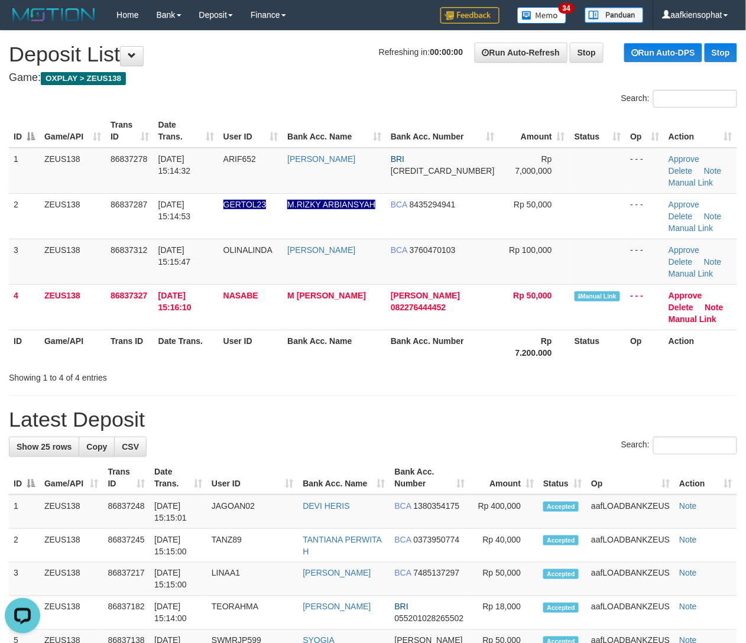
drag, startPoint x: 440, startPoint y: 351, endPoint x: 565, endPoint y: 357, distance: 125.4
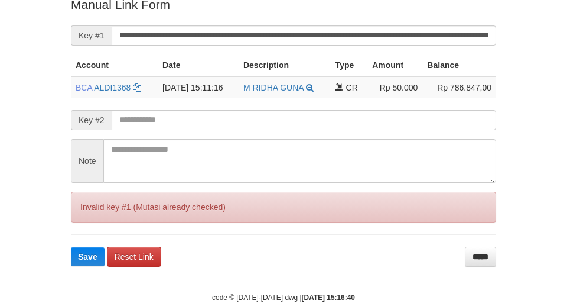
scroll to position [280, 0]
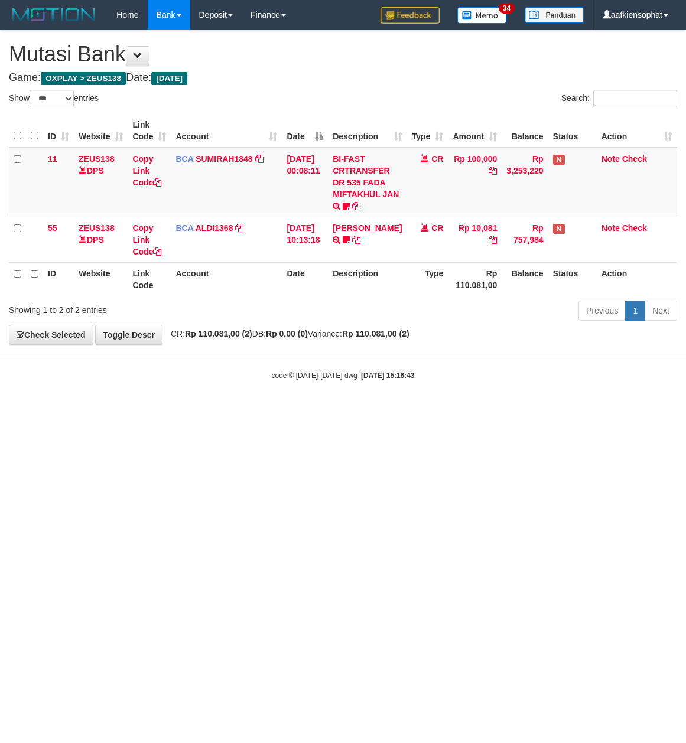
select select "***"
drag, startPoint x: 410, startPoint y: 396, endPoint x: 212, endPoint y: 426, distance: 200.8
click at [409, 397] on body "Toggle navigation Home Bank Account List Load By Website Group [OXPLAY] ZEUS138…" at bounding box center [343, 205] width 686 height 411
click at [461, 390] on body "Toggle navigation Home Bank Account List Load By Website Group [OXPLAY] ZEUS138…" at bounding box center [343, 205] width 686 height 411
click at [460, 390] on body "Toggle navigation Home Bank Account List Load By Website Group [OXPLAY] ZEUS138…" at bounding box center [343, 205] width 686 height 411
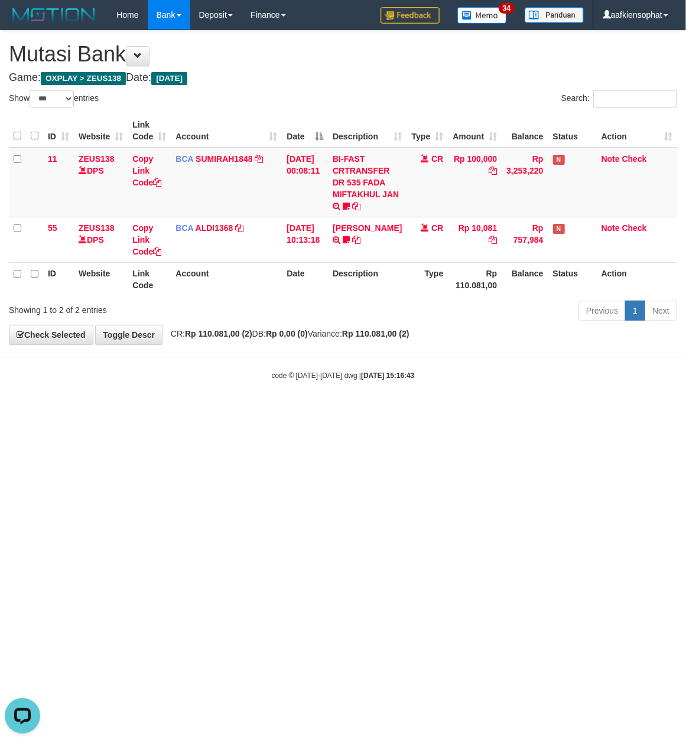
click at [451, 395] on body "Toggle navigation Home Bank Account List Load By Website Group [OXPLAY] ZEUS138…" at bounding box center [343, 205] width 686 height 411
click at [450, 396] on body "Toggle navigation Home Bank Account List Load By Website Group [OXPLAY] ZEUS138…" at bounding box center [343, 205] width 686 height 411
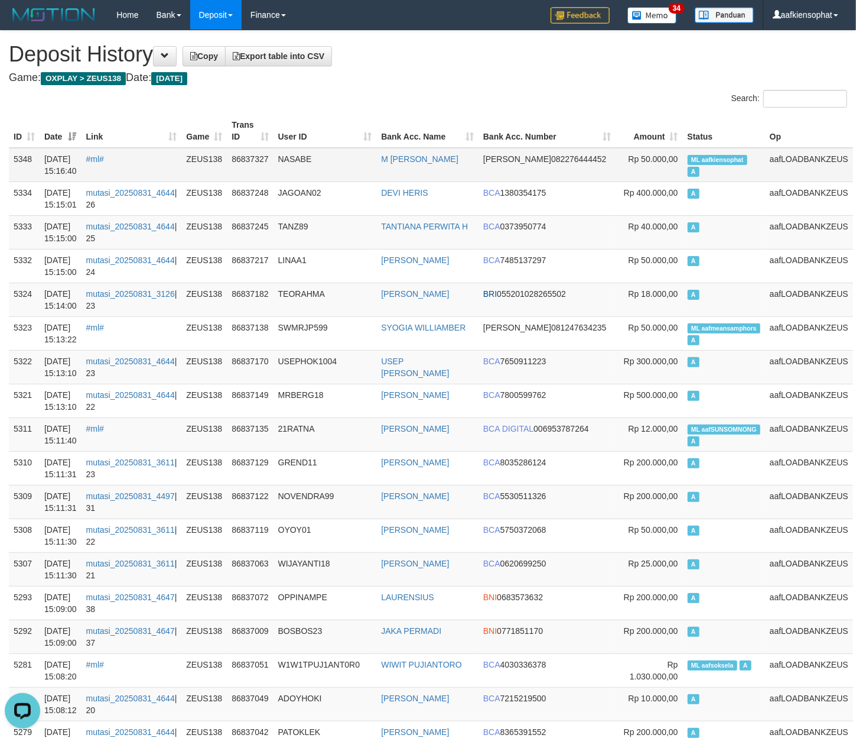
click at [697, 165] on td "ML aafkiensophat A" at bounding box center [724, 165] width 82 height 34
copy td "ML aafkiensophat A"
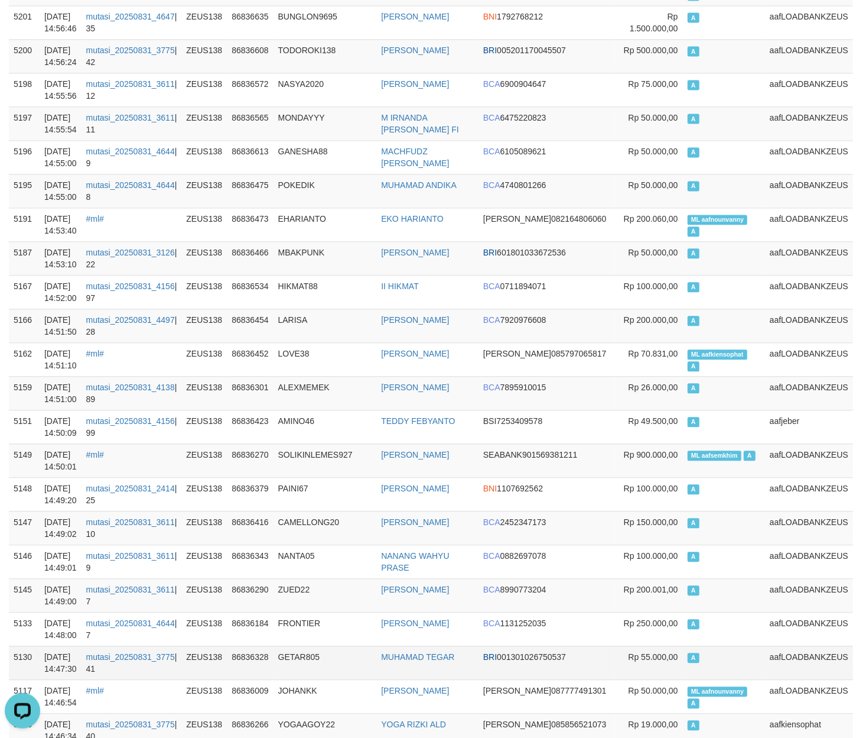
scroll to position [2067, 0]
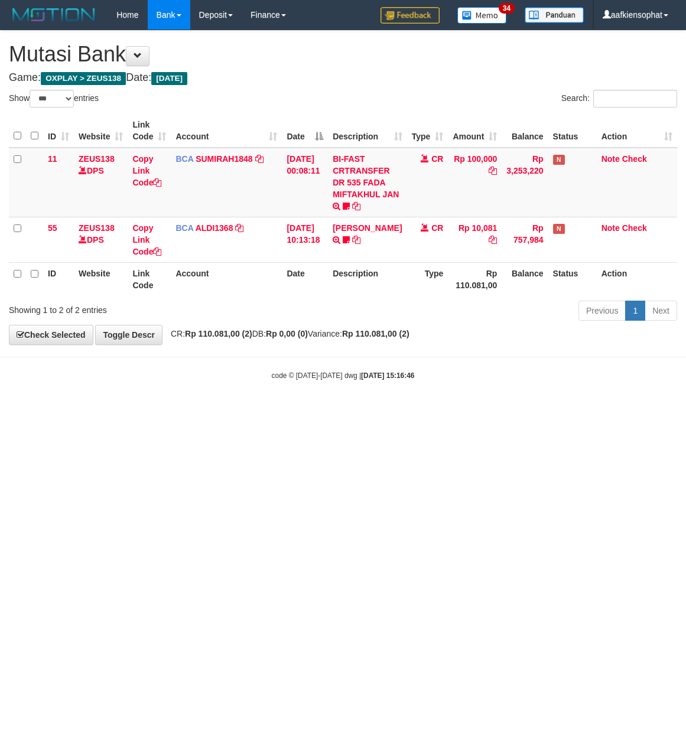
select select "***"
drag, startPoint x: 262, startPoint y: 512, endPoint x: 1, endPoint y: 414, distance: 279.6
click at [217, 411] on html "Toggle navigation Home Bank Account List Load By Website Group [OXPLAY] ZEUS138…" at bounding box center [343, 205] width 686 height 411
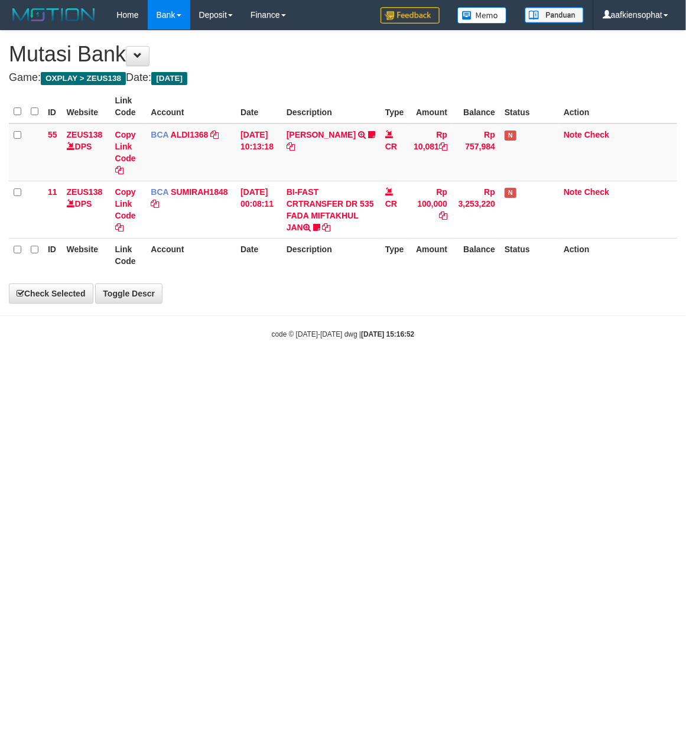
select select "***"
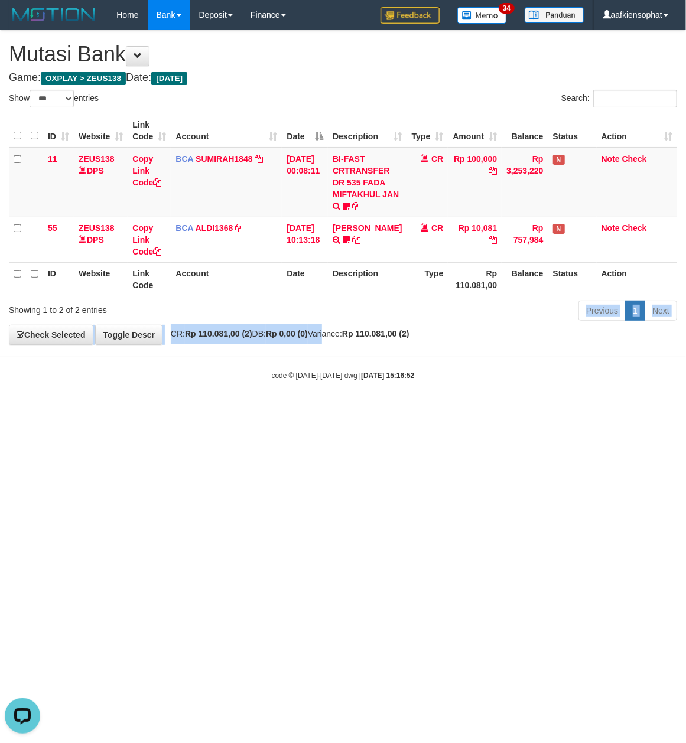
drag, startPoint x: 350, startPoint y: 324, endPoint x: 246, endPoint y: 343, distance: 106.4
click at [324, 339] on div "**********" at bounding box center [343, 188] width 686 height 314
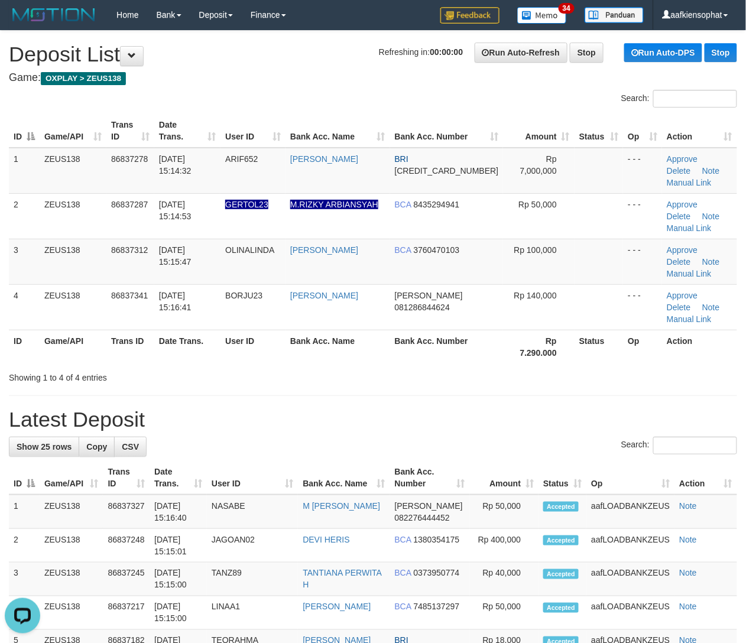
drag, startPoint x: 410, startPoint y: 374, endPoint x: 511, endPoint y: 385, distance: 101.7
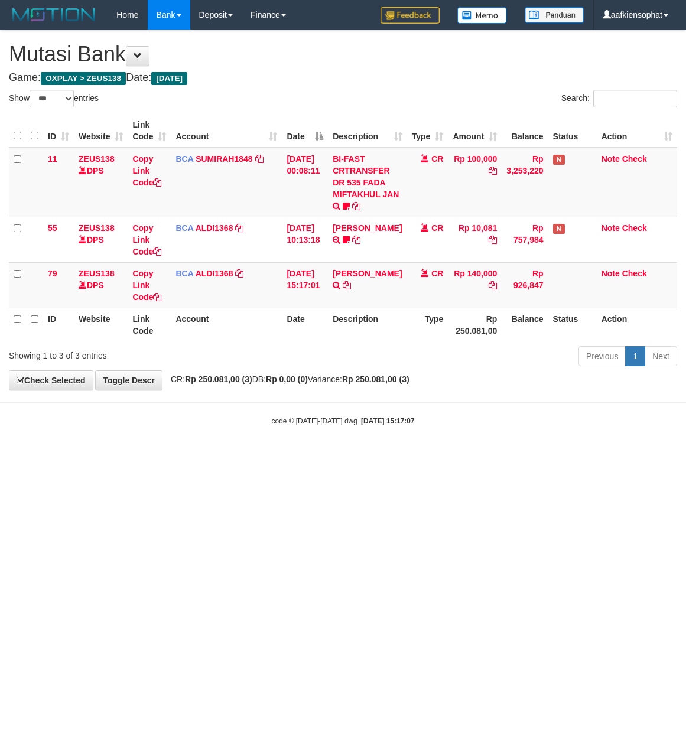
select select "***"
drag, startPoint x: 156, startPoint y: 539, endPoint x: 237, endPoint y: 416, distance: 147.2
click at [161, 456] on html "Toggle navigation Home Bank Account List Load By Website Group [OXPLAY] ZEUS138…" at bounding box center [343, 228] width 686 height 456
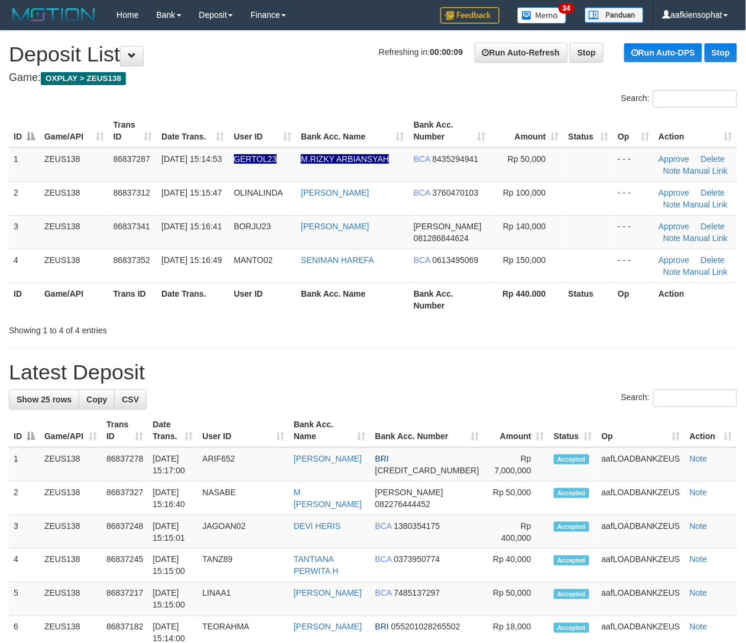
drag, startPoint x: 480, startPoint y: 386, endPoint x: 596, endPoint y: 291, distance: 149.4
click at [691, 238] on link "Manual Link" at bounding box center [705, 237] width 45 height 9
click at [717, 237] on link "Manual Link" at bounding box center [705, 237] width 45 height 9
click at [683, 233] on link "Manual Link" at bounding box center [705, 237] width 45 height 9
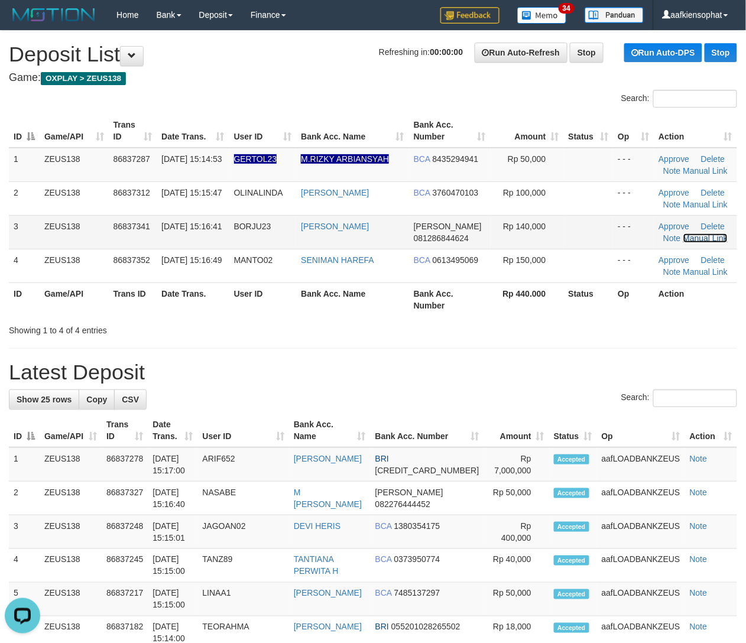
click at [683, 233] on link "Manual Link" at bounding box center [705, 237] width 45 height 9
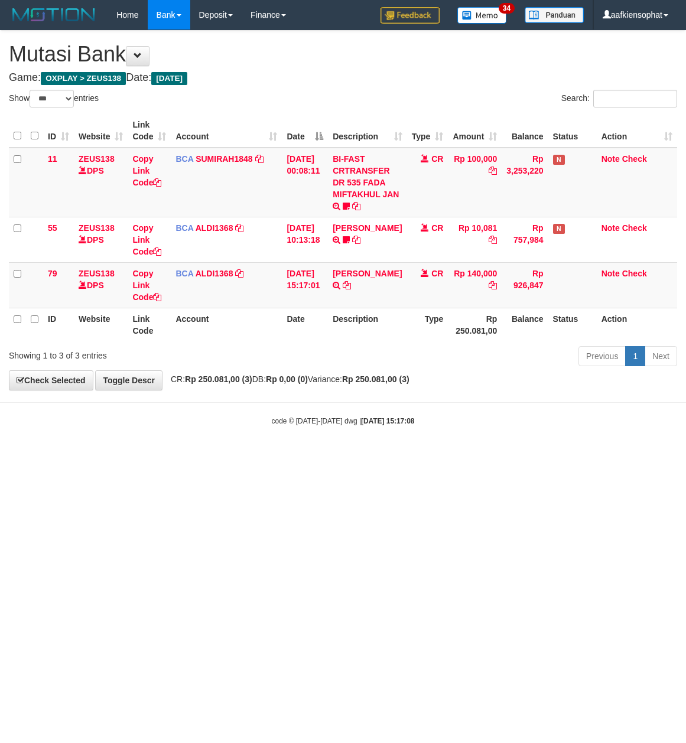
select select "***"
click at [351, 282] on icon at bounding box center [347, 285] width 8 height 8
click at [213, 102] on div "Show ** ** ** *** entries" at bounding box center [172, 100] width 326 height 21
click at [292, 86] on div "**********" at bounding box center [343, 210] width 686 height 359
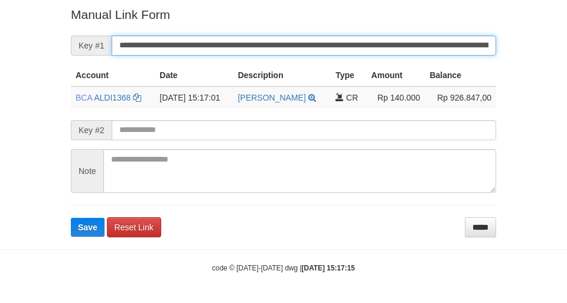
click at [71, 217] on button "Save" at bounding box center [88, 226] width 34 height 19
click at [308, 44] on input "**********" at bounding box center [304, 45] width 385 height 20
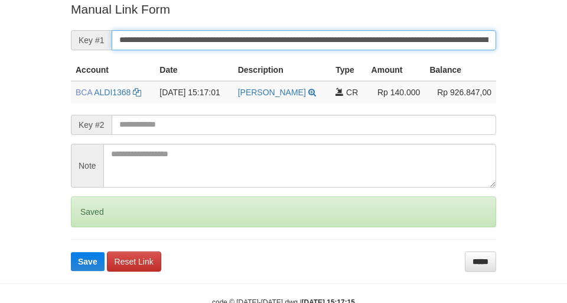
scroll to position [244, 0]
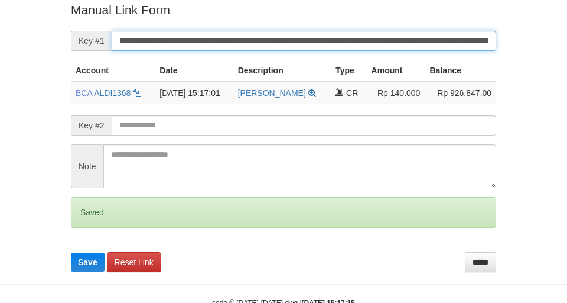
click at [71, 252] on button "Save" at bounding box center [88, 261] width 34 height 19
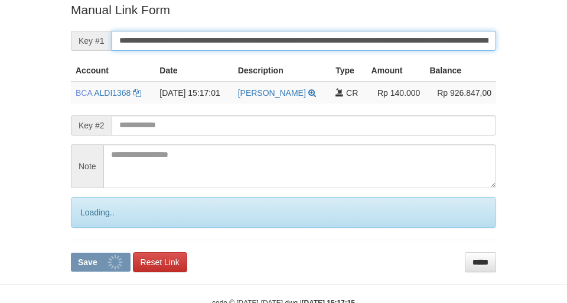
click at [71, 252] on button "Save" at bounding box center [101, 261] width 60 height 19
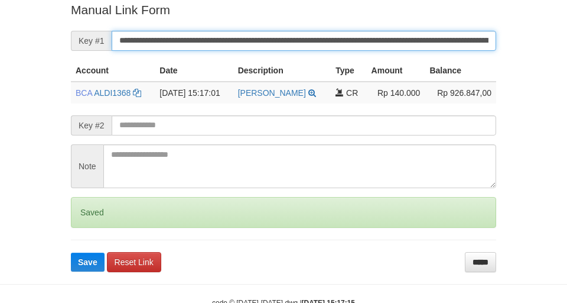
click at [71, 252] on button "Save" at bounding box center [88, 261] width 34 height 19
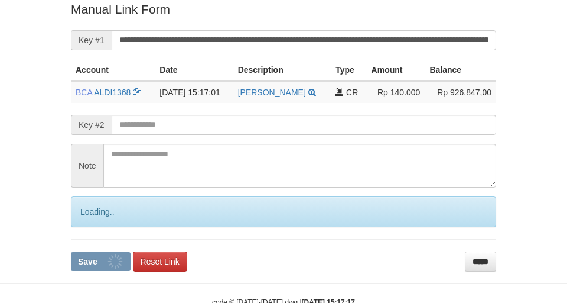
click at [71, 252] on button "Save" at bounding box center [101, 261] width 60 height 19
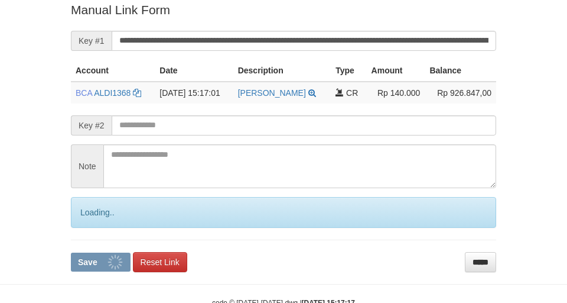
click at [71, 252] on button "Save" at bounding box center [101, 261] width 60 height 19
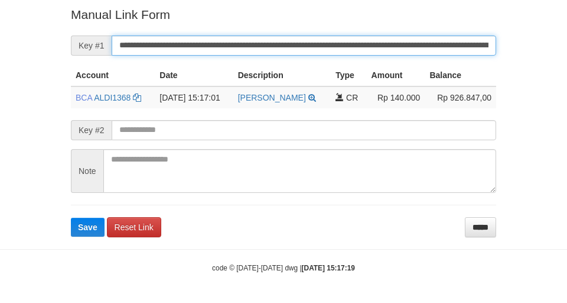
drag, startPoint x: 0, startPoint y: 0, endPoint x: 329, endPoint y: 46, distance: 332.4
click at [331, 46] on input "**********" at bounding box center [304, 45] width 385 height 20
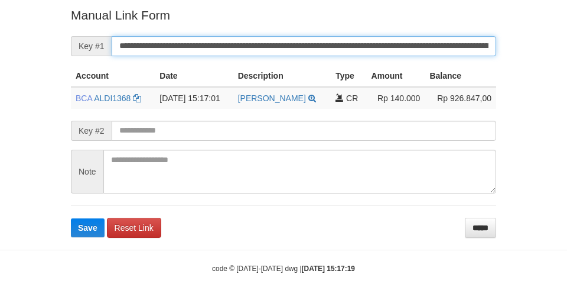
click at [71, 218] on button "Save" at bounding box center [88, 227] width 34 height 19
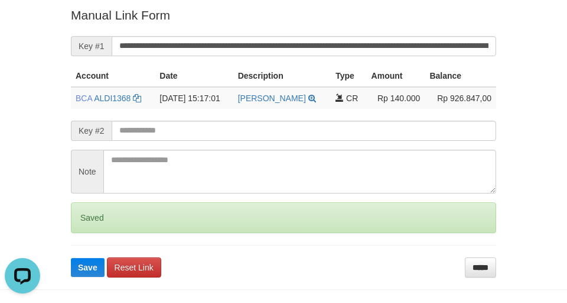
scroll to position [0, 0]
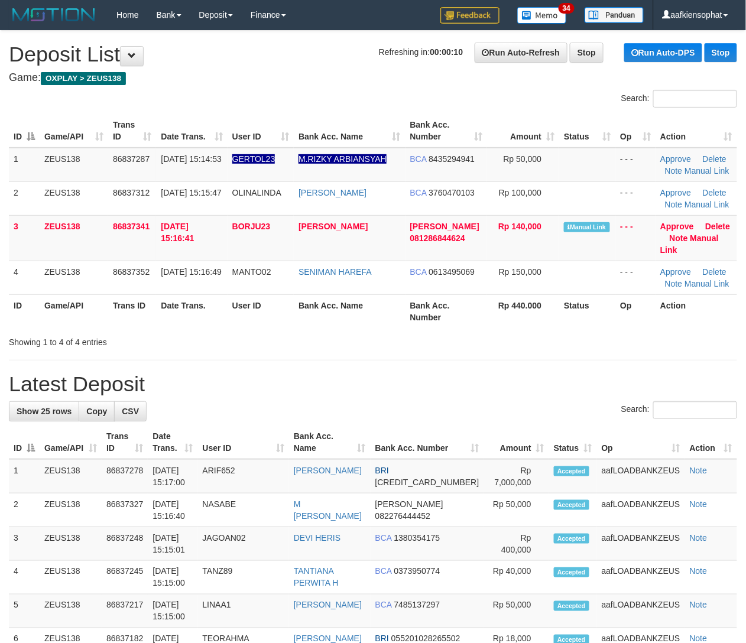
click at [228, 417] on div "Search:" at bounding box center [373, 411] width 728 height 21
click at [695, 237] on link "Manual Link" at bounding box center [689, 243] width 59 height 21
click at [698, 239] on link "Manual Link" at bounding box center [689, 243] width 59 height 21
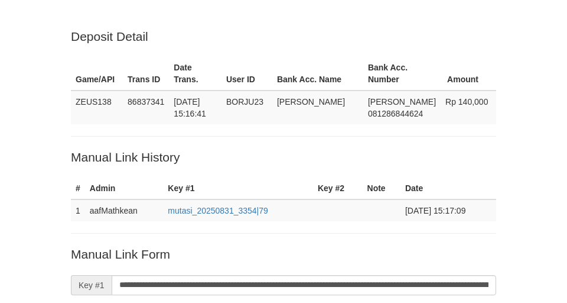
click at [275, 275] on input "**********" at bounding box center [304, 285] width 385 height 20
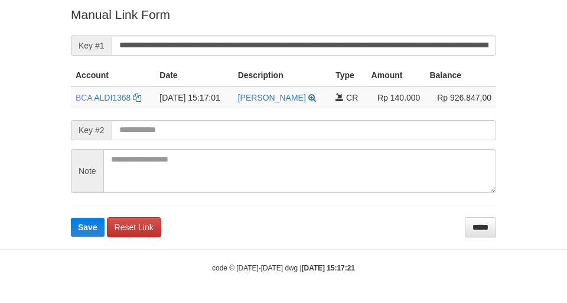
click at [71, 217] on button "Save" at bounding box center [88, 226] width 34 height 19
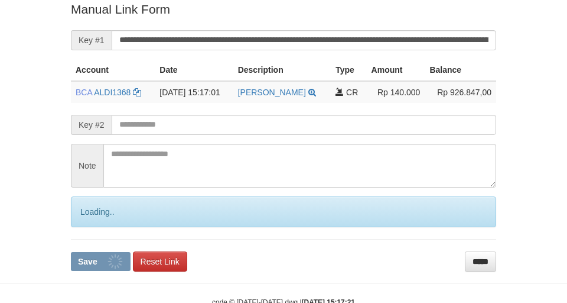
scroll to position [244, 0]
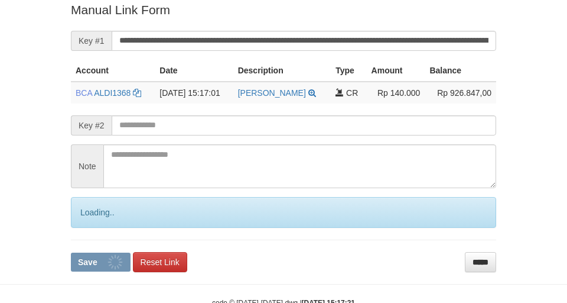
click at [71, 252] on button "Save" at bounding box center [101, 261] width 60 height 19
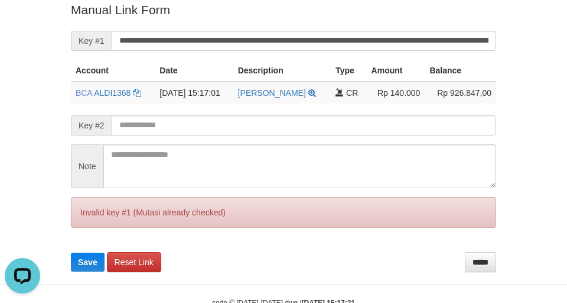
scroll to position [0, 0]
drag, startPoint x: 299, startPoint y: 65, endPoint x: 307, endPoint y: 59, distance: 10.2
click at [305, 60] on th "Description" at bounding box center [282, 71] width 98 height 22
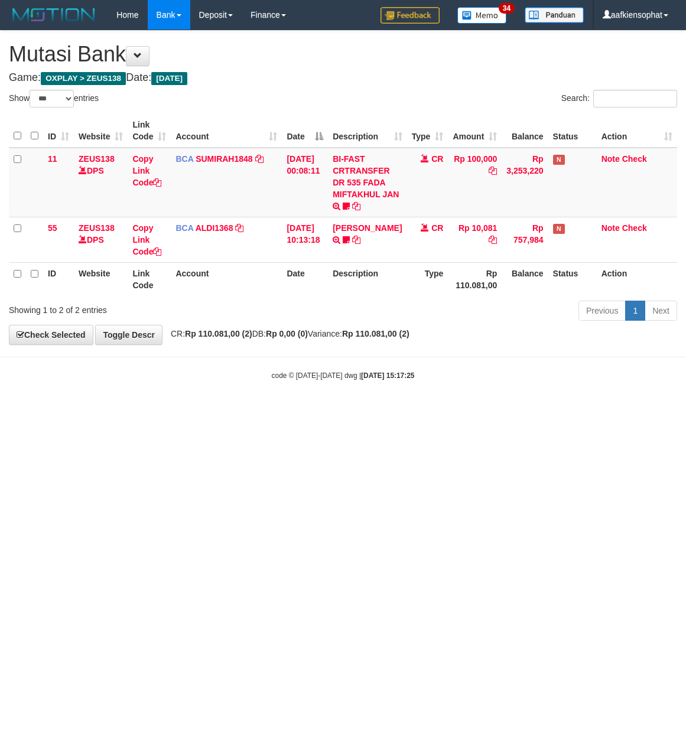
select select "***"
drag, startPoint x: 471, startPoint y: 69, endPoint x: 502, endPoint y: 62, distance: 31.5
click at [477, 69] on div "**********" at bounding box center [343, 188] width 686 height 314
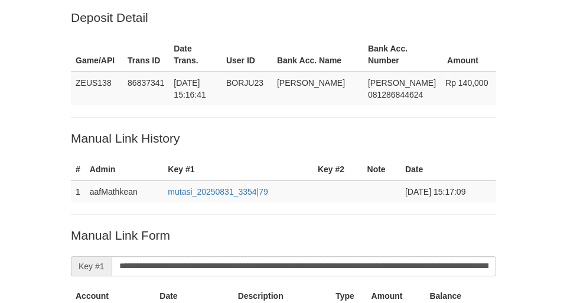
scroll to position [2, 0]
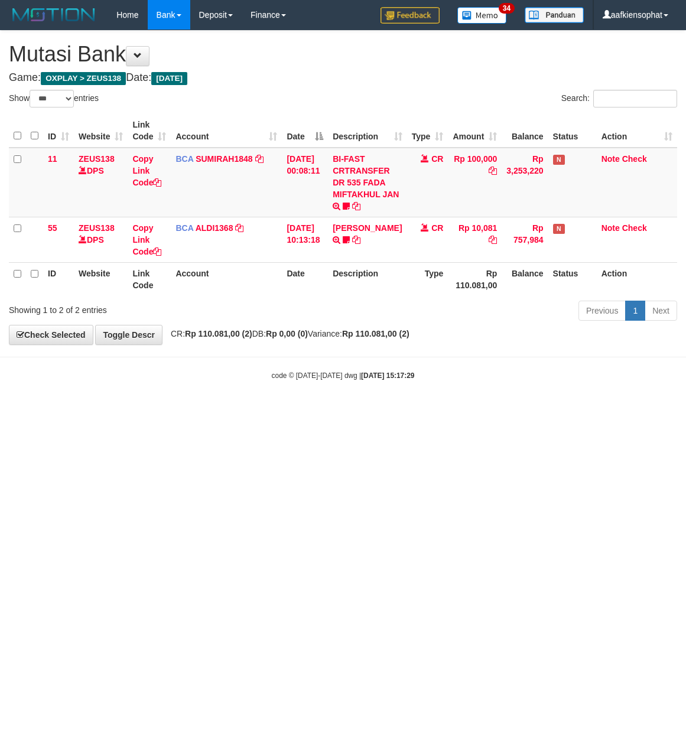
select select "***"
drag, startPoint x: 430, startPoint y: 401, endPoint x: 421, endPoint y: 417, distance: 19.1
click at [422, 411] on html "Toggle navigation Home Bank Account List Load By Website Group [OXPLAY] ZEUS138…" at bounding box center [343, 205] width 686 height 411
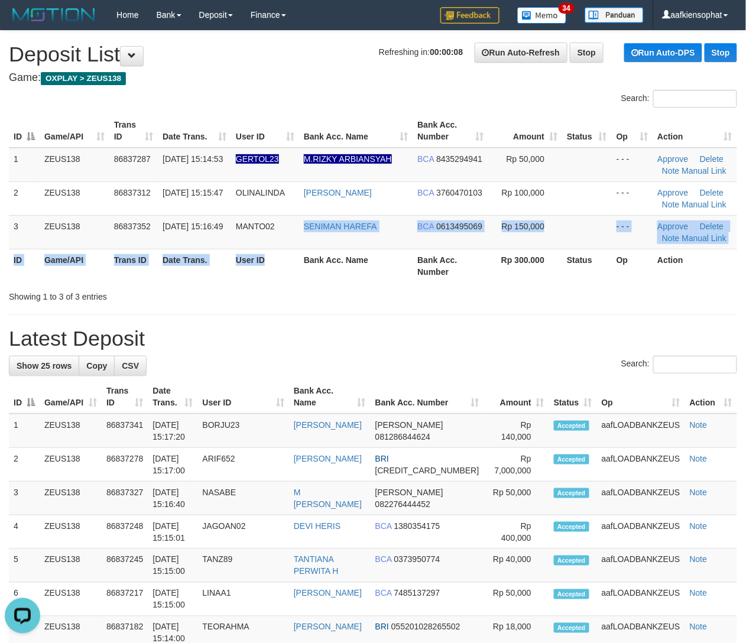
drag, startPoint x: 294, startPoint y: 247, endPoint x: 405, endPoint y: 265, distance: 112.5
click at [331, 251] on tr "ID Game/API Trans ID Date Trans. User ID Bank Acc. Name Bank Acc. Number Rp 300…" at bounding box center [373, 266] width 728 height 34
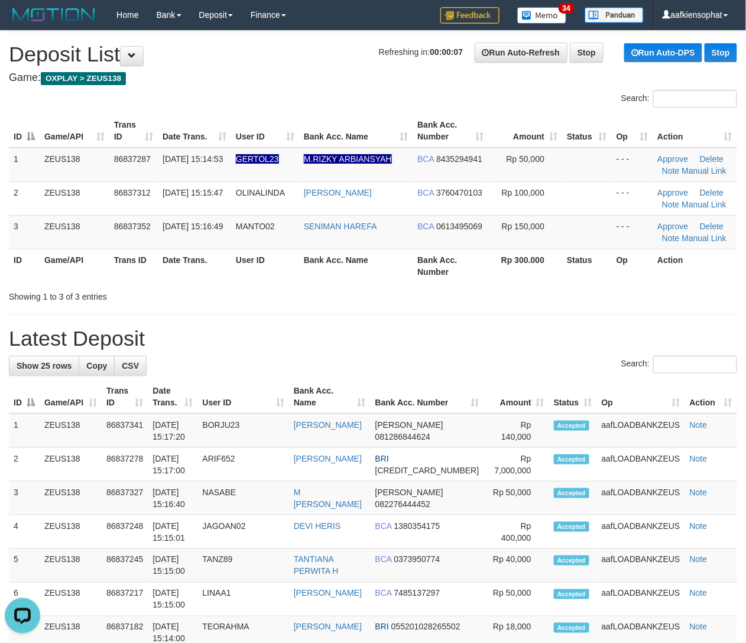
drag, startPoint x: 190, startPoint y: 317, endPoint x: 396, endPoint y: 334, distance: 206.4
drag, startPoint x: 242, startPoint y: 365, endPoint x: 672, endPoint y: 436, distance: 435.5
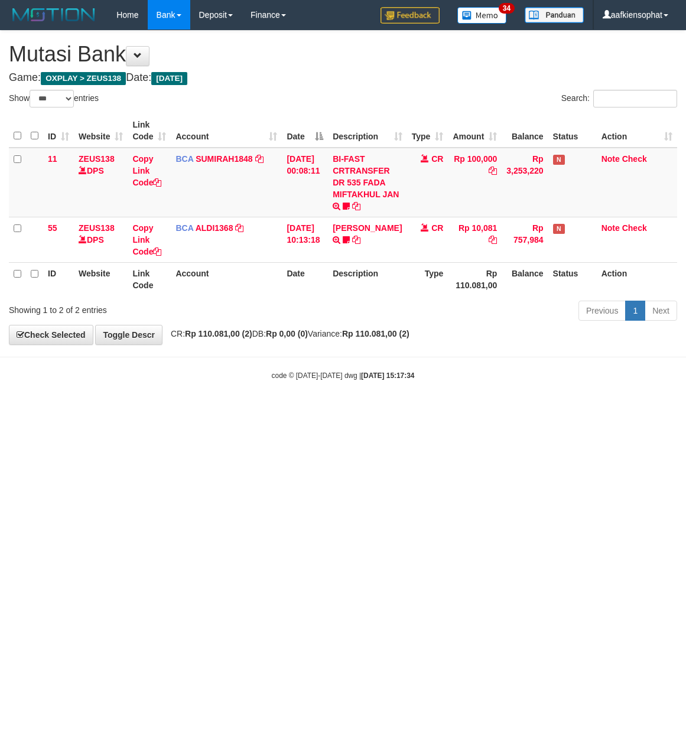
select select "***"
drag, startPoint x: 332, startPoint y: 469, endPoint x: 8, endPoint y: 463, distance: 324.5
click at [270, 411] on html "Toggle navigation Home Bank Account List Load By Website Group [OXPLAY] ZEUS138…" at bounding box center [343, 205] width 686 height 411
select select "***"
drag, startPoint x: 277, startPoint y: 69, endPoint x: 2, endPoint y: 213, distance: 310.3
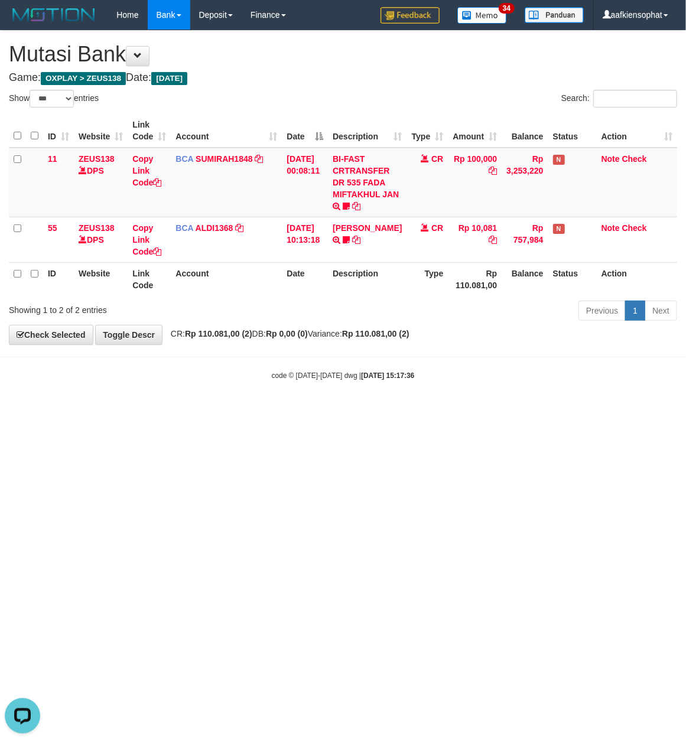
click at [273, 80] on div "**********" at bounding box center [343, 188] width 686 height 314
drag, startPoint x: 384, startPoint y: 412, endPoint x: 1, endPoint y: 418, distance: 383.6
click at [356, 411] on html "Toggle navigation Home Bank Account List Load By Website Group [OXPLAY] ZEUS138…" at bounding box center [343, 205] width 686 height 411
drag, startPoint x: 376, startPoint y: 452, endPoint x: 192, endPoint y: 596, distance: 233.2
click at [291, 411] on html "Toggle navigation Home Bank Account List Load By Website Group [OXPLAY] ZEUS138…" at bounding box center [343, 205] width 686 height 411
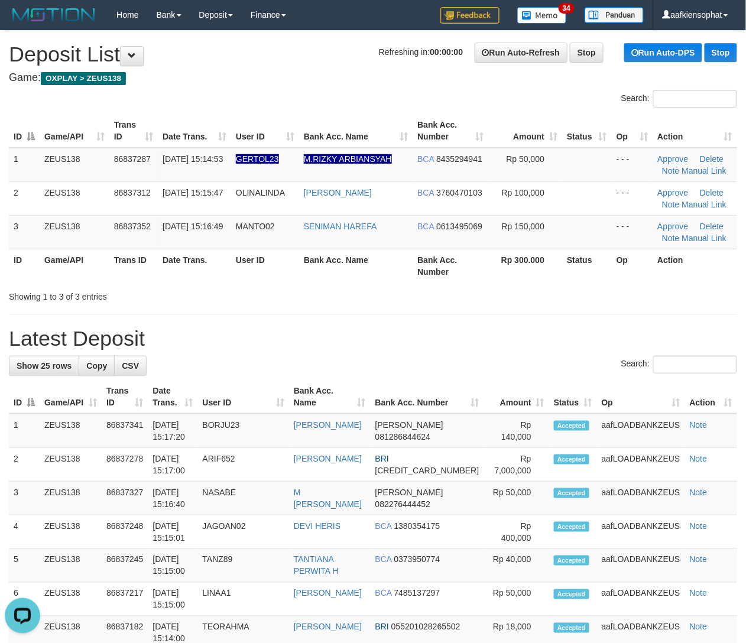
drag, startPoint x: 460, startPoint y: 252, endPoint x: 755, endPoint y: 259, distance: 295.6
click at [502, 247] on table "ID Game/API Trans ID Date Trans. User ID Bank Acc. Name Bank Acc. Number Amount…" at bounding box center [373, 198] width 728 height 168
drag, startPoint x: 376, startPoint y: 321, endPoint x: 752, endPoint y: 326, distance: 375.9
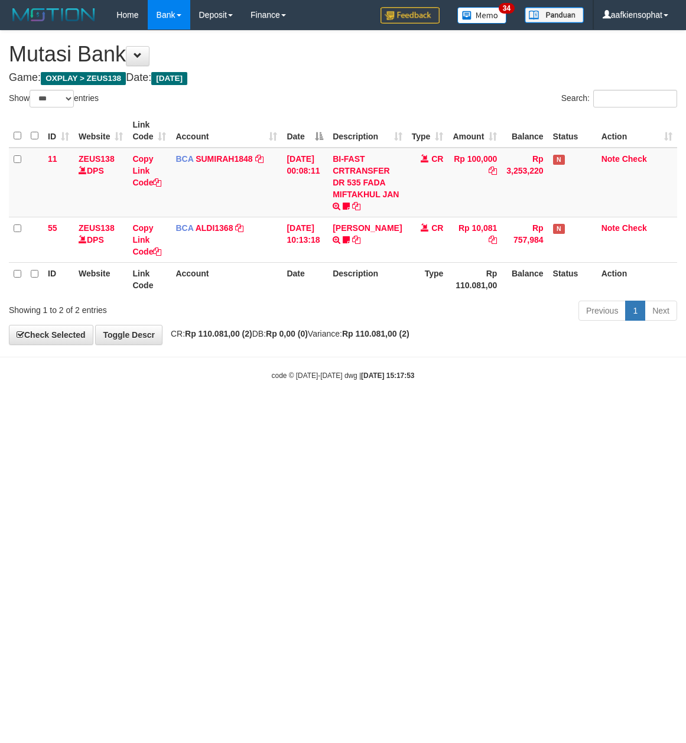
select select "***"
click at [246, 78] on h4 "Game: OXPLAY > ZEUS138 Date: Today" at bounding box center [343, 78] width 668 height 12
click at [297, 290] on table "ID Website Link Code Account Date Description Type Amount Balance Status Action…" at bounding box center [343, 205] width 668 height 182
drag, startPoint x: 306, startPoint y: 452, endPoint x: 1, endPoint y: 433, distance: 305.0
click at [280, 411] on html "Toggle navigation Home Bank Account List Load By Website Group [OXPLAY] ZEUS138…" at bounding box center [343, 205] width 686 height 411
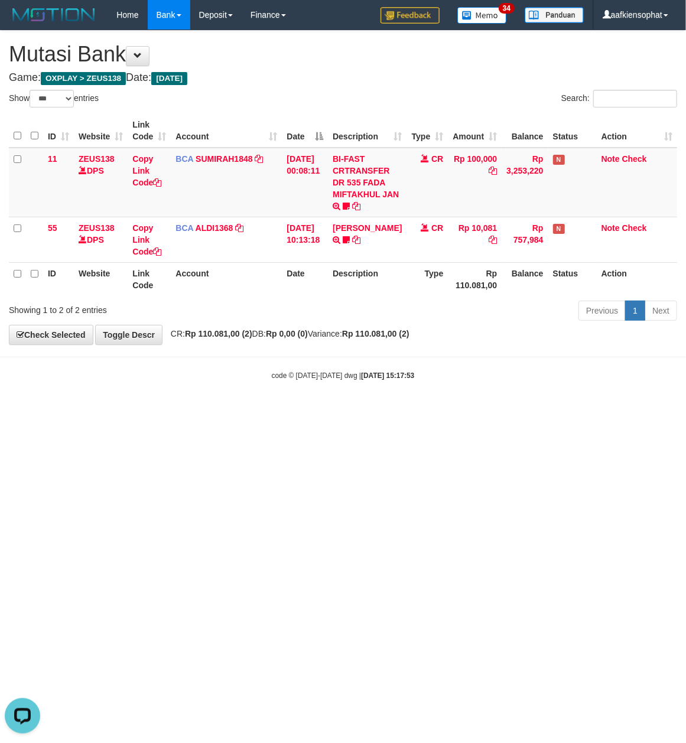
drag, startPoint x: 242, startPoint y: 474, endPoint x: 119, endPoint y: 642, distance: 208.0
click at [220, 411] on html "Toggle navigation Home Bank Account List Load By Website Group [OXPLAY] ZEUS138…" at bounding box center [343, 205] width 686 height 411
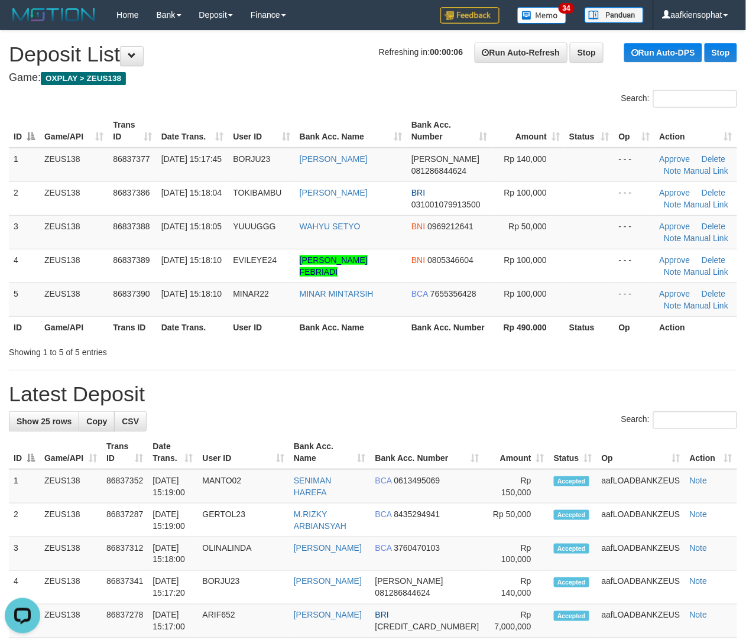
click at [409, 346] on div "Showing 1 to 5 of 5 entries" at bounding box center [373, 350] width 746 height 17
drag, startPoint x: 311, startPoint y: 384, endPoint x: 563, endPoint y: 379, distance: 251.8
drag, startPoint x: 372, startPoint y: 321, endPoint x: 584, endPoint y: 351, distance: 214.8
click at [416, 321] on tr "ID Game/API Trans ID Date Trans. User ID Bank Acc. Name Bank Acc. Number Rp 490…" at bounding box center [373, 327] width 728 height 22
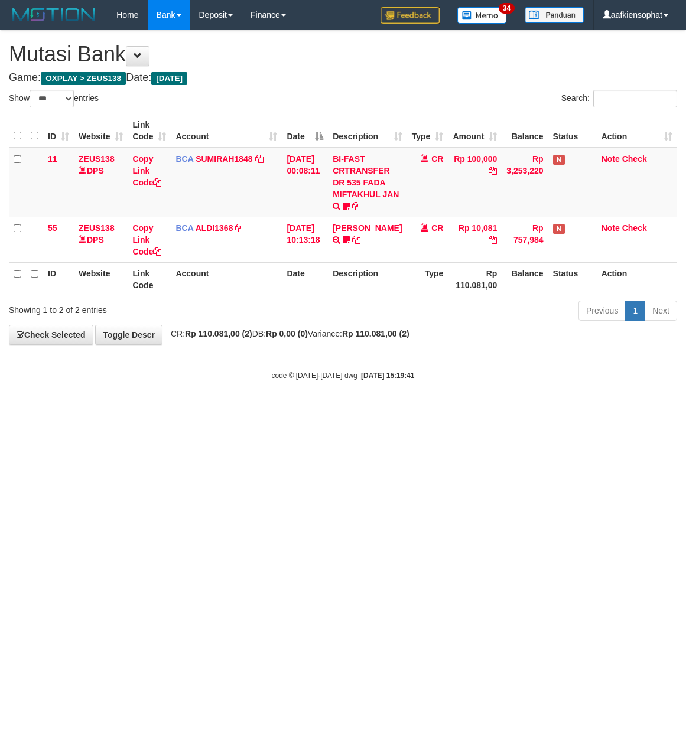
select select "***"
drag, startPoint x: 233, startPoint y: 39, endPoint x: 4, endPoint y: 124, distance: 244.6
click at [216, 63] on div "**********" at bounding box center [343, 188] width 686 height 314
drag, startPoint x: 166, startPoint y: 366, endPoint x: 4, endPoint y: 374, distance: 162.7
click at [128, 372] on body "Toggle navigation Home Bank Account List Load By Website Group [OXPLAY] ZEUS138…" at bounding box center [343, 205] width 686 height 411
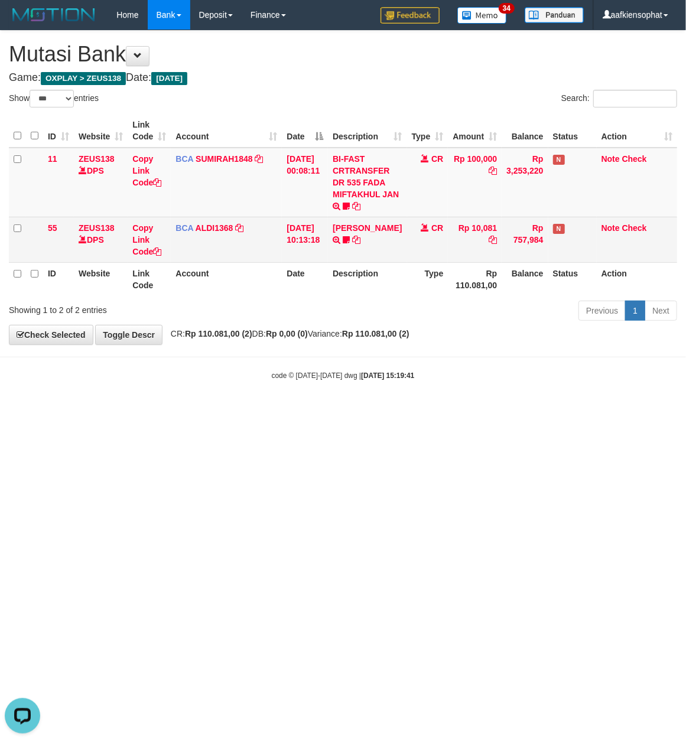
click at [328, 230] on td "31/08/2025 10:13:18" at bounding box center [305, 240] width 46 height 46
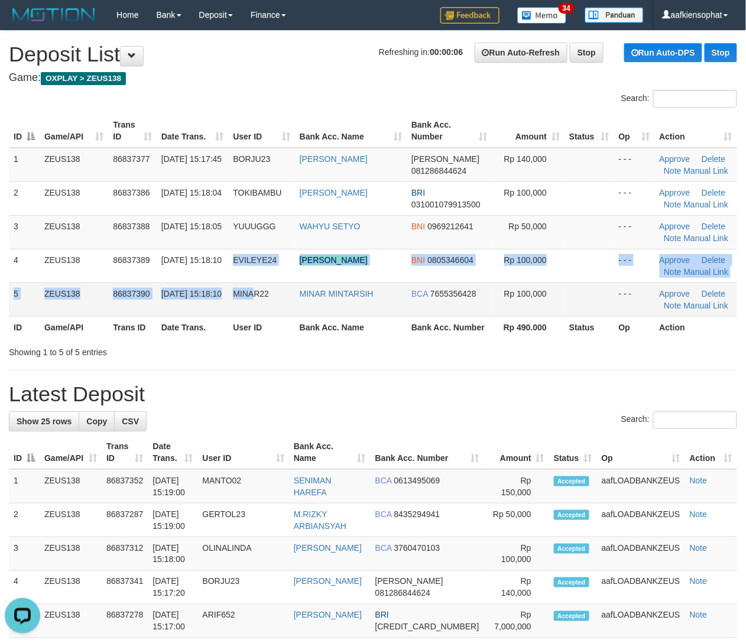
drag, startPoint x: 299, startPoint y: 285, endPoint x: 362, endPoint y: 285, distance: 62.6
click at [313, 285] on tbody "1 ZEUS138 86837377 31/08/2025 15:17:45 BORJU23 TUBAGUS TOGIRI DANA 081286844624…" at bounding box center [373, 232] width 728 height 169
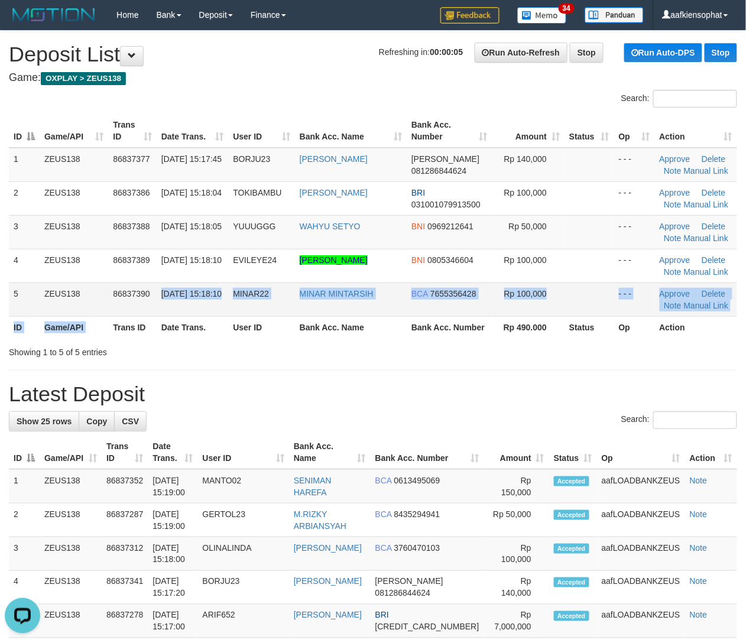
drag, startPoint x: 121, startPoint y: 315, endPoint x: 278, endPoint y: 315, distance: 157.2
click at [214, 315] on table "ID Game/API Trans ID Date Trans. User ID Bank Acc. Name Bank Acc. Number Amount…" at bounding box center [373, 226] width 728 height 224
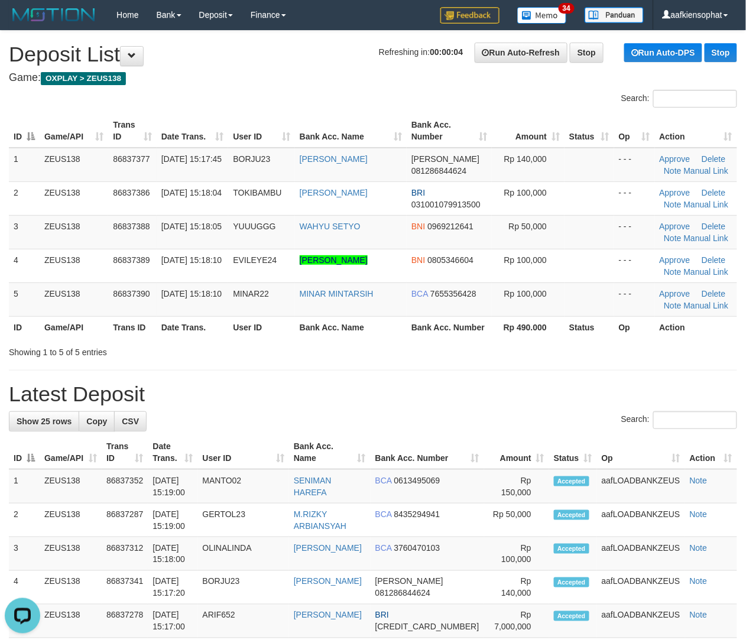
drag, startPoint x: 256, startPoint y: 431, endPoint x: 691, endPoint y: 462, distance: 435.5
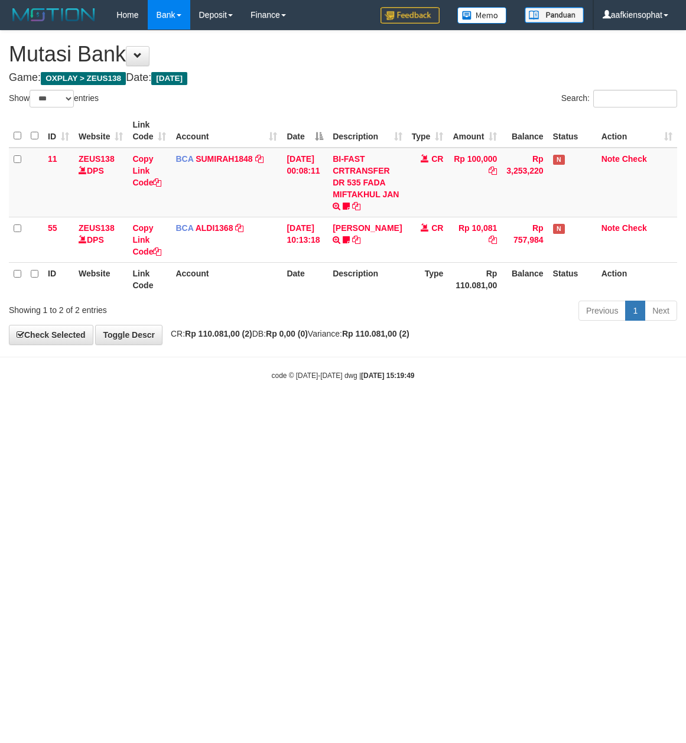
select select "***"
drag, startPoint x: 273, startPoint y: 72, endPoint x: 79, endPoint y: 287, distance: 289.9
click at [267, 83] on div "**********" at bounding box center [343, 188] width 686 height 314
drag, startPoint x: 235, startPoint y: 524, endPoint x: 91, endPoint y: 514, distance: 144.5
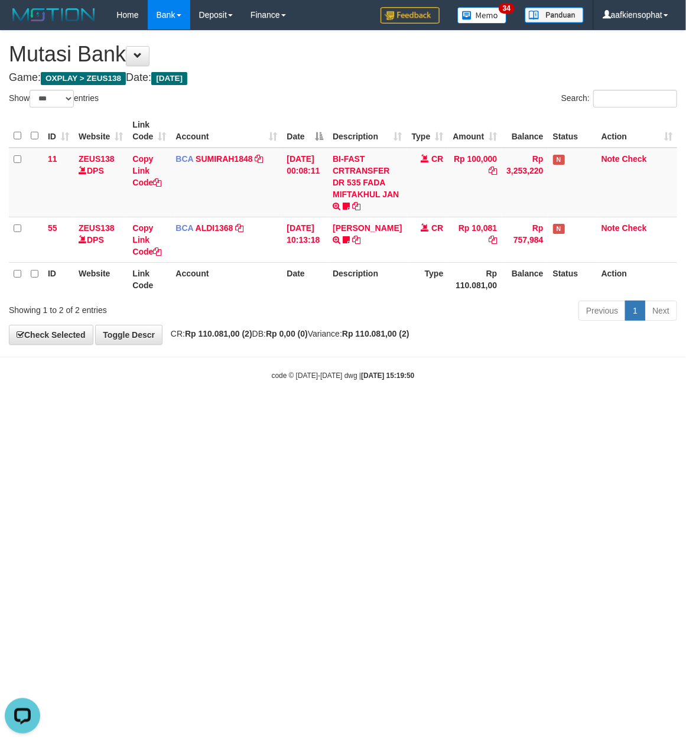
click at [222, 411] on html "Toggle navigation Home Bank Account List Load By Website Group [OXPLAY] ZEUS138…" at bounding box center [343, 205] width 686 height 411
click at [182, 411] on html "Toggle navigation Home Bank Account List Load By Website Group [OXPLAY] ZEUS138…" at bounding box center [343, 205] width 686 height 411
click at [178, 411] on html "Toggle navigation Home Bank Account List Load By Website Group [OXPLAY] ZEUS138…" at bounding box center [343, 205] width 686 height 411
click at [171, 411] on html "Toggle navigation Home Bank Account List Load By Website Group [OXPLAY] ZEUS138…" at bounding box center [343, 205] width 686 height 411
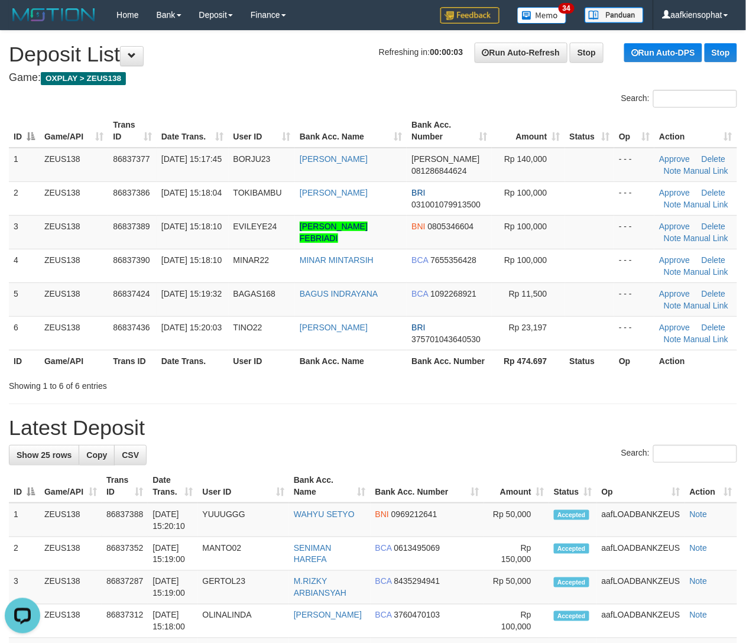
drag, startPoint x: 161, startPoint y: 476, endPoint x: 404, endPoint y: 473, distance: 242.9
click at [213, 473] on tr "ID Game/API Trans ID Date Trans. User ID Bank Acc. Name Bank Acc. Number Amount…" at bounding box center [373, 486] width 728 height 34
drag, startPoint x: 223, startPoint y: 394, endPoint x: 555, endPoint y: 453, distance: 337.9
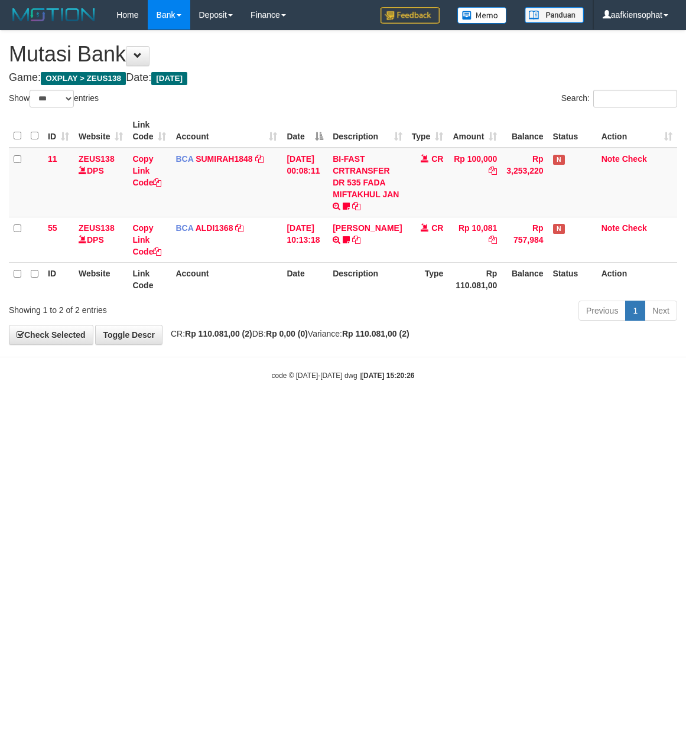
select select "***"
drag, startPoint x: 243, startPoint y: 73, endPoint x: 180, endPoint y: 104, distance: 70.3
click at [222, 86] on div "**********" at bounding box center [343, 188] width 686 height 314
drag, startPoint x: 522, startPoint y: 460, endPoint x: 488, endPoint y: 472, distance: 36.3
click at [507, 411] on html "Toggle navigation Home Bank Account List Load By Website Group [OXPLAY] ZEUS138…" at bounding box center [343, 205] width 686 height 411
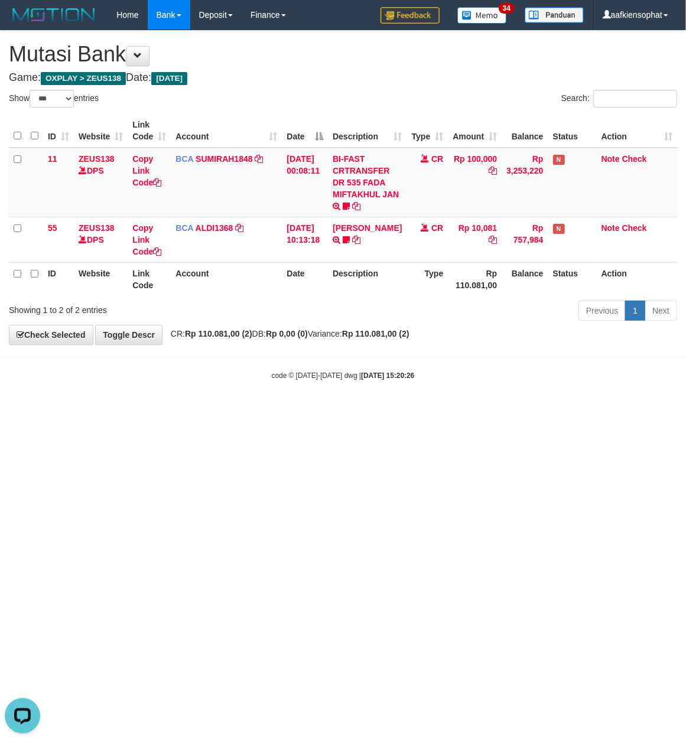
drag, startPoint x: 524, startPoint y: 490, endPoint x: 457, endPoint y: 475, distance: 67.8
click at [520, 411] on html "Toggle navigation Home Bank Account List Load By Website Group [OXPLAY] ZEUS138…" at bounding box center [343, 205] width 686 height 411
drag, startPoint x: 320, startPoint y: 462, endPoint x: 301, endPoint y: 462, distance: 19.5
click at [310, 411] on html "Toggle navigation Home Bank Account List Load By Website Group [OXPLAY] ZEUS138…" at bounding box center [343, 205] width 686 height 411
drag, startPoint x: 441, startPoint y: 489, endPoint x: 681, endPoint y: 425, distance: 248.8
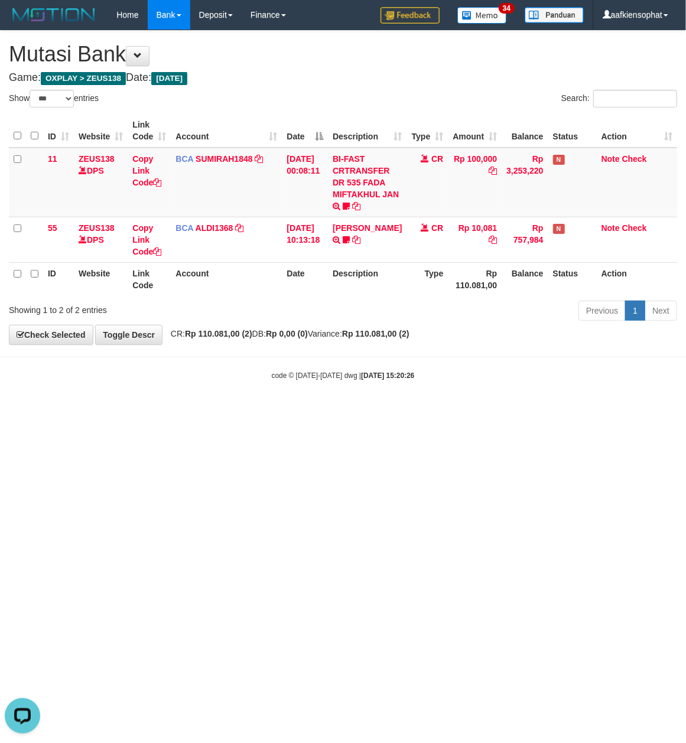
click at [480, 411] on html "Toggle navigation Home Bank Account List Load By Website Group [OXPLAY] ZEUS138…" at bounding box center [343, 205] width 686 height 411
drag, startPoint x: 124, startPoint y: 537, endPoint x: 160, endPoint y: 534, distance: 36.2
click at [147, 411] on html "Toggle navigation Home Bank Account List Load By Website Group [OXPLAY] ZEUS138…" at bounding box center [343, 205] width 686 height 411
drag, startPoint x: 160, startPoint y: 515, endPoint x: 139, endPoint y: 515, distance: 20.1
click at [150, 411] on html "Toggle navigation Home Bank Account List Load By Website Group [OXPLAY] ZEUS138…" at bounding box center [343, 205] width 686 height 411
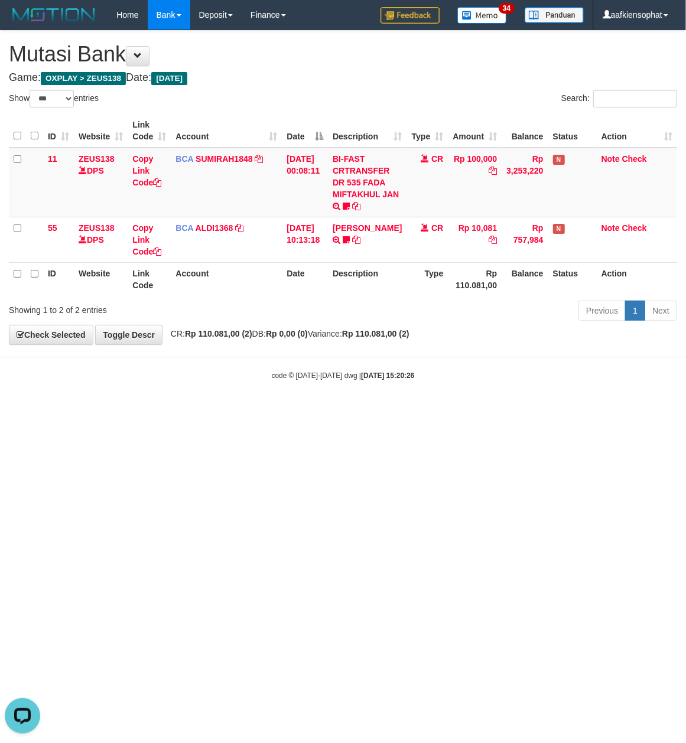
drag, startPoint x: 462, startPoint y: 459, endPoint x: 684, endPoint y: 443, distance: 223.4
click at [476, 411] on html "Toggle navigation Home Bank Account List Load By Website Group [OXPLAY] ZEUS138…" at bounding box center [343, 205] width 686 height 411
drag, startPoint x: 333, startPoint y: 594, endPoint x: 329, endPoint y: 601, distance: 8.2
click at [329, 411] on html "Toggle navigation Home Bank Account List Load By Website Group [OXPLAY] ZEUS138…" at bounding box center [343, 205] width 686 height 411
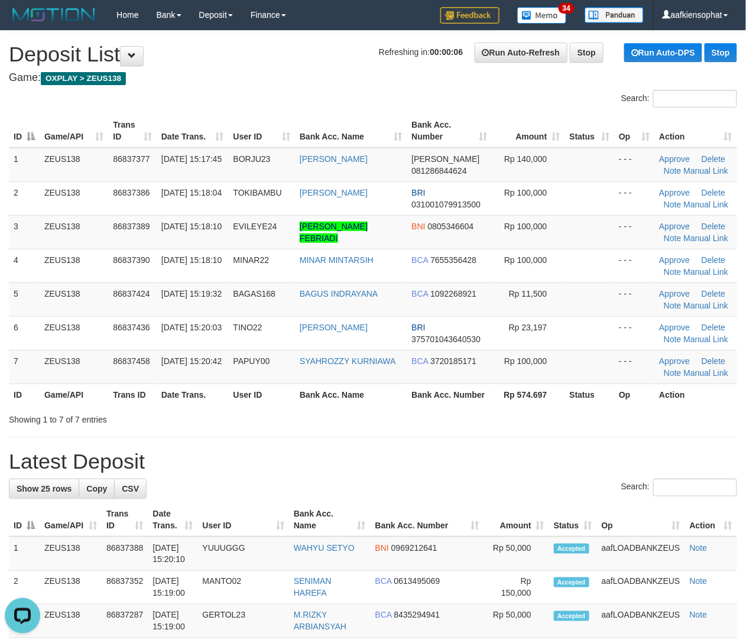
drag, startPoint x: 344, startPoint y: 279, endPoint x: 756, endPoint y: 311, distance: 413.7
click at [405, 280] on tr "4 ZEUS138 86837390 31/08/2025 15:18:10 MINAR22 MINAR MINTARSIH BCA 7655356428 R…" at bounding box center [373, 266] width 728 height 34
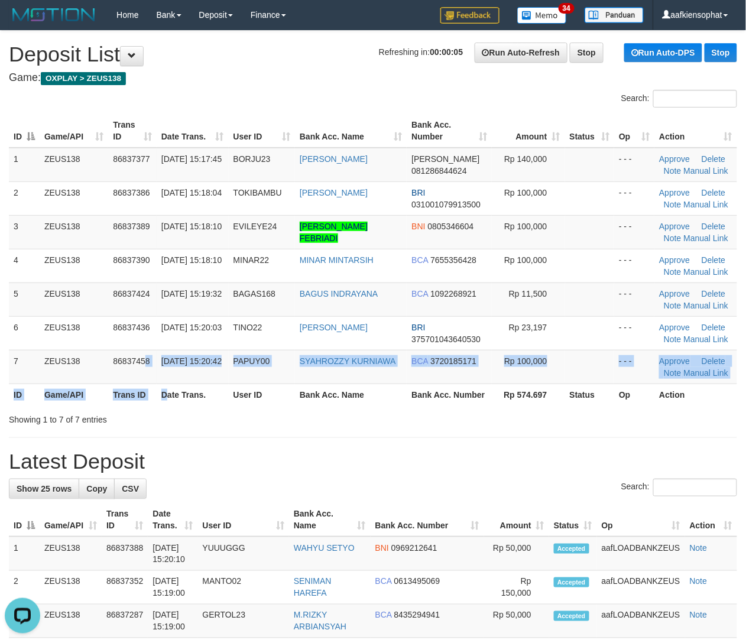
drag, startPoint x: 168, startPoint y: 370, endPoint x: 746, endPoint y: 410, distance: 579.3
click at [258, 376] on table "ID Game/API Trans ID Date Trans. User ID Bank Acc. Name Bank Acc. Number Amount…" at bounding box center [373, 259] width 728 height 291
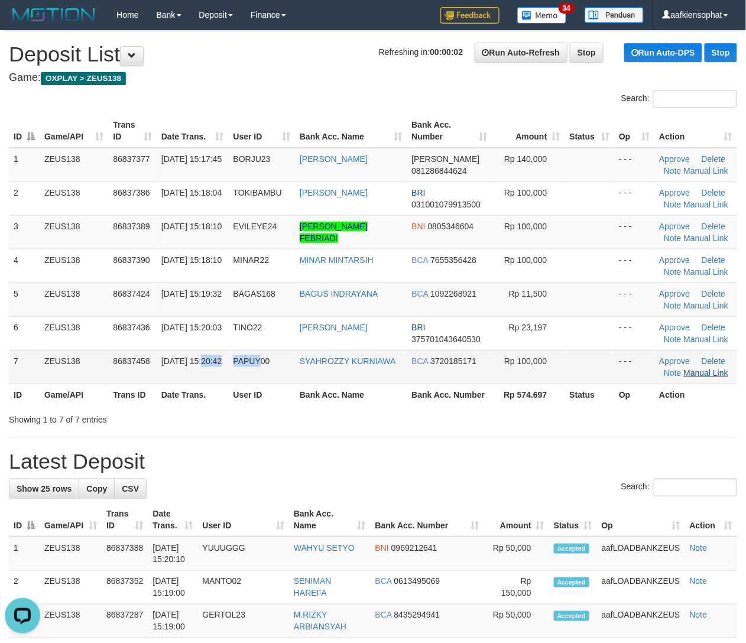
drag, startPoint x: 223, startPoint y: 362, endPoint x: 722, endPoint y: 372, distance: 498.9
click at [280, 366] on tr "7 ZEUS138 86837458 [DATE] 15:20:42 PAPUY00 SYAHROZZY KURNIAWA BCA 3720185171 Rp…" at bounding box center [373, 367] width 728 height 34
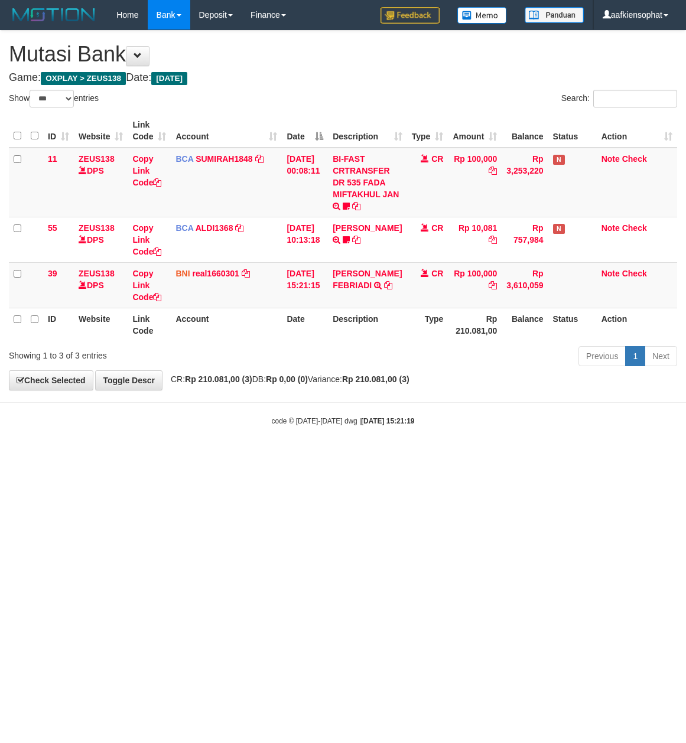
select select "***"
drag, startPoint x: 199, startPoint y: 74, endPoint x: 143, endPoint y: 106, distance: 64.9
click at [191, 85] on div "**********" at bounding box center [343, 210] width 686 height 359
drag, startPoint x: 471, startPoint y: 451, endPoint x: 3, endPoint y: 499, distance: 470.4
click at [384, 456] on body "Toggle navigation Home Bank Account List Load By Website Group [OXPLAY] ZEUS138…" at bounding box center [343, 228] width 686 height 456
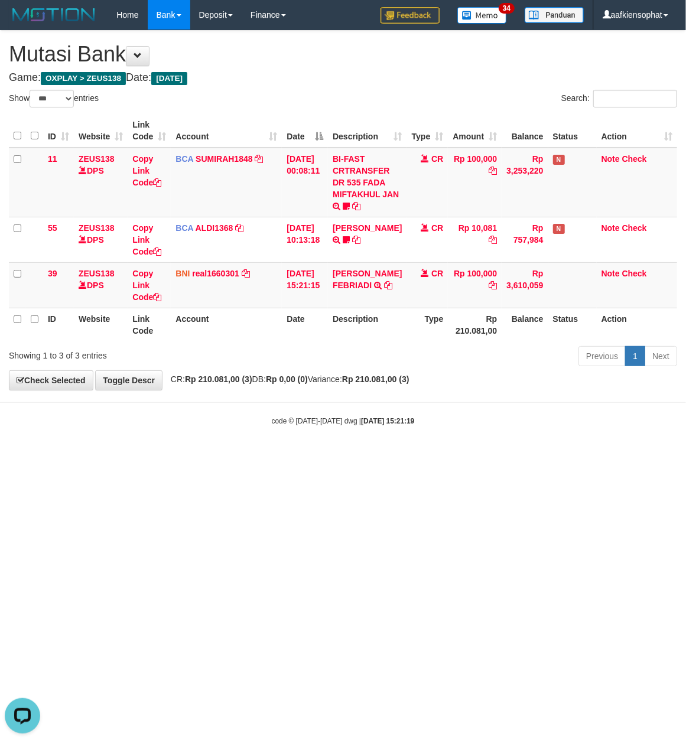
drag, startPoint x: 156, startPoint y: 554, endPoint x: 79, endPoint y: 577, distance: 80.6
click at [112, 456] on html "Toggle navigation Home Bank Account List Load By Website Group [OXPLAY] ZEUS138…" at bounding box center [343, 228] width 686 height 456
drag, startPoint x: 263, startPoint y: 591, endPoint x: 130, endPoint y: 618, distance: 135.6
click at [245, 456] on html "Toggle navigation Home Bank Account List Load By Website Group [OXPLAY] ZEUS138…" at bounding box center [343, 228] width 686 height 456
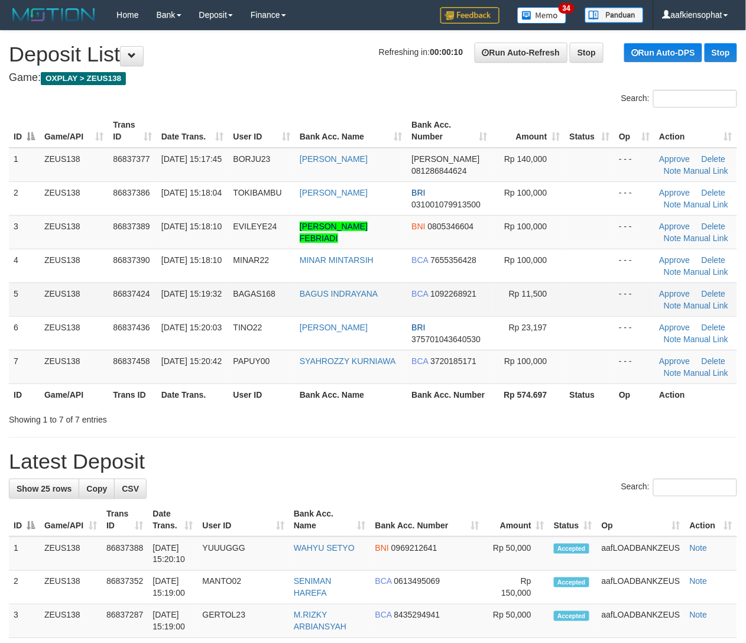
drag, startPoint x: 369, startPoint y: 386, endPoint x: 573, endPoint y: 306, distance: 218.9
click at [403, 372] on table "ID Game/API Trans ID Date Trans. User ID Bank Acc. Name Bank Acc. Number Amount…" at bounding box center [373, 259] width 728 height 291
drag, startPoint x: 232, startPoint y: 352, endPoint x: 752, endPoint y: 386, distance: 521.2
click at [374, 389] on table "ID Game/API Trans ID Date Trans. User ID Bank Acc. Name Bank Acc. Number Amount…" at bounding box center [373, 259] width 728 height 291
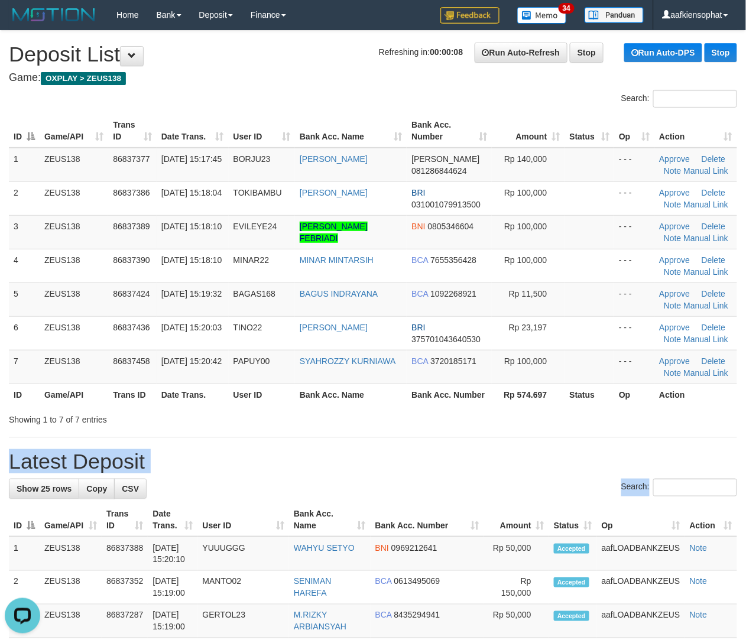
drag, startPoint x: 578, startPoint y: 437, endPoint x: 795, endPoint y: 475, distance: 220.7
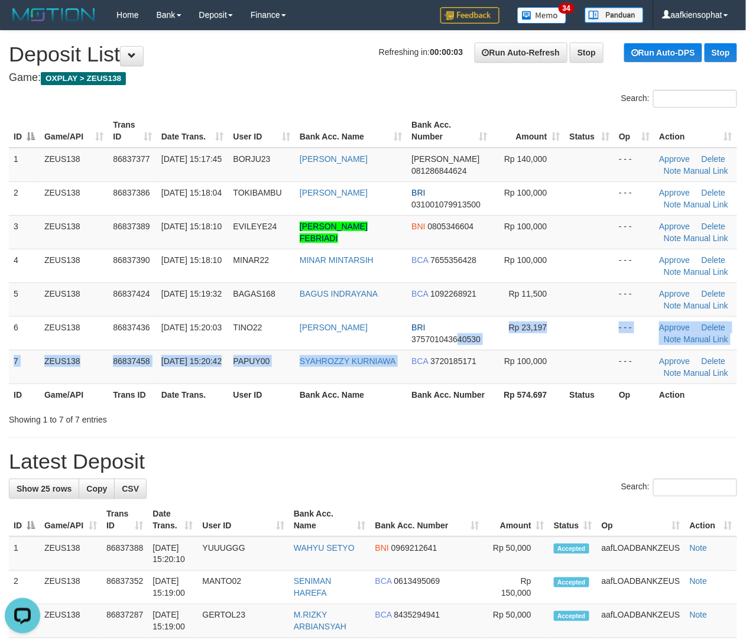
drag, startPoint x: 411, startPoint y: 353, endPoint x: 755, endPoint y: 213, distance: 371.4
click at [447, 344] on td "BRI 375701043640530" at bounding box center [449, 333] width 85 height 34
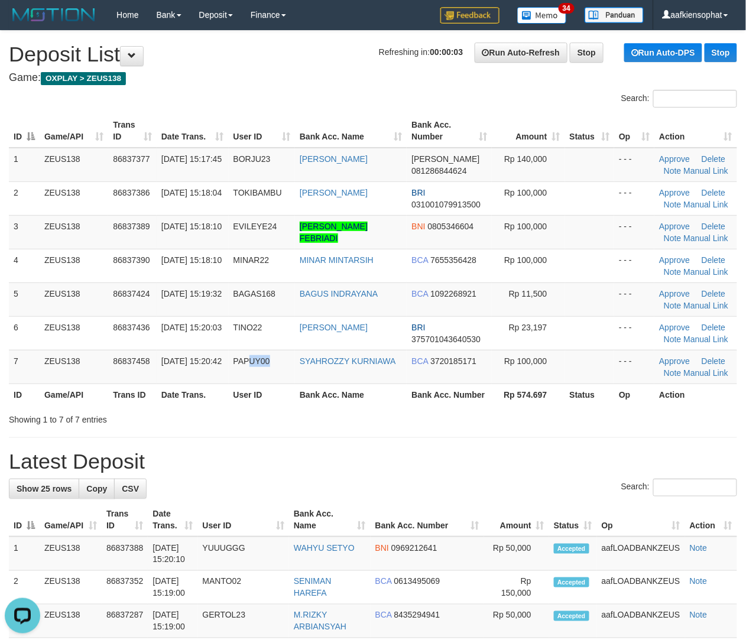
drag, startPoint x: 315, startPoint y: 365, endPoint x: 755, endPoint y: 378, distance: 439.9
click at [356, 364] on tr "7 ZEUS138 86837458 31/08/2025 15:20:42 PAPUY00 SYAHROZZY KURNIAWA BCA 372018517…" at bounding box center [373, 367] width 728 height 34
drag, startPoint x: 17, startPoint y: 440, endPoint x: 752, endPoint y: 490, distance: 737.4
drag, startPoint x: 254, startPoint y: 476, endPoint x: 285, endPoint y: 472, distance: 31.0
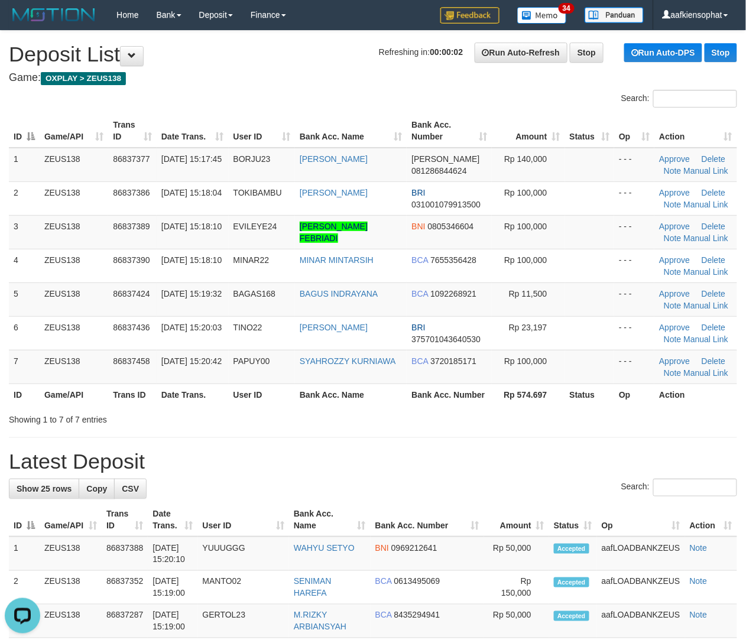
drag, startPoint x: 247, startPoint y: 434, endPoint x: 757, endPoint y: 443, distance: 510.1
drag, startPoint x: 269, startPoint y: 412, endPoint x: 738, endPoint y: 450, distance: 469.5
click at [320, 410] on div "Showing 1 to 7 of 7 entries" at bounding box center [373, 417] width 746 height 17
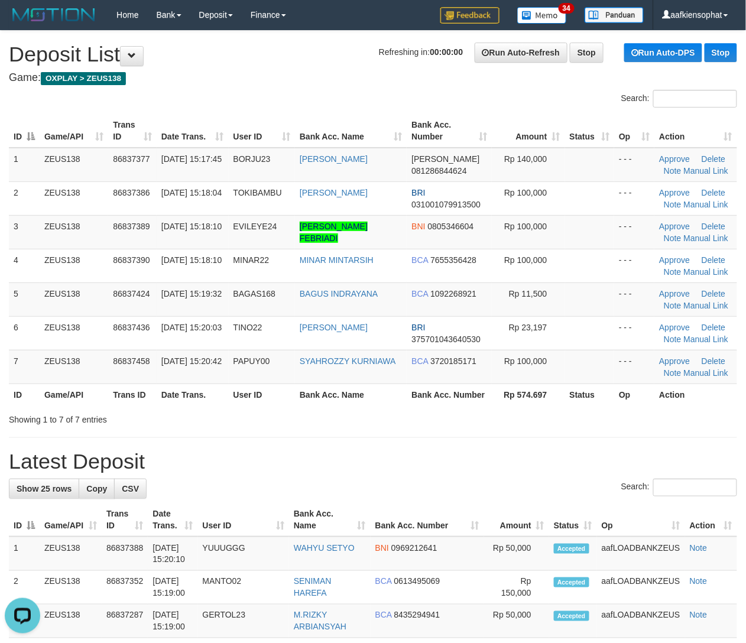
click at [220, 488] on div "Search:" at bounding box center [373, 489] width 728 height 21
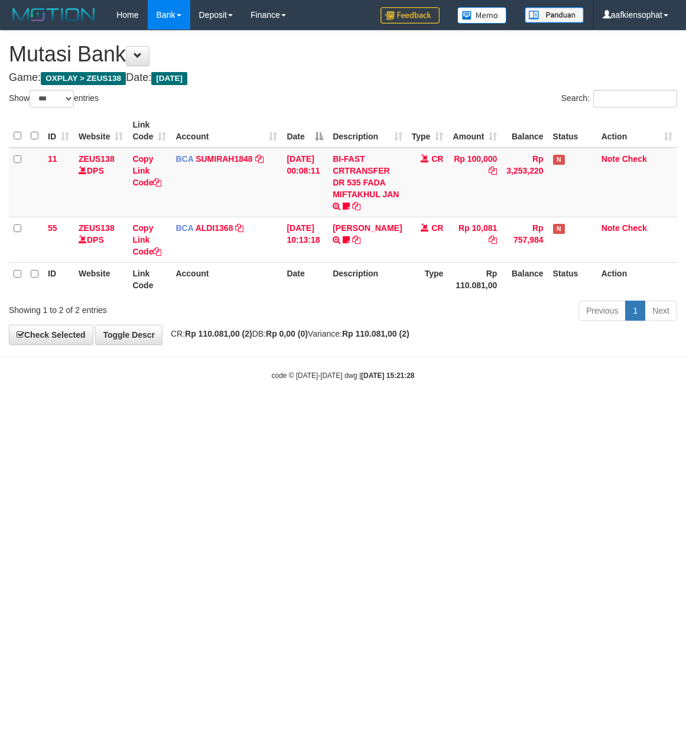
select select "***"
drag, startPoint x: 428, startPoint y: 46, endPoint x: 1, endPoint y: 275, distance: 484.9
click at [415, 67] on div "**********" at bounding box center [343, 188] width 686 height 314
drag, startPoint x: 425, startPoint y: 482, endPoint x: 11, endPoint y: 514, distance: 416.0
click at [353, 411] on html "Toggle navigation Home Bank Account List Load By Website Group [OXPLAY] ZEUS138…" at bounding box center [343, 205] width 686 height 411
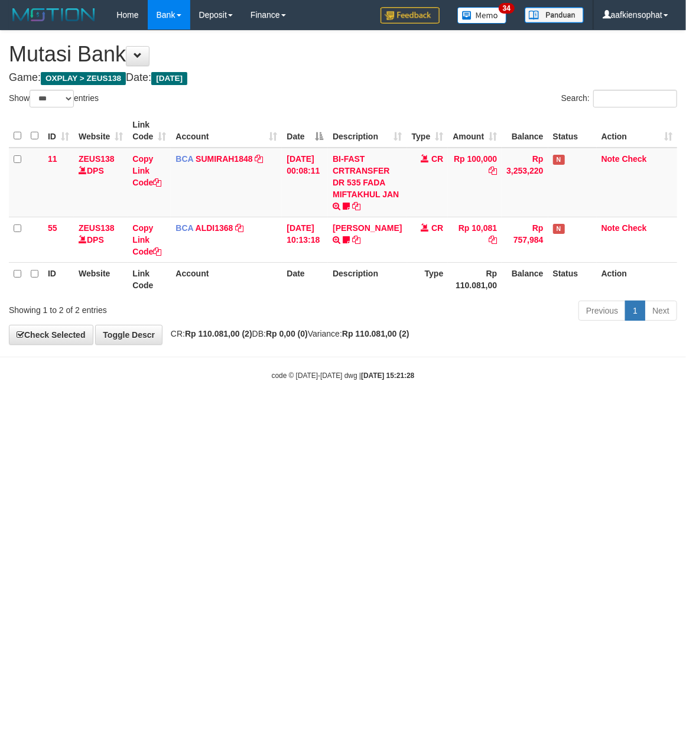
drag, startPoint x: 180, startPoint y: 531, endPoint x: 5, endPoint y: 532, distance: 175.5
click at [134, 411] on html "Toggle navigation Home Bank Account List Load By Website Group [OXPLAY] ZEUS138…" at bounding box center [343, 205] width 686 height 411
drag, startPoint x: 187, startPoint y: 481, endPoint x: 8, endPoint y: 481, distance: 179.1
click at [160, 411] on html "Toggle navigation Home Bank Account List Load By Website Group [OXPLAY] ZEUS138…" at bounding box center [343, 205] width 686 height 411
drag, startPoint x: 316, startPoint y: 463, endPoint x: 7, endPoint y: 466, distance: 308.5
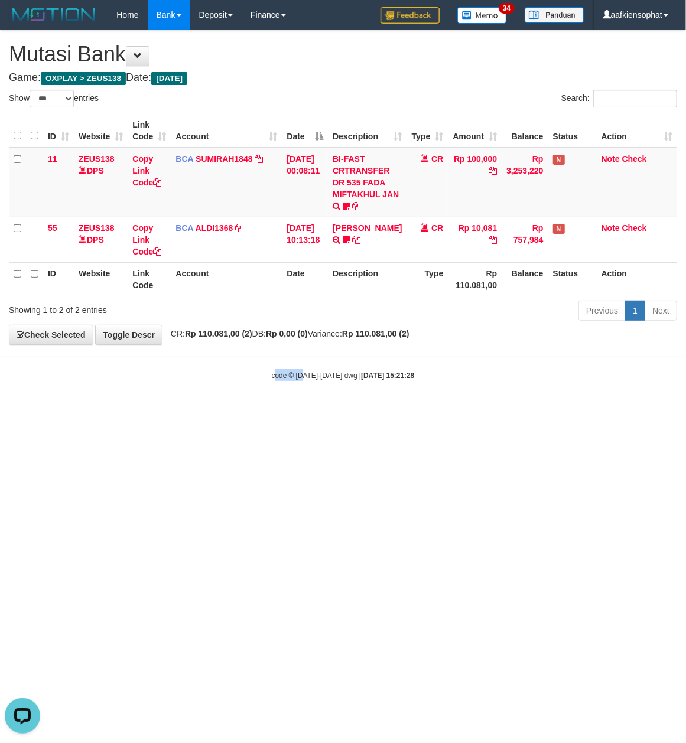
click at [286, 411] on html "Toggle navigation Home Bank Account List Load By Website Group [OXPLAY] ZEUS138…" at bounding box center [343, 205] width 686 height 411
drag, startPoint x: 388, startPoint y: 109, endPoint x: 344, endPoint y: 124, distance: 46.0
click at [370, 117] on div "Show ** ** ** *** entries Search: ID Website Link Code Account Date Description…" at bounding box center [343, 207] width 668 height 235
drag, startPoint x: 381, startPoint y: 546, endPoint x: 3, endPoint y: 551, distance: 377.6
click at [306, 411] on html "Toggle navigation Home Bank Account List Load By Website Group [OXPLAY] ZEUS138…" at bounding box center [343, 205] width 686 height 411
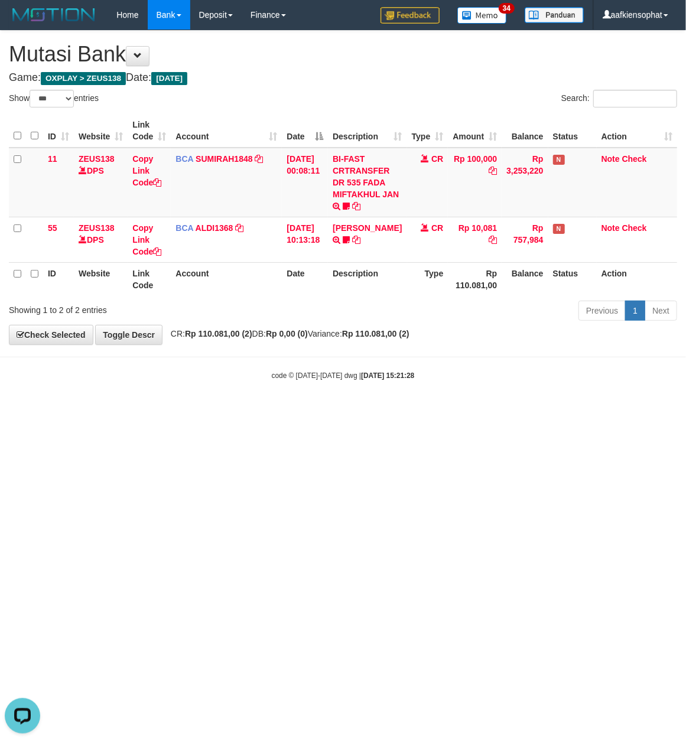
drag, startPoint x: 188, startPoint y: 596, endPoint x: 154, endPoint y: 597, distance: 33.7
click at [157, 411] on html "Toggle navigation Home Bank Account List Load By Website Group [OXPLAY] ZEUS138…" at bounding box center [343, 205] width 686 height 411
drag, startPoint x: 313, startPoint y: 58, endPoint x: 2, endPoint y: 204, distance: 343.1
click at [313, 60] on h1 "Mutasi Bank" at bounding box center [343, 55] width 668 height 24
drag, startPoint x: 358, startPoint y: 528, endPoint x: 286, endPoint y: 619, distance: 115.7
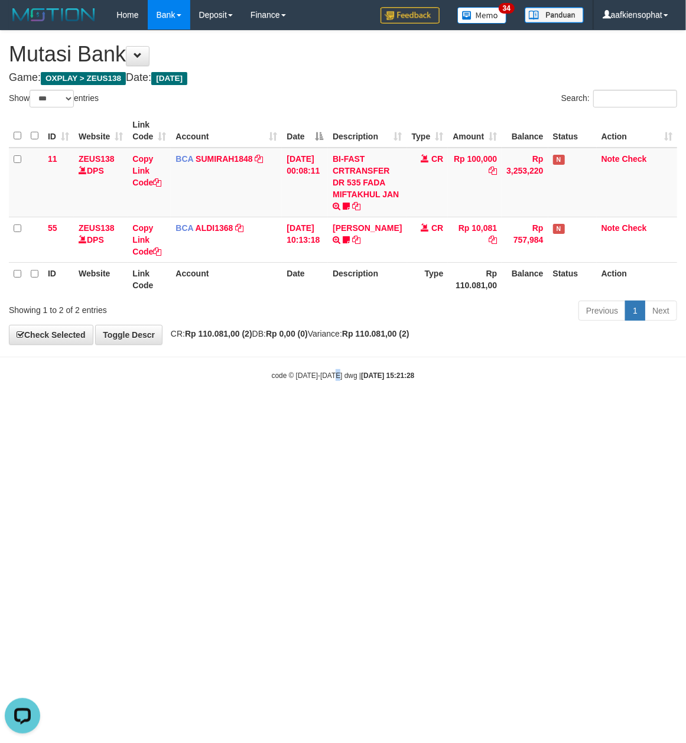
click at [331, 411] on html "Toggle navigation Home Bank Account List Load By Website Group [OXPLAY] ZEUS138…" at bounding box center [343, 205] width 686 height 411
select select "***"
drag, startPoint x: 163, startPoint y: 134, endPoint x: 165, endPoint y: 124, distance: 10.3
click at [165, 124] on th "Link Code" at bounding box center [149, 131] width 43 height 34
drag, startPoint x: 616, startPoint y: 490, endPoint x: 589, endPoint y: 482, distance: 27.8
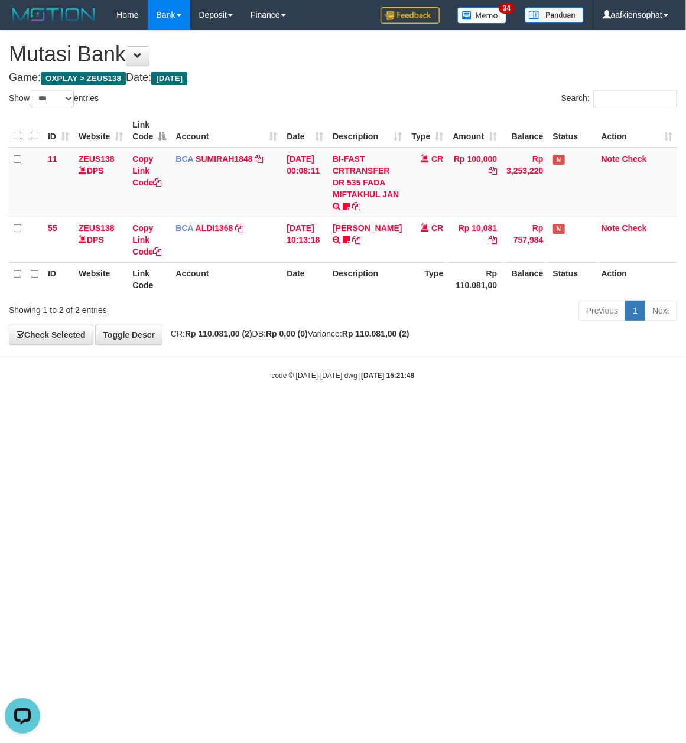
click at [613, 411] on html "Toggle navigation Home Bank Account List Load By Website Group [OXPLAY] ZEUS138…" at bounding box center [343, 205] width 686 height 411
drag, startPoint x: 444, startPoint y: 450, endPoint x: 393, endPoint y: 446, distance: 51.6
click at [442, 411] on html "Toggle navigation Home Bank Account List Load By Website Group [OXPLAY] ZEUS138…" at bounding box center [343, 205] width 686 height 411
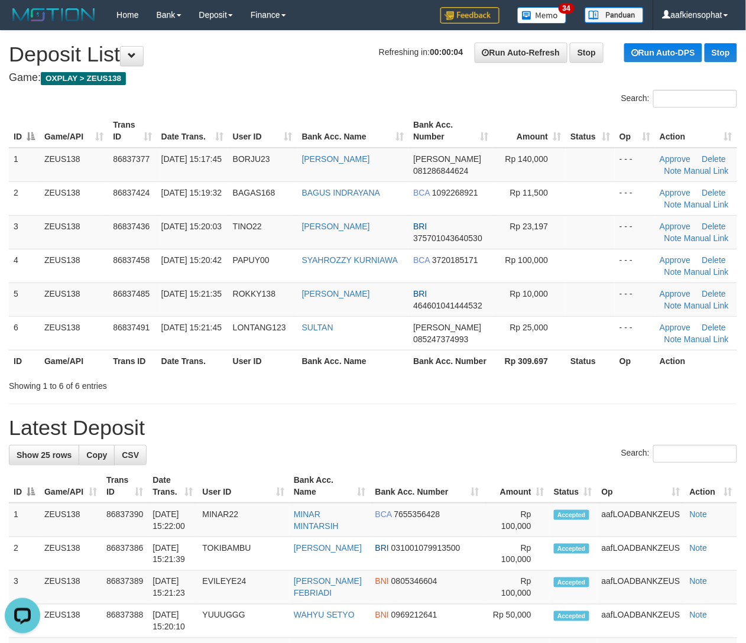
drag, startPoint x: 324, startPoint y: 431, endPoint x: 667, endPoint y: 402, distance: 344.0
click at [369, 428] on h1 "Latest Deposit" at bounding box center [373, 428] width 728 height 24
click at [336, 370] on th "Bank Acc. Name" at bounding box center [353, 361] width 112 height 22
drag, startPoint x: 336, startPoint y: 370, endPoint x: 754, endPoint y: 401, distance: 418.9
click at [400, 371] on th "Bank Acc. Name" at bounding box center [353, 361] width 112 height 22
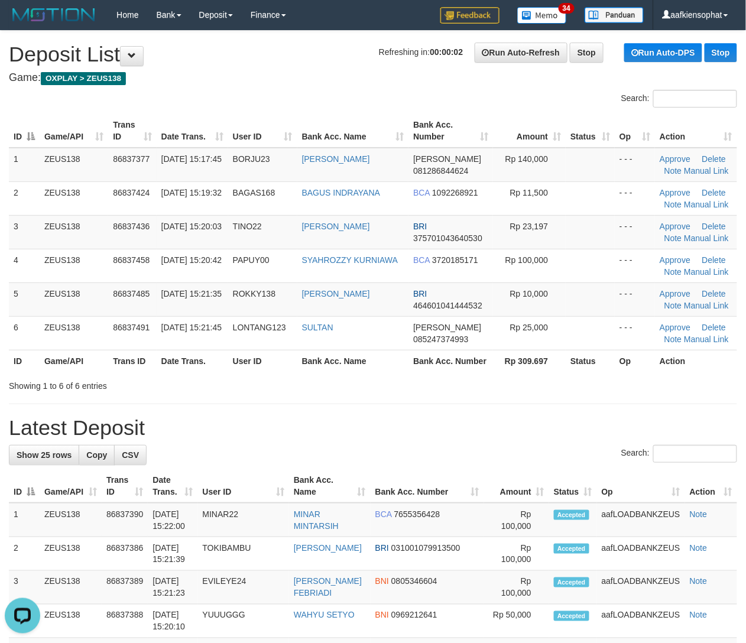
drag, startPoint x: 291, startPoint y: 421, endPoint x: 360, endPoint y: 416, distance: 69.9
click at [346, 417] on h1 "Latest Deposit" at bounding box center [373, 428] width 728 height 24
drag, startPoint x: 399, startPoint y: 393, endPoint x: 755, endPoint y: 422, distance: 356.9
drag, startPoint x: 323, startPoint y: 383, endPoint x: 752, endPoint y: 415, distance: 430.8
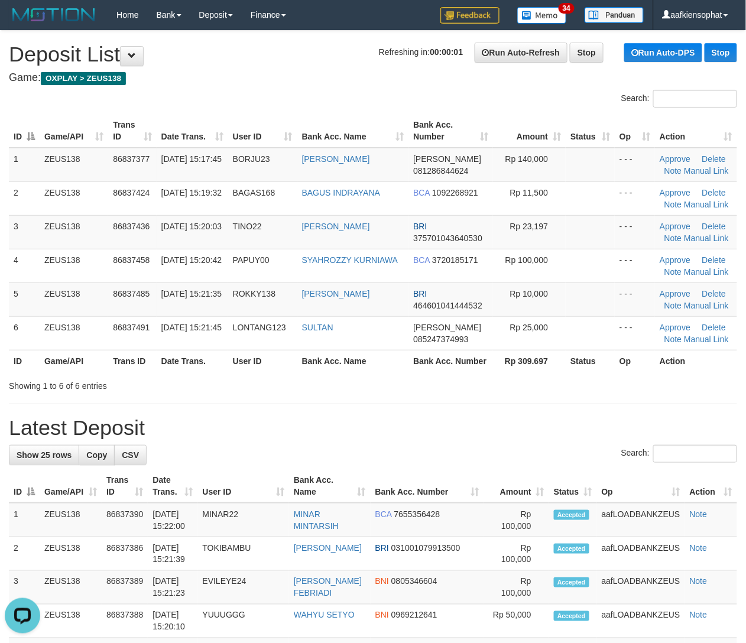
click at [379, 386] on div "Showing 1 to 6 of 6 entries" at bounding box center [373, 383] width 746 height 17
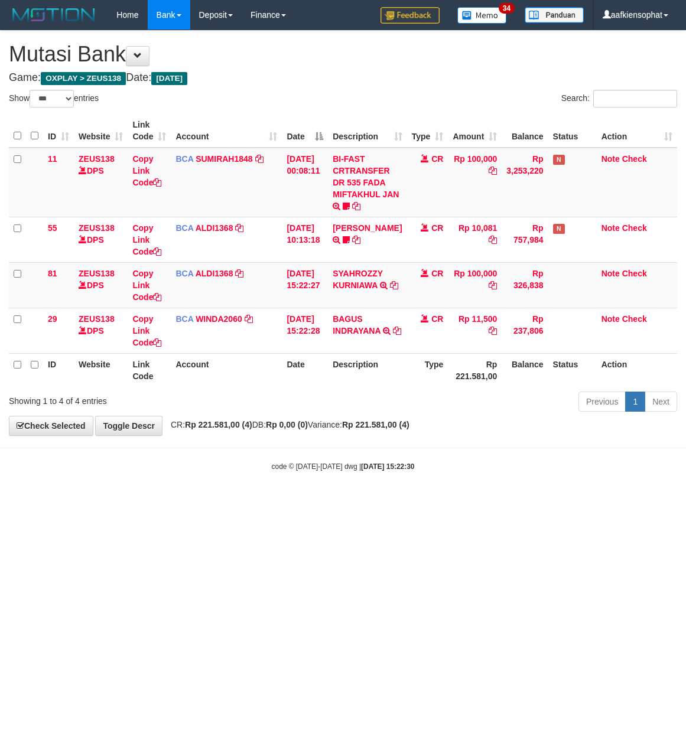
select select "***"
drag, startPoint x: 225, startPoint y: 501, endPoint x: 233, endPoint y: 498, distance: 8.5
click at [226, 502] on body "Toggle navigation Home Bank Account List Load By Website Group [OXPLAY] ZEUS138…" at bounding box center [343, 251] width 686 height 502
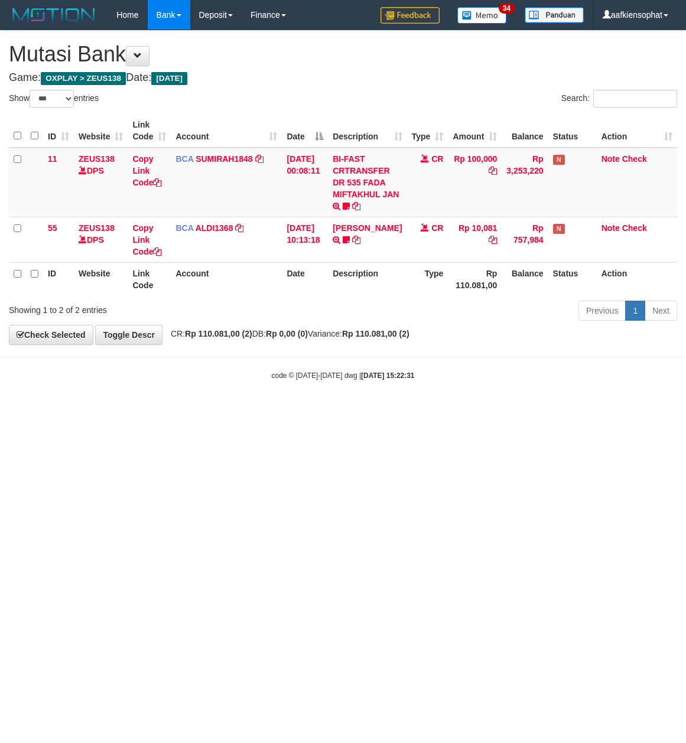
select select "***"
click at [348, 347] on body "Toggle navigation Home Bank Account List Load By Website Group [OXPLAY] ZEUS138…" at bounding box center [343, 205] width 686 height 411
click at [345, 323] on div "Previous 1 Next" at bounding box center [486, 312] width 382 height 25
drag, startPoint x: 382, startPoint y: 502, endPoint x: 340, endPoint y: 518, distance: 44.1
click at [347, 411] on html "Toggle navigation Home Bank Account List Load By Website Group [OXPLAY] ZEUS138…" at bounding box center [343, 205] width 686 height 411
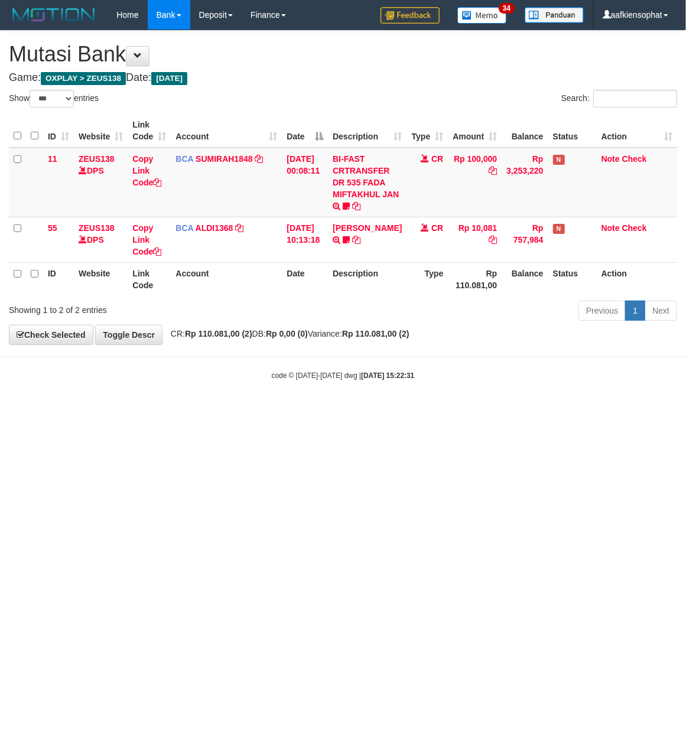
drag, startPoint x: 488, startPoint y: 499, endPoint x: 1, endPoint y: 462, distance: 489.0
click at [343, 411] on html "Toggle navigation Home Bank Account List Load By Website Group [OXPLAY] ZEUS138…" at bounding box center [343, 205] width 686 height 411
drag, startPoint x: 171, startPoint y: 459, endPoint x: 86, endPoint y: 453, distance: 85.3
click at [116, 411] on html "Toggle navigation Home Bank Account List Load By Website Group [OXPLAY] ZEUS138…" at bounding box center [343, 205] width 686 height 411
drag, startPoint x: 646, startPoint y: 572, endPoint x: 685, endPoint y: 514, distance: 70.3
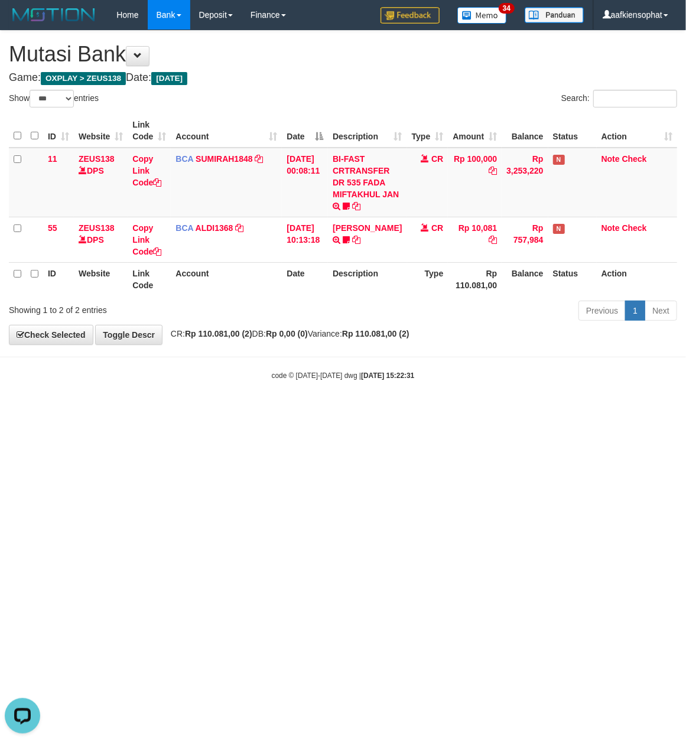
click at [650, 411] on html "Toggle navigation Home Bank Account List Load By Website Group [OXPLAY] ZEUS138…" at bounding box center [343, 205] width 686 height 411
select select "***"
drag, startPoint x: 317, startPoint y: 608, endPoint x: 5, endPoint y: 577, distance: 314.1
click at [279, 411] on html "Toggle navigation Home Bank Account List Load By Website Group [OXPLAY] ZEUS138…" at bounding box center [343, 205] width 686 height 411
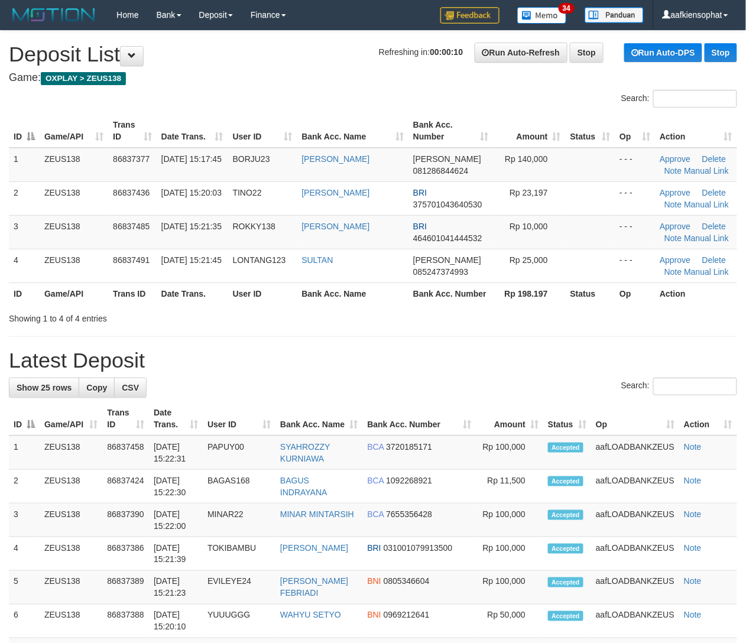
drag, startPoint x: 400, startPoint y: 428, endPoint x: 753, endPoint y: 470, distance: 355.3
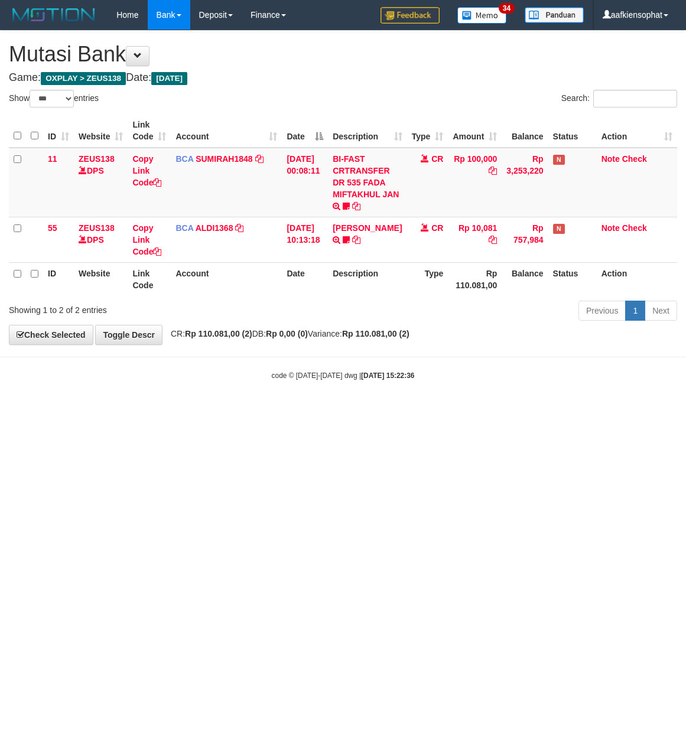
select select "***"
drag, startPoint x: 271, startPoint y: 112, endPoint x: 238, endPoint y: 168, distance: 65.2
click at [272, 129] on div "ID Website Link Code Account Date Description Type Amount Balance Status Action…" at bounding box center [343, 205] width 686 height 189
click at [102, 411] on html "Toggle navigation Home Bank Account List Load By Website Group [OXPLAY] ZEUS138…" at bounding box center [343, 205] width 686 height 411
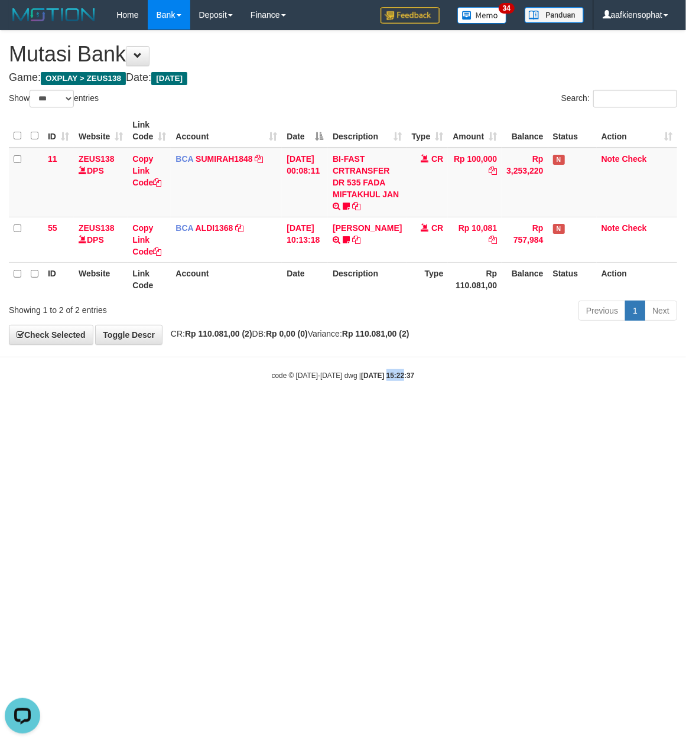
drag, startPoint x: 374, startPoint y: 488, endPoint x: 194, endPoint y: 487, distance: 180.2
click at [348, 411] on html "Toggle navigation Home Bank Account List Load By Website Group [OXPLAY] ZEUS138…" at bounding box center [343, 205] width 686 height 411
click at [254, 411] on html "Toggle navigation Home Bank Account List Load By Website Group [OXPLAY] ZEUS138…" at bounding box center [343, 205] width 686 height 411
click at [216, 411] on html "Toggle navigation Home Bank Account List Load By Website Group [OXPLAY] ZEUS138…" at bounding box center [343, 205] width 686 height 411
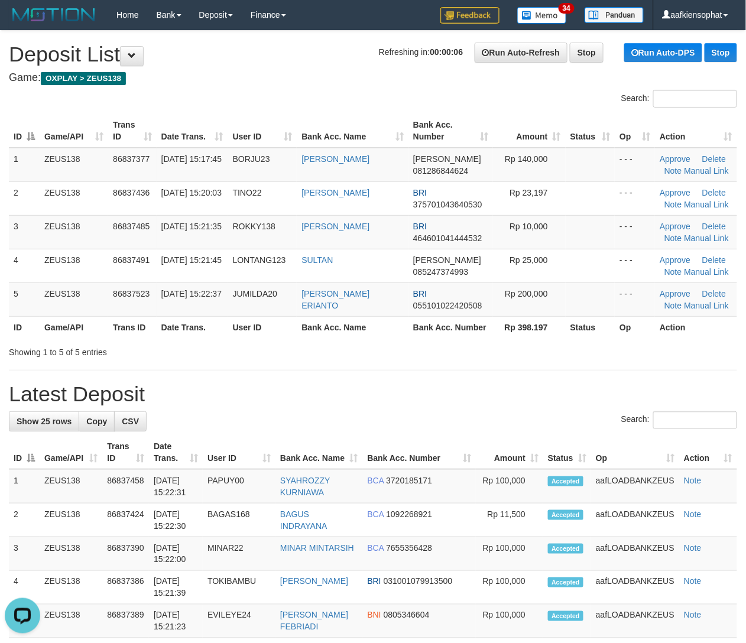
drag, startPoint x: 412, startPoint y: 405, endPoint x: 755, endPoint y: 391, distance: 343.6
drag, startPoint x: 317, startPoint y: 386, endPoint x: 755, endPoint y: 428, distance: 440.5
click at [364, 400] on h1 "Latest Deposit" at bounding box center [373, 394] width 728 height 24
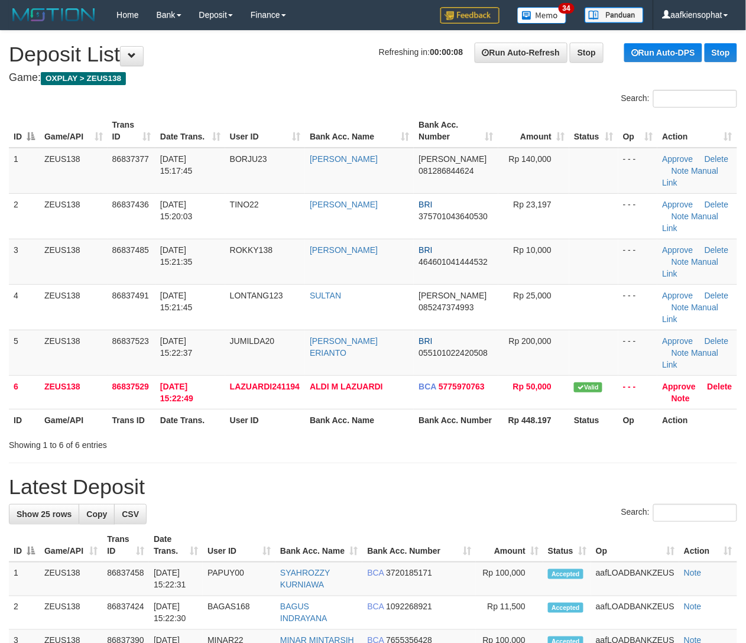
drag, startPoint x: 425, startPoint y: 375, endPoint x: 755, endPoint y: 416, distance: 332.3
click at [490, 434] on div "Showing 1 to 6 of 6 entries" at bounding box center [373, 442] width 746 height 17
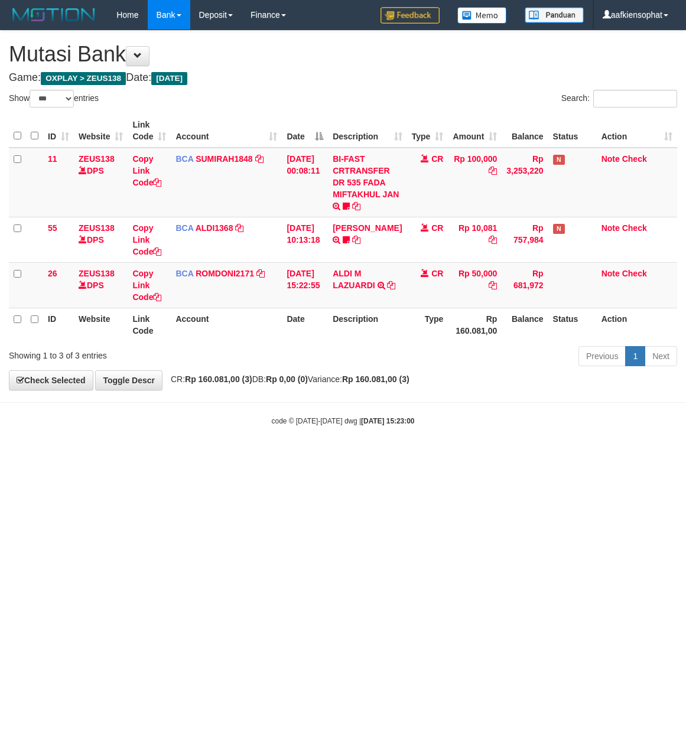
select select "***"
click at [214, 72] on div "**********" at bounding box center [343, 210] width 686 height 359
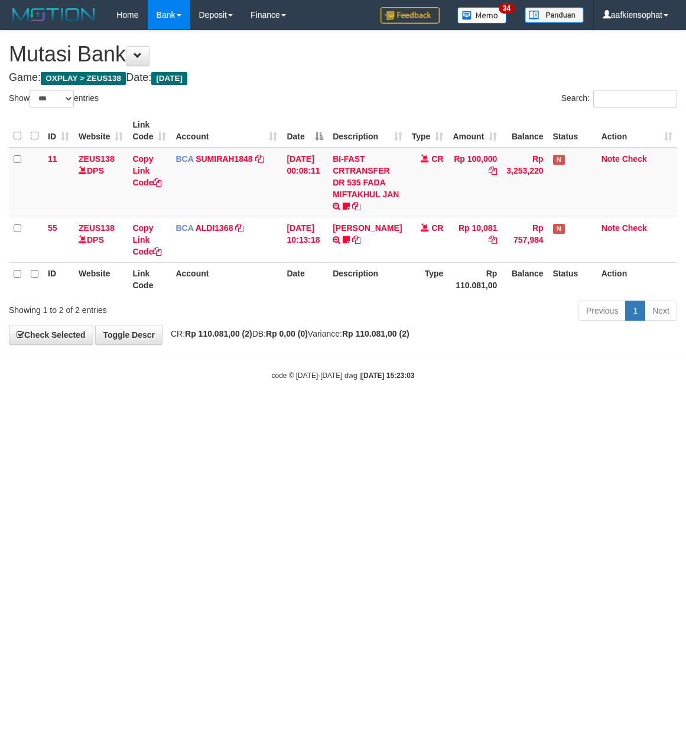
select select "***"
drag, startPoint x: 629, startPoint y: 466, endPoint x: 592, endPoint y: 473, distance: 38.4
click at [623, 411] on html "Toggle navigation Home Bank Account List Load By Website Group [OXPLAY] ZEUS138…" at bounding box center [343, 205] width 686 height 411
drag, startPoint x: 352, startPoint y: 450, endPoint x: 348, endPoint y: 454, distance: 6.3
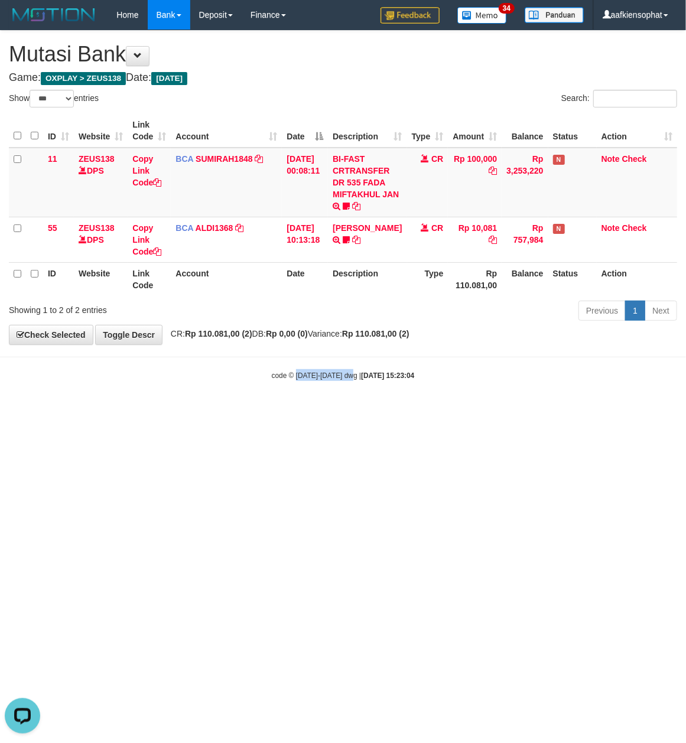
click at [349, 411] on html "Toggle navigation Home Bank Account List Load By Website Group [OXPLAY] ZEUS138…" at bounding box center [343, 205] width 686 height 411
click at [343, 411] on html "Toggle navigation Home Bank Account List Load By Website Group [OXPLAY] ZEUS138…" at bounding box center [343, 205] width 686 height 411
drag, startPoint x: 339, startPoint y: 466, endPoint x: 336, endPoint y: 481, distance: 15.0
click at [337, 411] on html "Toggle navigation Home Bank Account List Load By Website Group [OXPLAY] ZEUS138…" at bounding box center [343, 205] width 686 height 411
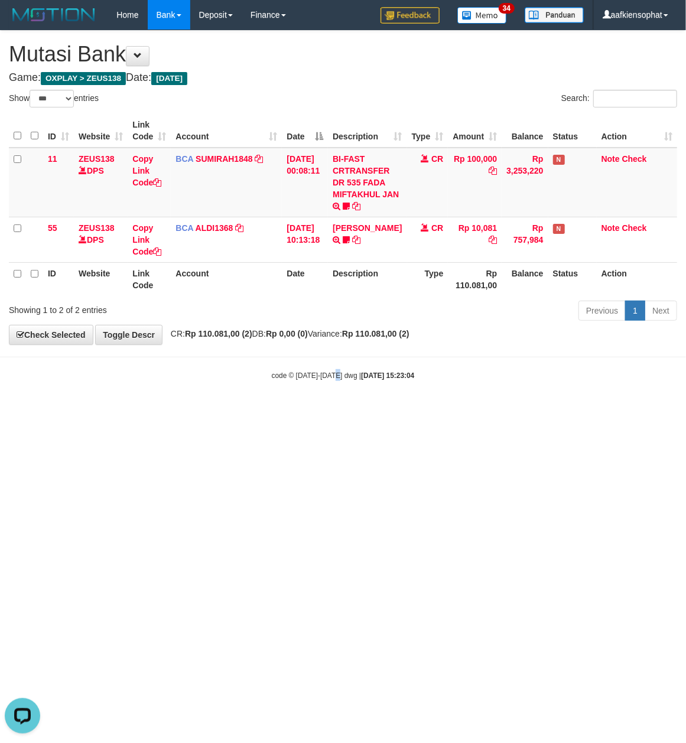
click at [339, 411] on html "Toggle navigation Home Bank Account List Load By Website Group [OXPLAY] ZEUS138…" at bounding box center [343, 205] width 686 height 411
click at [337, 411] on html "Toggle navigation Home Bank Account List Load By Website Group [OXPLAY] ZEUS138…" at bounding box center [343, 205] width 686 height 411
click at [336, 411] on html "Toggle navigation Home Bank Account List Load By Website Group [OXPLAY] ZEUS138…" at bounding box center [343, 205] width 686 height 411
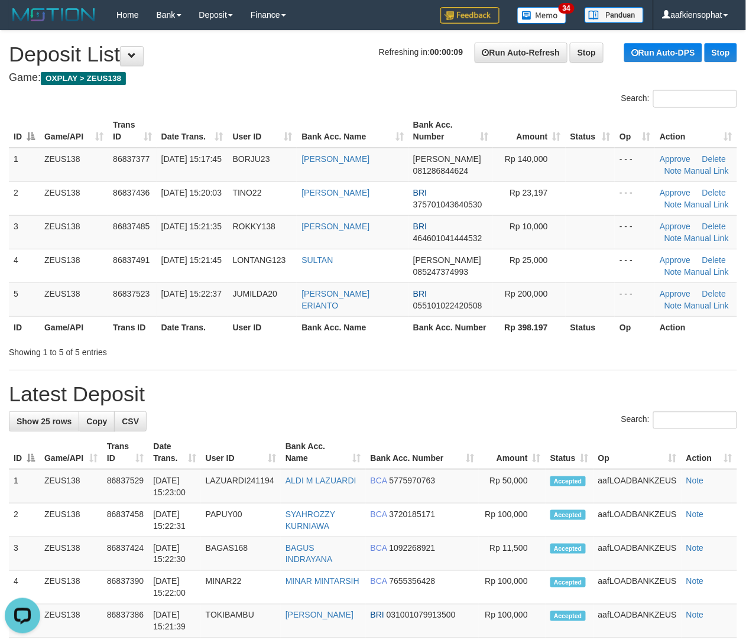
drag, startPoint x: 356, startPoint y: 428, endPoint x: 577, endPoint y: 428, distance: 221.6
click at [389, 431] on div "Search:" at bounding box center [373, 421] width 728 height 21
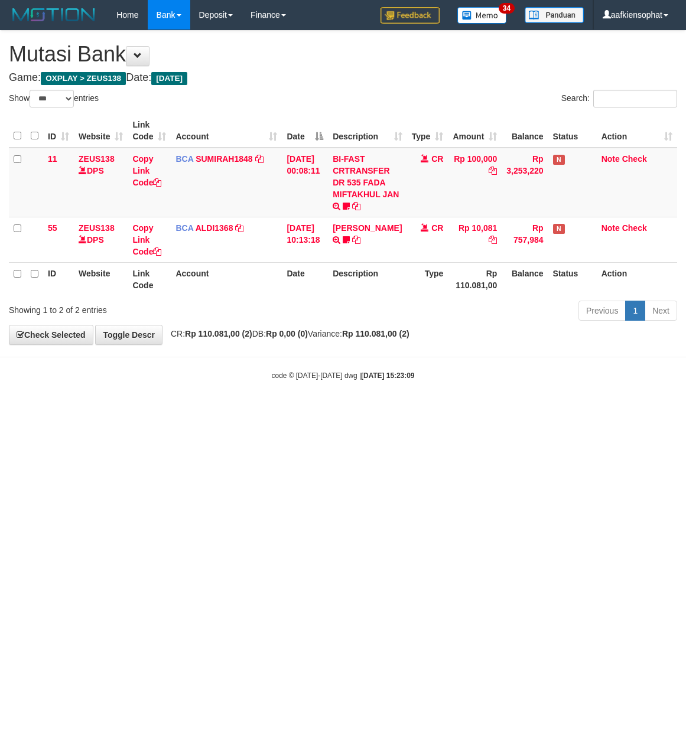
select select "***"
drag, startPoint x: 166, startPoint y: 414, endPoint x: 155, endPoint y: 433, distance: 22.0
click at [150, 411] on html "Toggle navigation Home Bank Account List Load By Website Group [OXPLAY] ZEUS138…" at bounding box center [343, 205] width 686 height 411
drag, startPoint x: 203, startPoint y: 468, endPoint x: 209, endPoint y: 474, distance: 8.0
click at [206, 411] on html "Toggle navigation Home Bank Account List Load By Website Group [OXPLAY] ZEUS138…" at bounding box center [343, 205] width 686 height 411
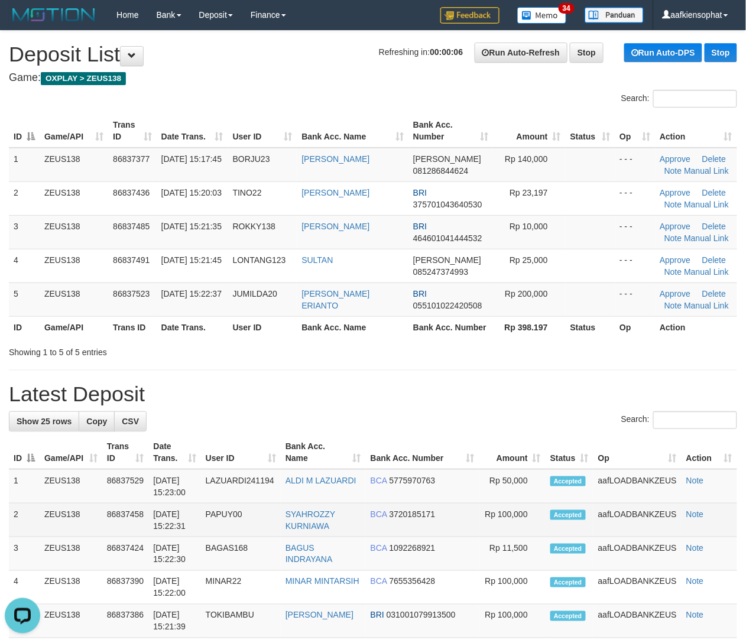
click at [272, 514] on td "PAPUY00" at bounding box center [241, 520] width 80 height 34
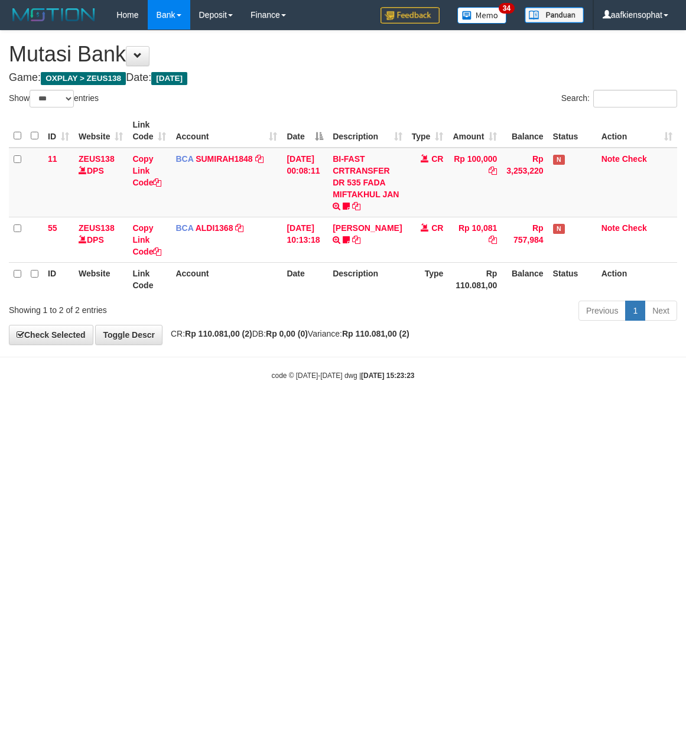
select select "***"
drag, startPoint x: 320, startPoint y: 466, endPoint x: 299, endPoint y: 466, distance: 20.7
click at [306, 411] on html "Toggle navigation Home Bank Account List Load By Website Group [OXPLAY] ZEUS138…" at bounding box center [343, 205] width 686 height 411
select select "***"
drag, startPoint x: 336, startPoint y: 64, endPoint x: 313, endPoint y: 83, distance: 29.4
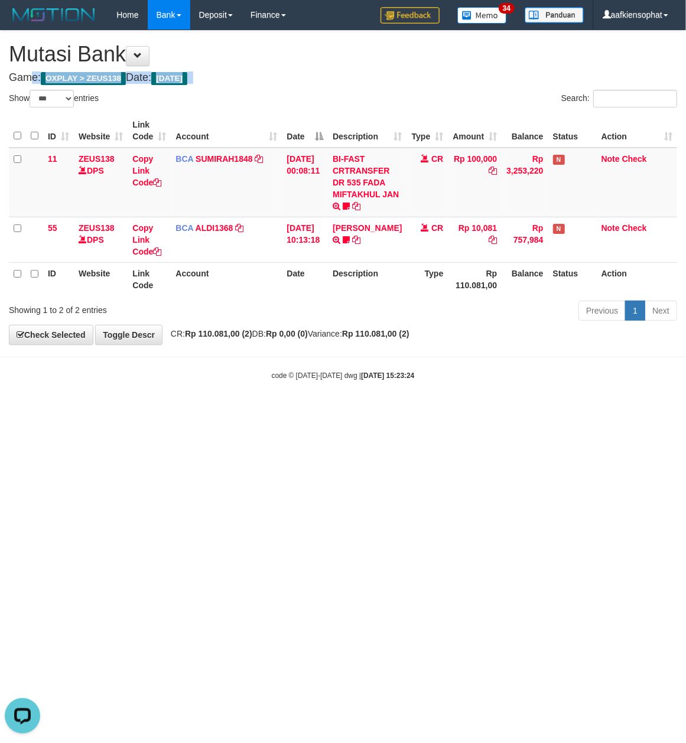
click at [332, 74] on div "**********" at bounding box center [343, 188] width 686 height 314
drag, startPoint x: 381, startPoint y: 398, endPoint x: 358, endPoint y: 412, distance: 26.9
click at [359, 411] on html "Toggle navigation Home Bank Account List Load By Website Group [OXPLAY] ZEUS138…" at bounding box center [343, 205] width 686 height 411
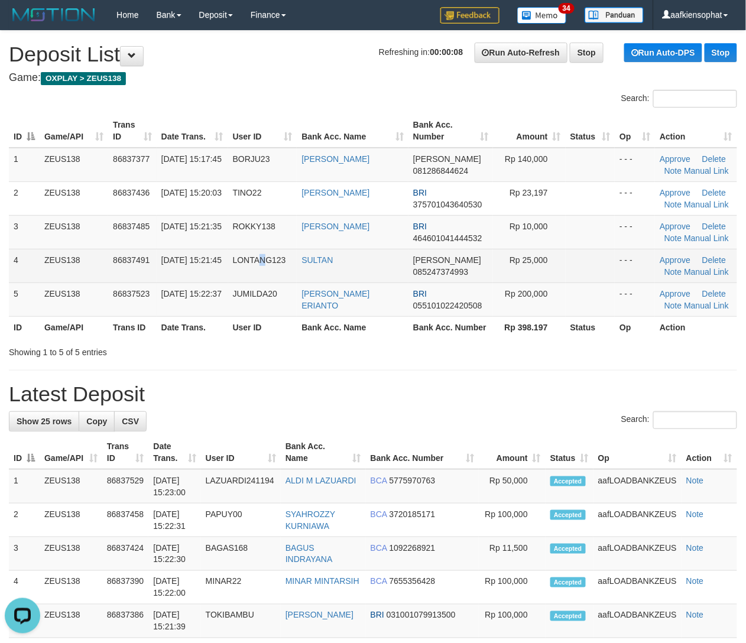
click at [304, 272] on tr "4 ZEUS138 86837491 31/08/2025 15:21:45 LONTANG123 SULTAN DANA 085247374993 Rp 2…" at bounding box center [373, 266] width 728 height 34
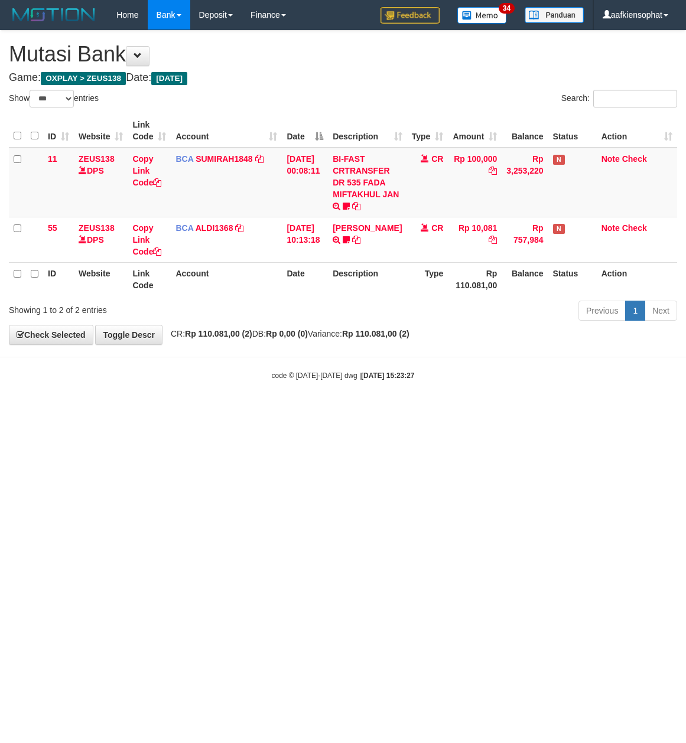
select select "***"
drag, startPoint x: 319, startPoint y: 90, endPoint x: 317, endPoint y: 121, distance: 30.8
click at [318, 96] on div "**********" at bounding box center [343, 188] width 686 height 314
